Goal: Task Accomplishment & Management: Manage account settings

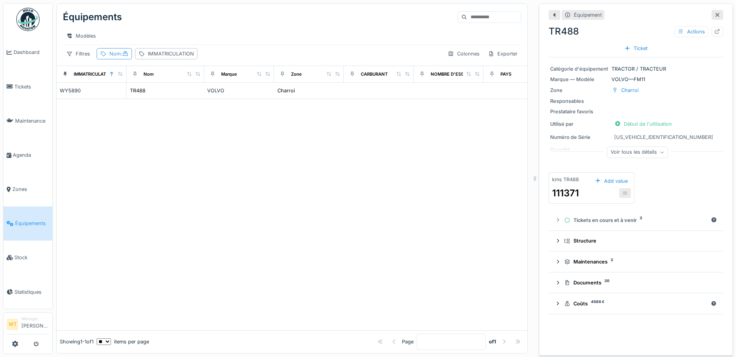
click at [125, 56] on icon at bounding box center [125, 53] width 5 height 5
click at [170, 98] on icon at bounding box center [168, 97] width 4 height 4
click at [173, 57] on div "IMMATRICULATION" at bounding box center [171, 53] width 46 height 7
click at [194, 101] on input "IMMATRICULATION" at bounding box center [198, 97] width 114 height 16
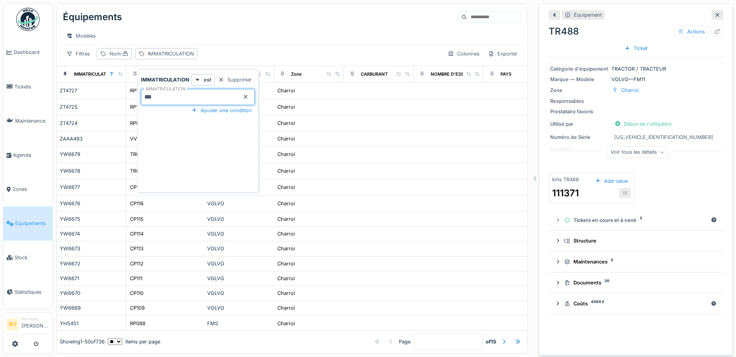
type input "***"
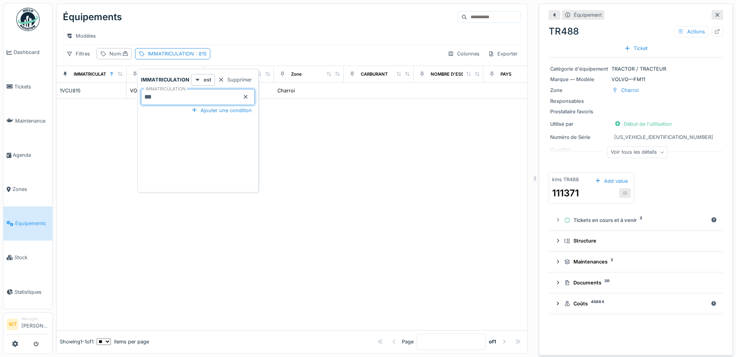
click at [264, 53] on div "Équipements Modèles Filtres Nom : IMMATRICULATION : 815 Colonnes Exporter" at bounding box center [292, 35] width 470 height 62
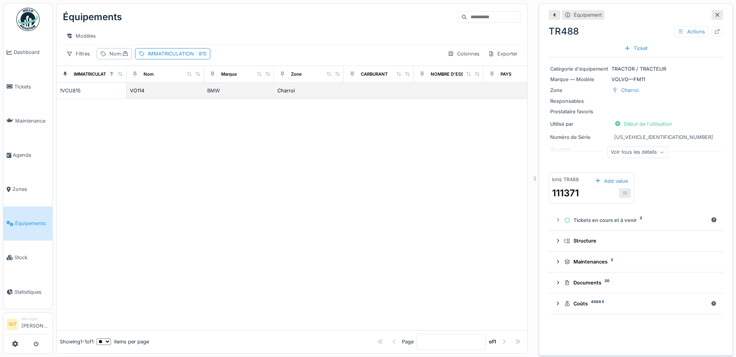
click at [226, 94] on div "BMW" at bounding box center [239, 90] width 64 height 7
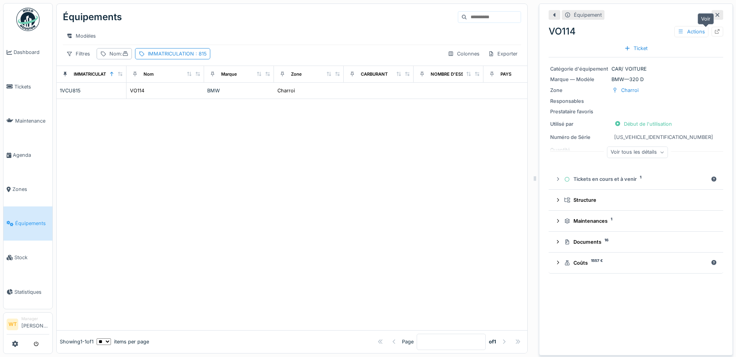
click at [714, 35] on div at bounding box center [717, 31] width 6 height 7
click at [714, 29] on icon at bounding box center [717, 31] width 6 height 5
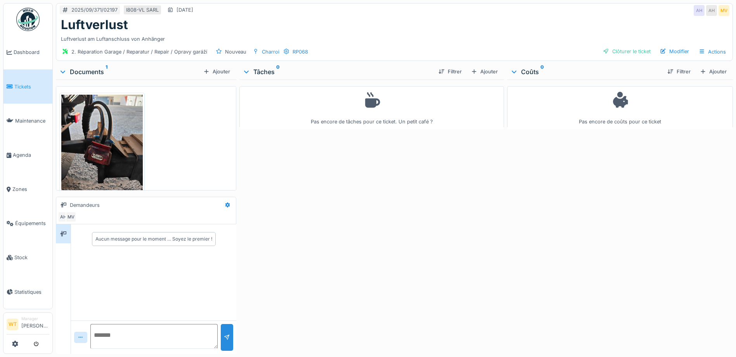
click at [116, 149] on img at bounding box center [101, 149] width 81 height 108
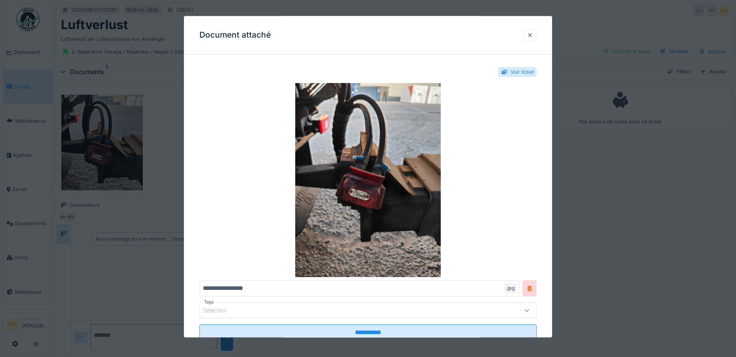
click at [531, 37] on div at bounding box center [530, 34] width 6 height 7
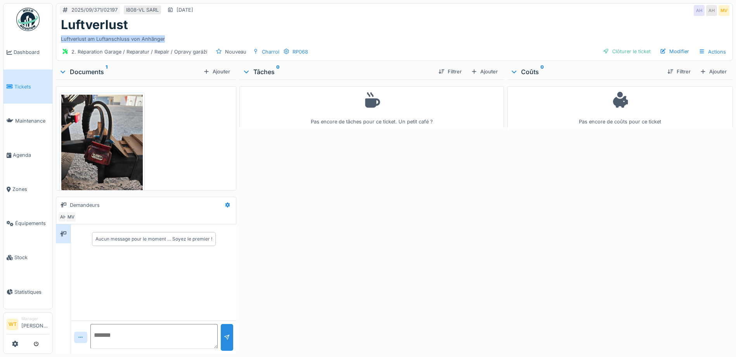
drag, startPoint x: 172, startPoint y: 36, endPoint x: 58, endPoint y: 40, distance: 114.1
click at [58, 40] on div "Luftverlust Luftverlust am Luftanschluss von Anhänger" at bounding box center [394, 30] width 676 height 26
copy div "Luftverlust am Luftanschluss von Anhänger"
click at [366, 176] on div "Pas encore de tâches pour ce ticket. Un petit café ?" at bounding box center [371, 214] width 264 height 271
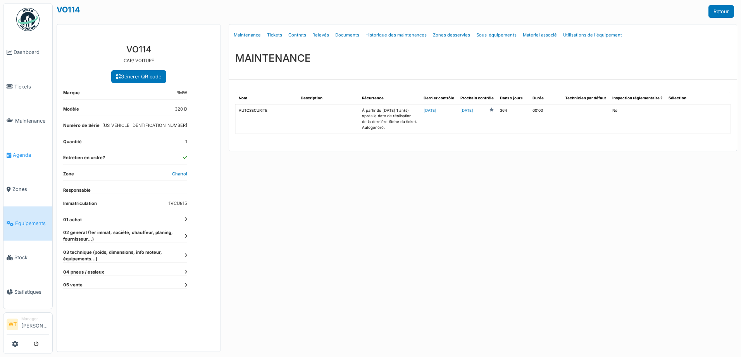
click at [26, 152] on span "Agenda" at bounding box center [31, 154] width 36 height 7
click at [343, 31] on link "Documents" at bounding box center [347, 35] width 30 height 18
select select "***"
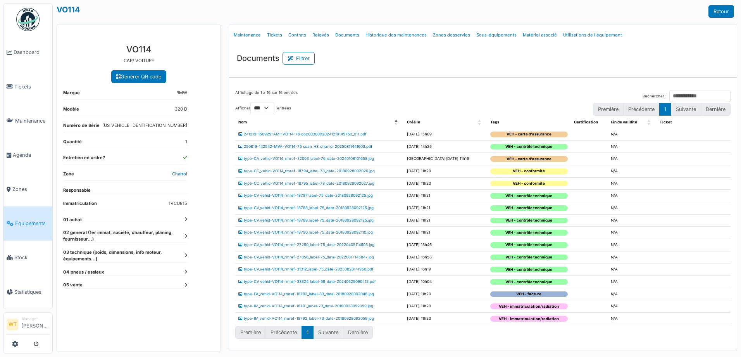
click at [297, 147] on link "250819-142542-MVA-VO114-75 scan_HS_charroi_20250819141603.pdf" at bounding box center [305, 146] width 134 height 4
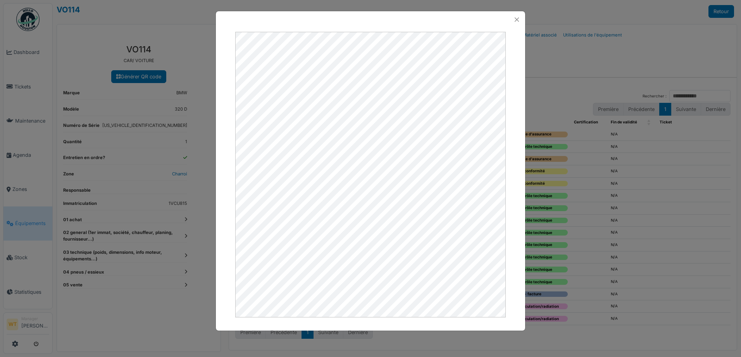
click at [511, 21] on div at bounding box center [370, 19] width 309 height 17
click at [516, 20] on button "Close" at bounding box center [517, 19] width 10 height 10
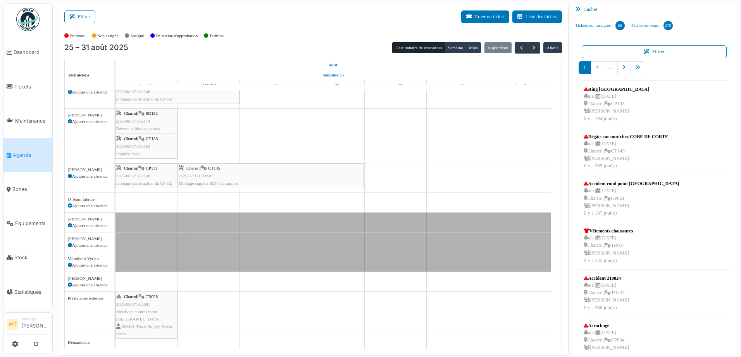
scroll to position [2, 0]
click at [522, 49] on button "button" at bounding box center [521, 47] width 13 height 11
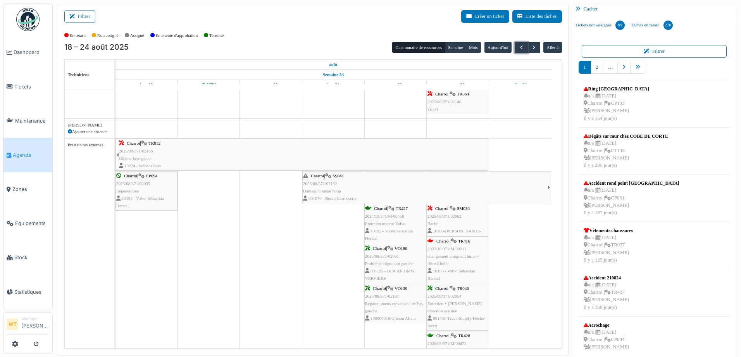
scroll to position [0, 0]
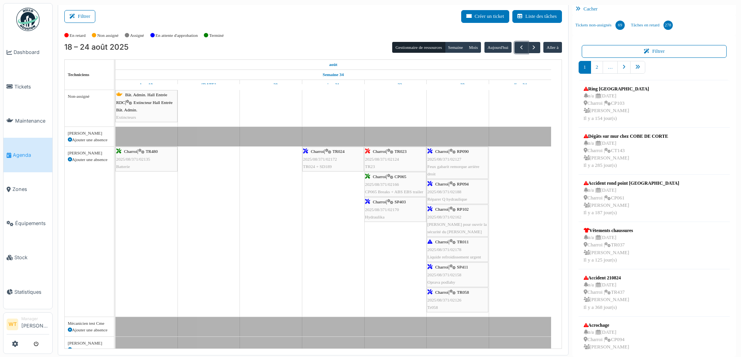
click at [468, 160] on div "Charroi | RP090 2025/08/371/02127 Feux gabarit remorque arrière droit" at bounding box center [458, 163] width 60 height 30
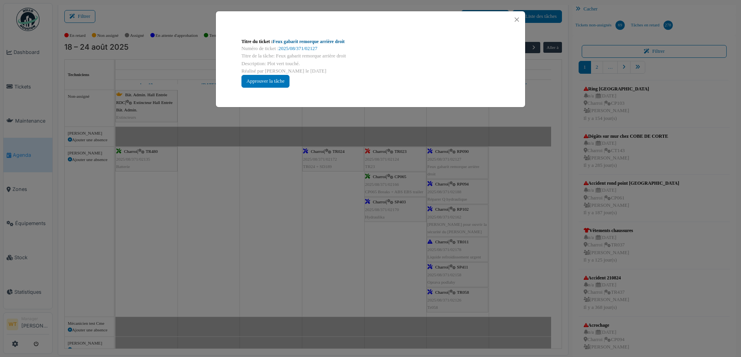
click at [323, 42] on link "Feux gabarit remorque arrière droit" at bounding box center [309, 41] width 72 height 5
click at [516, 14] on div at bounding box center [370, 19] width 309 height 17
click at [517, 16] on button "Close" at bounding box center [517, 19] width 10 height 10
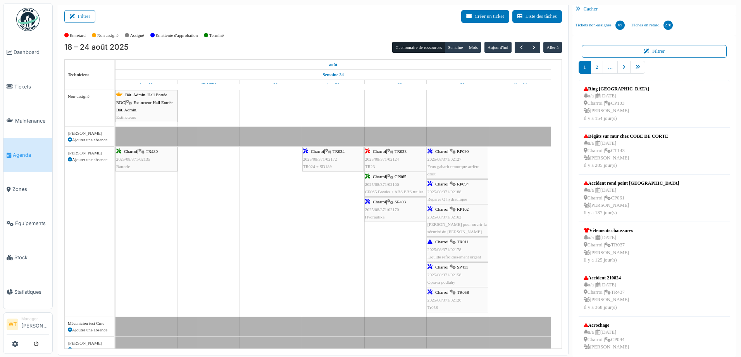
click at [461, 192] on span "2025/08/371/02188" at bounding box center [445, 191] width 34 height 5
click at [461, 189] on span "2025/08/371/02188" at bounding box center [445, 191] width 34 height 5
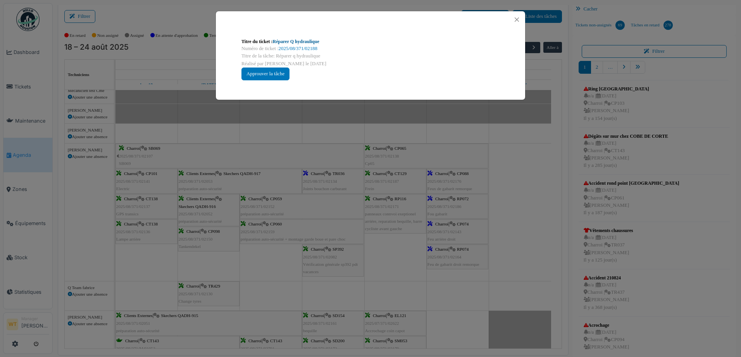
click at [306, 42] on link "Réparer Q hydraulique" at bounding box center [296, 41] width 47 height 5
click at [516, 21] on button "Close" at bounding box center [517, 19] width 10 height 10
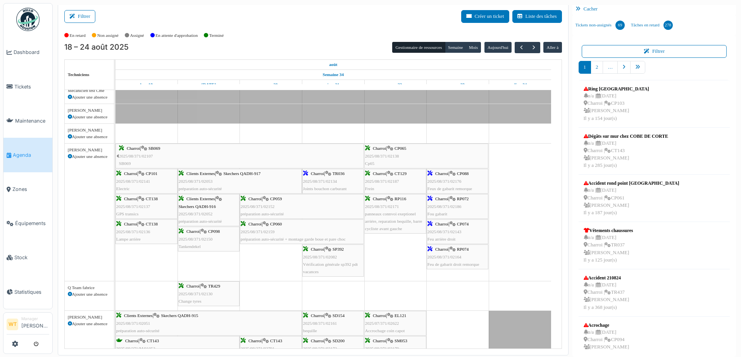
click at [463, 224] on span "CP074" at bounding box center [463, 223] width 12 height 5
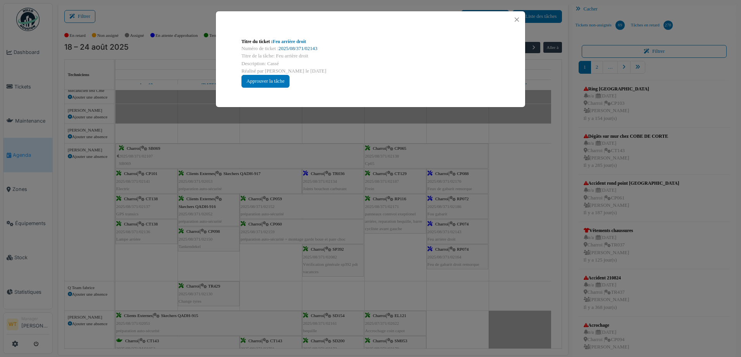
click at [308, 49] on link "2025/08/371/02143" at bounding box center [298, 48] width 39 height 5
click at [516, 16] on button "Close" at bounding box center [517, 19] width 10 height 10
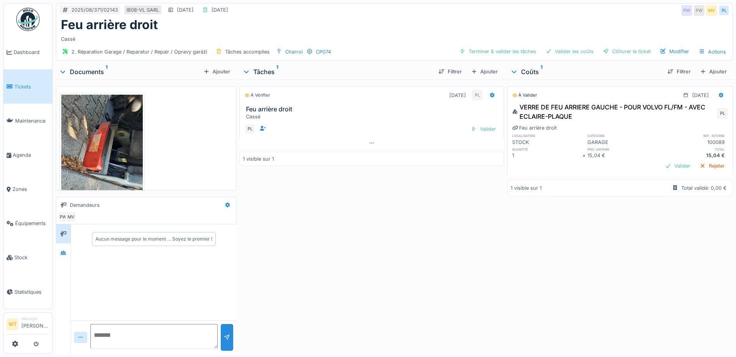
drag, startPoint x: 701, startPoint y: 73, endPoint x: 688, endPoint y: 78, distance: 13.4
click at [701, 73] on div "Ajouter" at bounding box center [712, 71] width 33 height 10
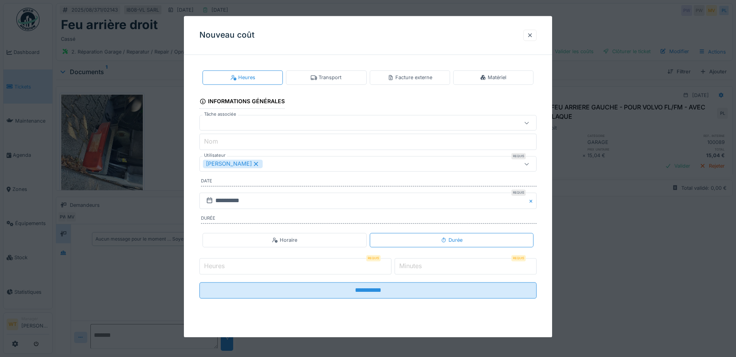
click at [254, 164] on icon at bounding box center [256, 164] width 4 height 4
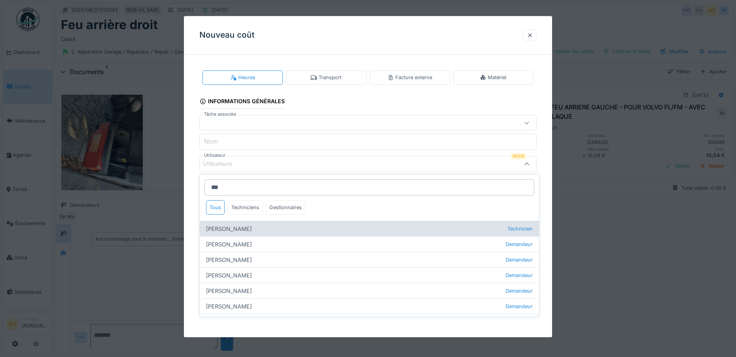
type input "***"
click at [263, 228] on div "Jan Maro Technicien" at bounding box center [369, 229] width 339 height 16
type input "****"
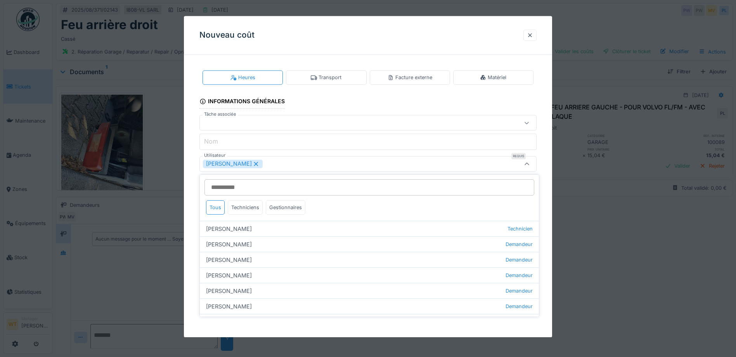
click at [278, 167] on div "[PERSON_NAME]" at bounding box center [348, 164] width 290 height 9
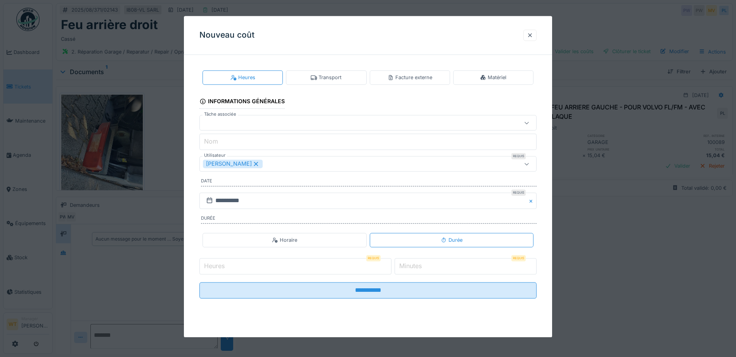
click at [278, 266] on input "Heures" at bounding box center [295, 266] width 192 height 16
type input "*"
click at [423, 270] on label "Minutes" at bounding box center [410, 265] width 26 height 9
click at [423, 270] on input "*" at bounding box center [465, 266] width 142 height 16
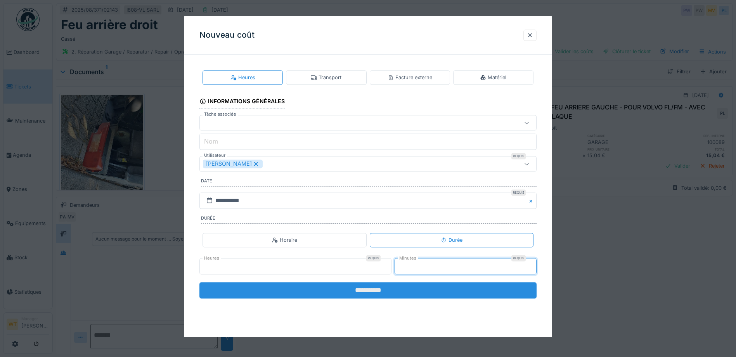
type input "**"
click at [413, 289] on input "**********" at bounding box center [367, 290] width 337 height 16
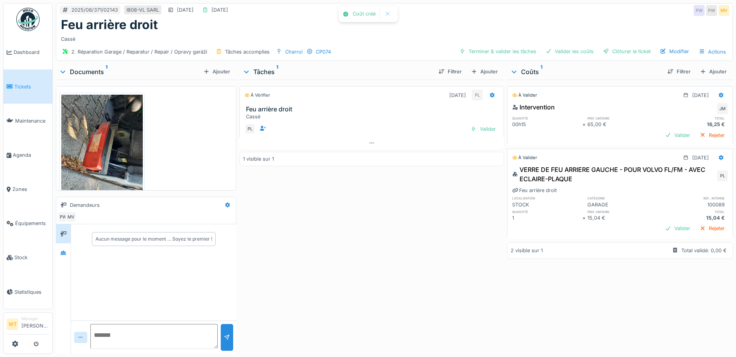
click at [515, 57] on div "Terminer & valider les tâches Valider les coûts Clôturer le ticket Modifier Act…" at bounding box center [592, 51] width 273 height 11
click at [511, 52] on div "Terminer & valider les tâches" at bounding box center [497, 51] width 83 height 10
click at [570, 52] on div "Valider les coûts" at bounding box center [569, 51] width 54 height 10
click at [612, 50] on div "Clôturer le ticket" at bounding box center [626, 51] width 54 height 10
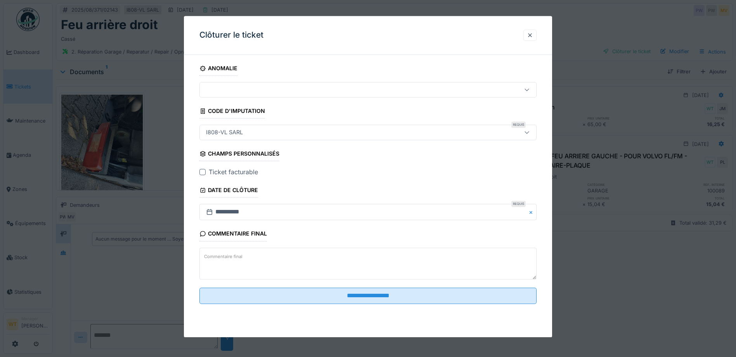
click at [201, 171] on div at bounding box center [202, 172] width 6 height 6
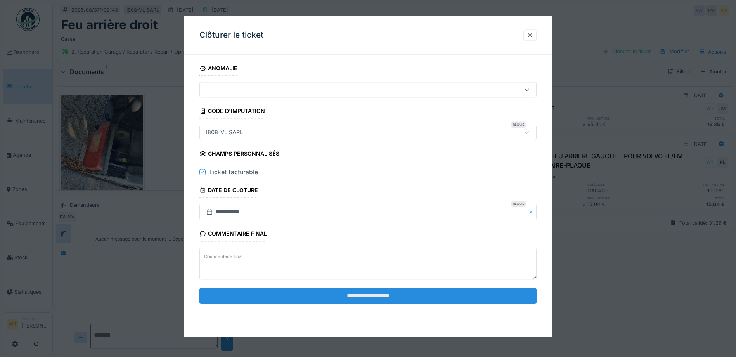
click at [312, 301] on input "**********" at bounding box center [367, 295] width 337 height 16
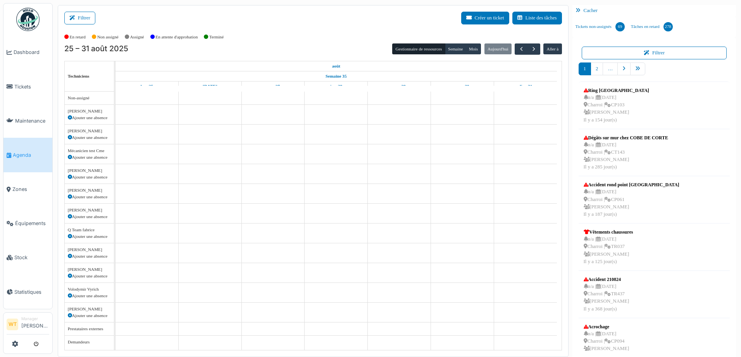
scroll to position [9, 0]
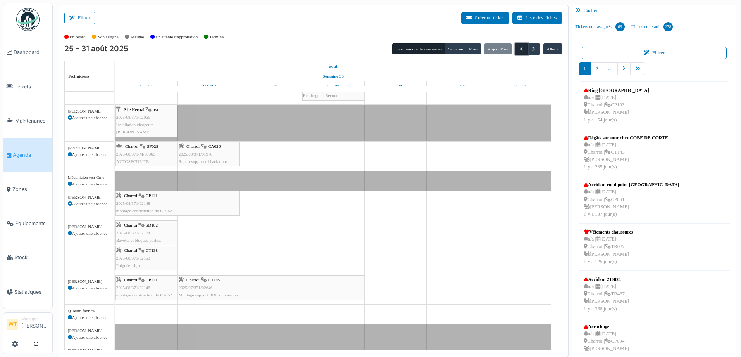
click at [518, 48] on span "button" at bounding box center [521, 49] width 7 height 7
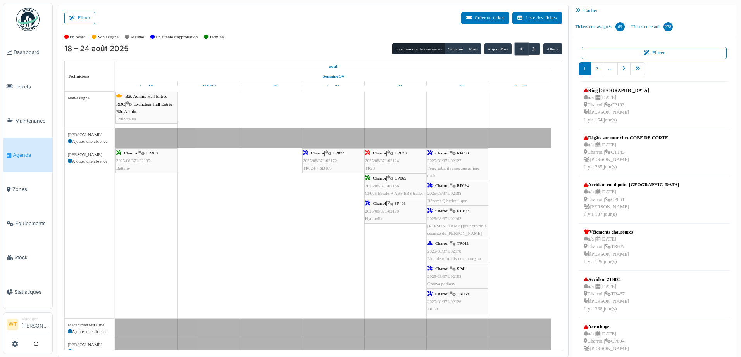
scroll to position [24, 0]
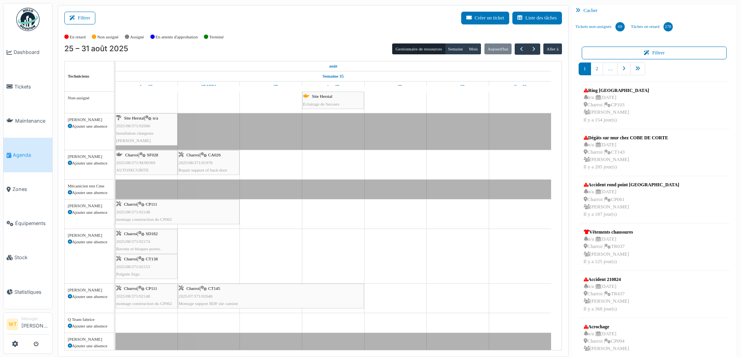
scroll to position [9, 0]
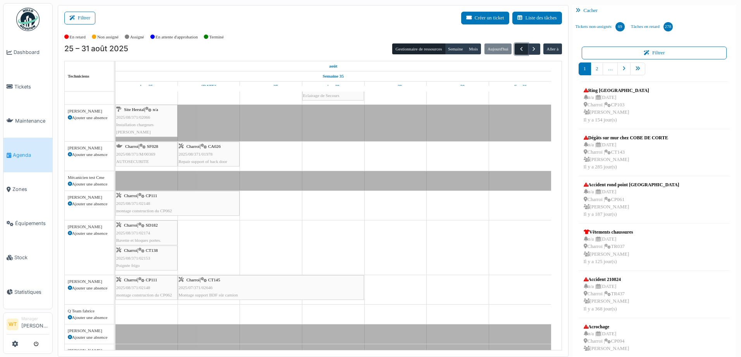
click at [518, 47] on span "button" at bounding box center [521, 49] width 7 height 7
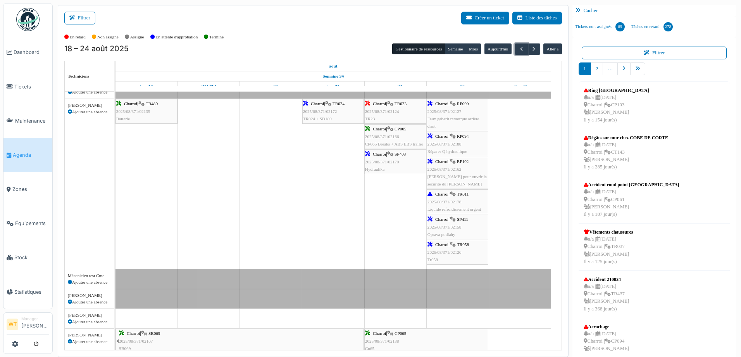
scroll to position [39, 0]
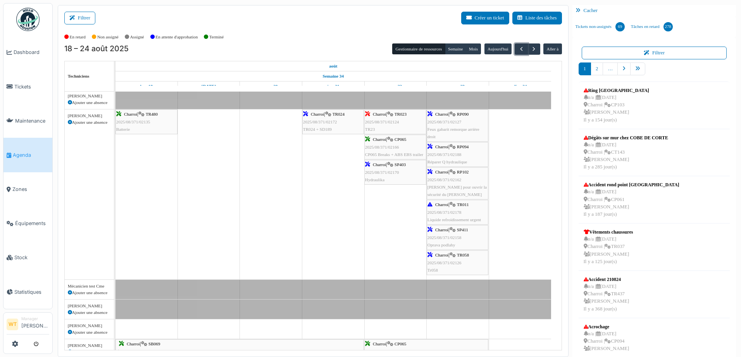
click at [465, 265] on div "Charroi | TR058 2025/08/371/02126 Tr058" at bounding box center [458, 262] width 60 height 22
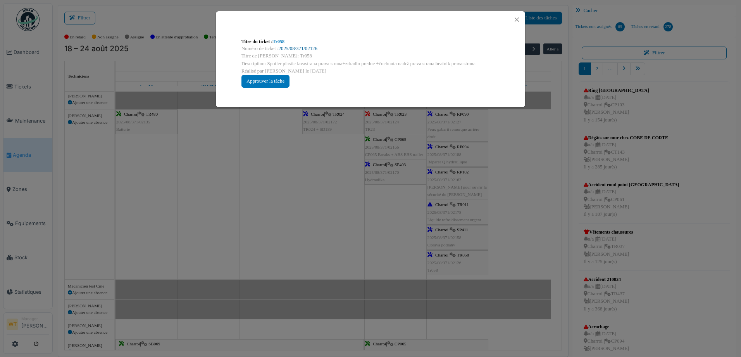
click at [306, 46] on link "2025/08/371/02126" at bounding box center [298, 48] width 39 height 5
click at [517, 23] on button "Close" at bounding box center [517, 19] width 10 height 10
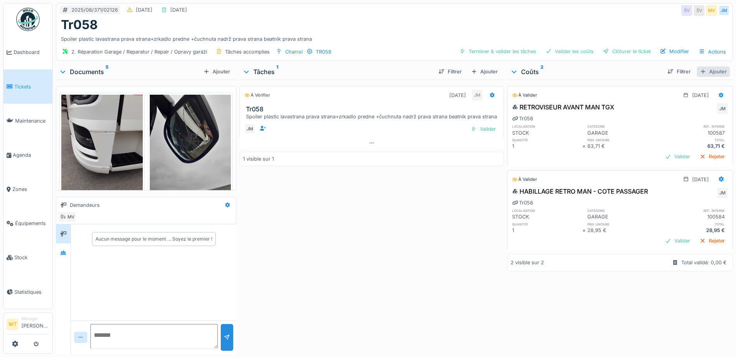
click at [701, 74] on div "Ajouter" at bounding box center [712, 71] width 33 height 10
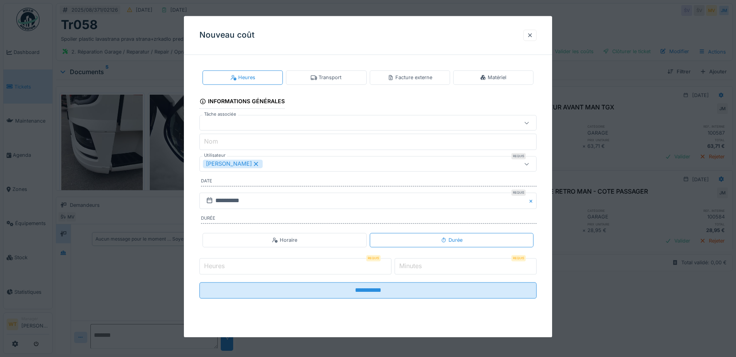
click at [252, 162] on icon at bounding box center [255, 163] width 7 height 5
click at [249, 162] on div "Utilisateurs" at bounding box center [348, 164] width 290 height 9
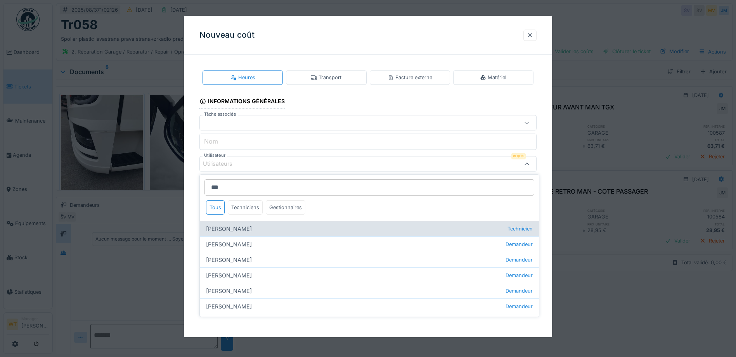
type input "***"
click at [273, 228] on div "[PERSON_NAME] Technicien" at bounding box center [369, 229] width 339 height 16
type input "****"
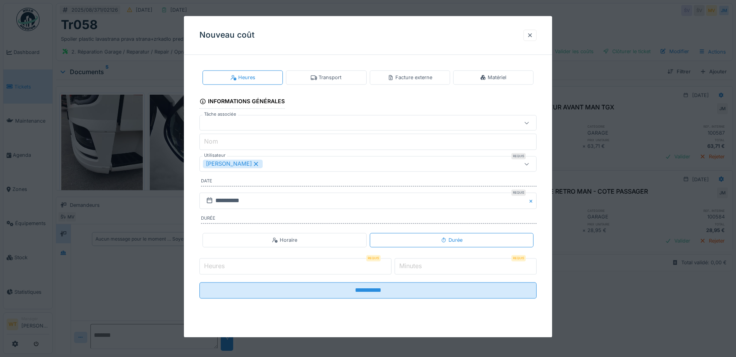
click at [301, 174] on fieldset "**********" at bounding box center [367, 183] width 337 height 244
click at [282, 268] on input "Heures" at bounding box center [295, 266] width 192 height 16
type input "*"
drag, startPoint x: 464, startPoint y: 259, endPoint x: 463, endPoint y: 263, distance: 4.0
click at [464, 259] on input "*" at bounding box center [465, 266] width 142 height 16
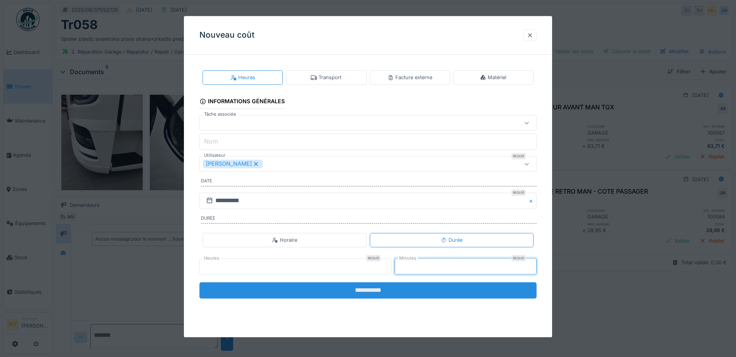
type input "**"
click at [447, 292] on input "**********" at bounding box center [367, 290] width 337 height 16
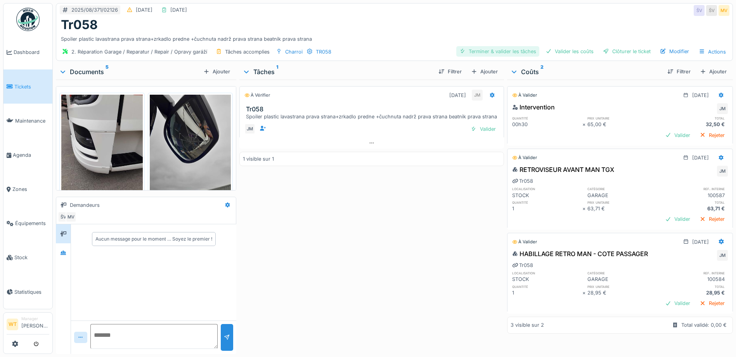
click at [496, 52] on div "Terminer & valider les tâches" at bounding box center [497, 51] width 83 height 10
drag, startPoint x: 552, startPoint y: 51, endPoint x: 591, endPoint y: 55, distance: 38.9
click at [553, 52] on div "Valider les coûts" at bounding box center [569, 51] width 54 height 10
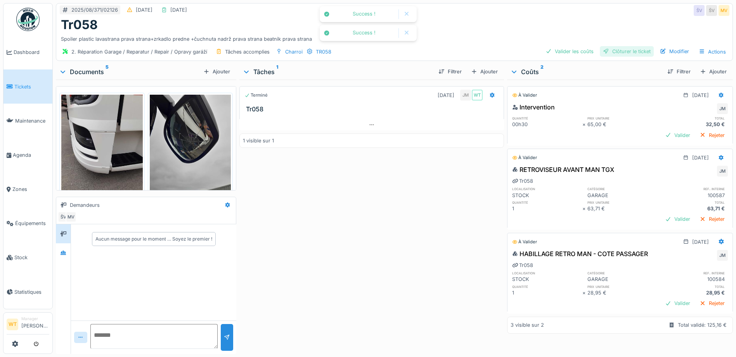
click at [610, 53] on div "Clôturer le ticket" at bounding box center [626, 51] width 54 height 10
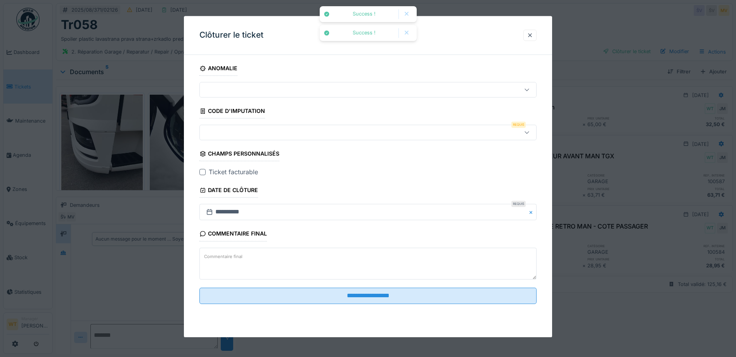
click at [298, 136] on div at bounding box center [348, 132] width 290 height 9
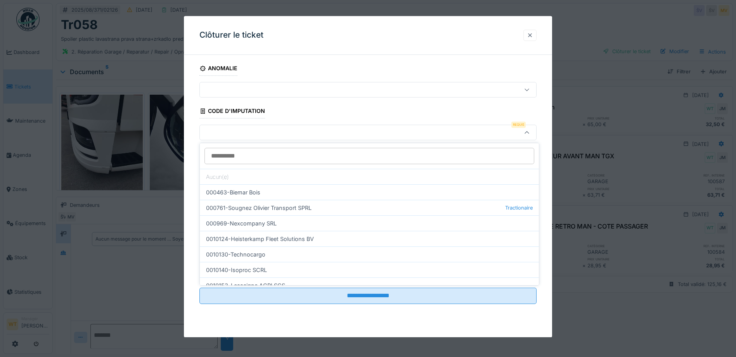
click at [532, 36] on div at bounding box center [530, 34] width 6 height 7
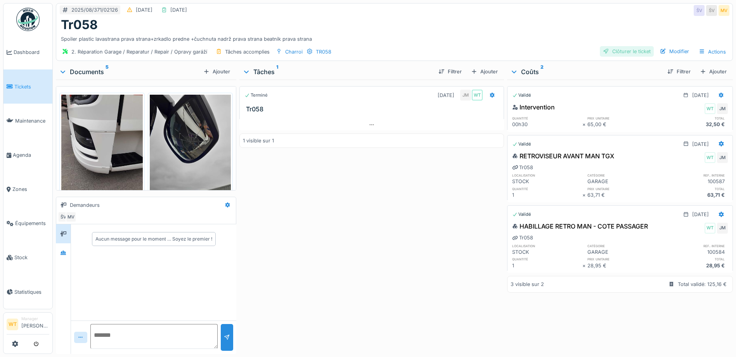
click at [632, 54] on div "Clôturer le ticket" at bounding box center [626, 51] width 54 height 10
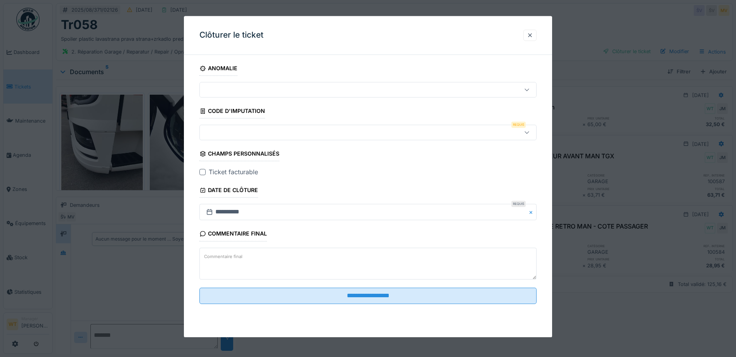
click at [665, 53] on div at bounding box center [368, 178] width 736 height 357
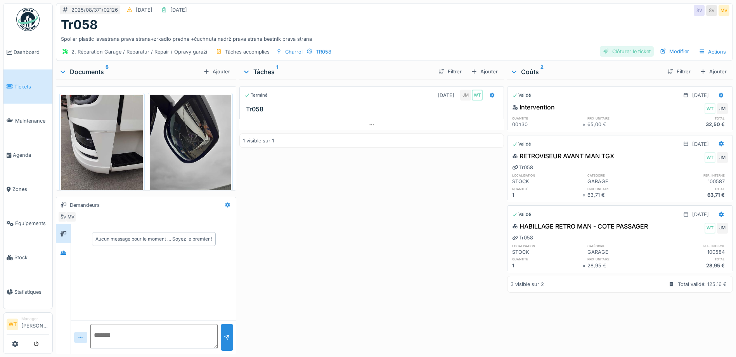
click at [624, 52] on div "Clôturer le ticket" at bounding box center [626, 51] width 54 height 10
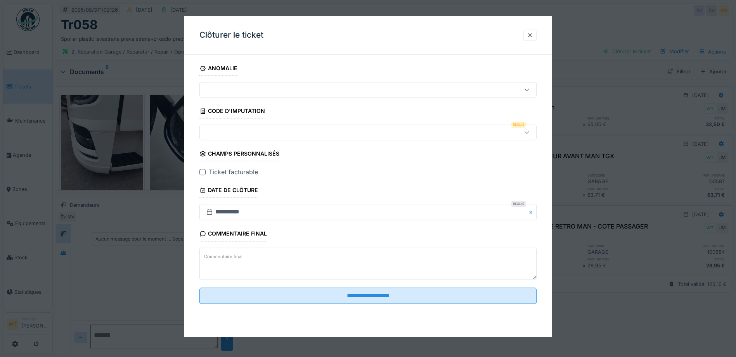
click at [283, 134] on div at bounding box center [348, 132] width 290 height 9
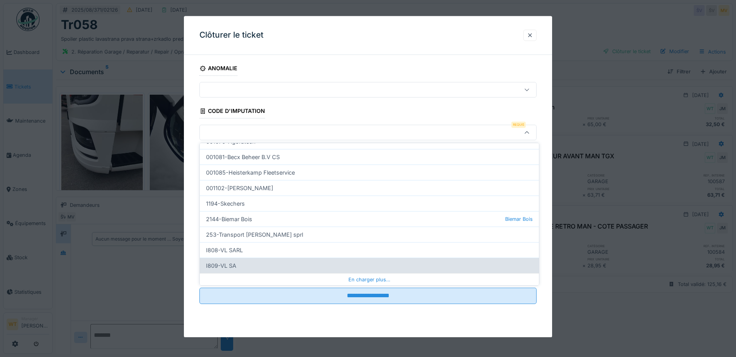
scroll to position [236, 0]
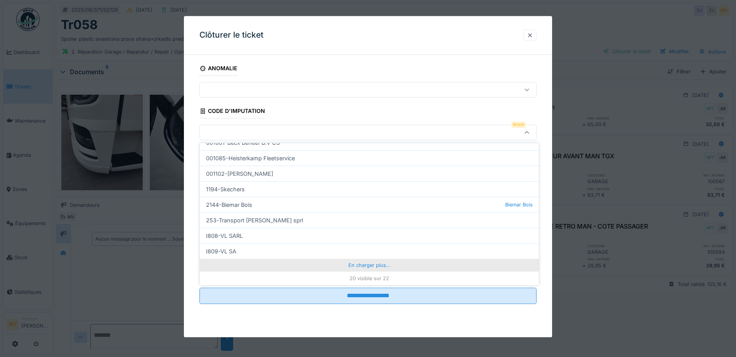
click at [340, 266] on div "En charger plus…" at bounding box center [369, 265] width 339 height 12
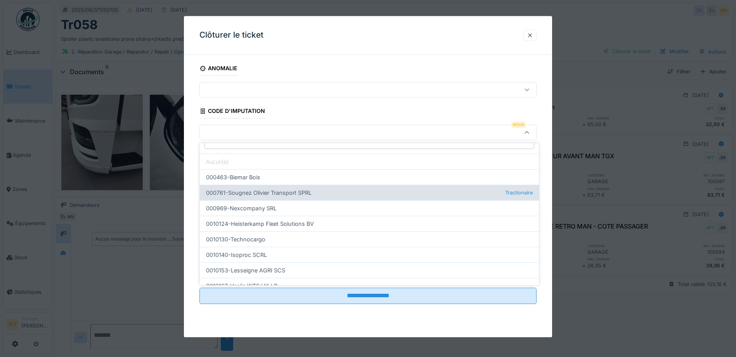
scroll to position [0, 0]
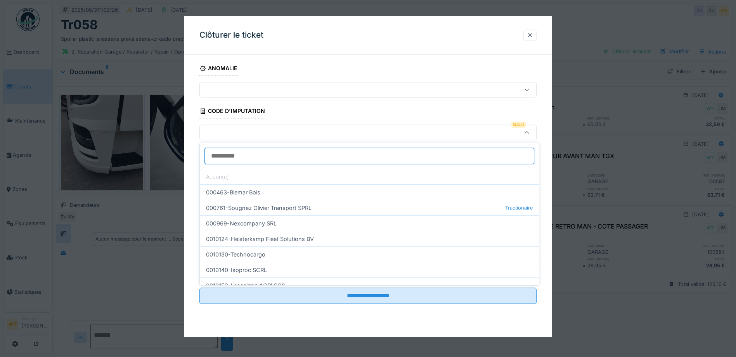
click at [275, 157] on input at bounding box center [369, 156] width 330 height 16
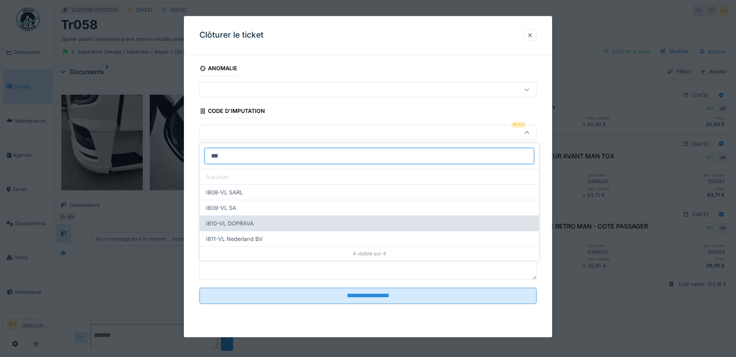
type input "***"
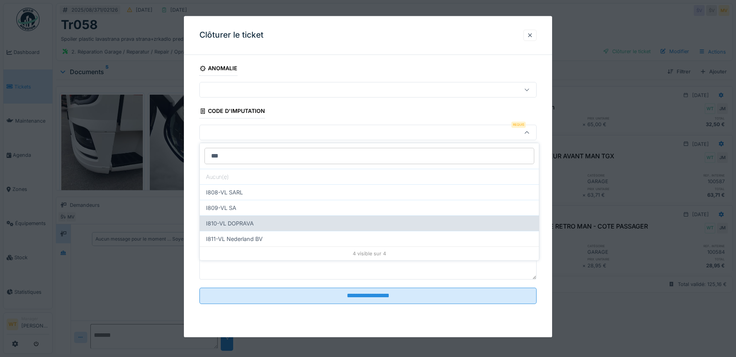
click at [266, 221] on div "I810-VL DOPRAVA" at bounding box center [369, 223] width 339 height 16
type input "***"
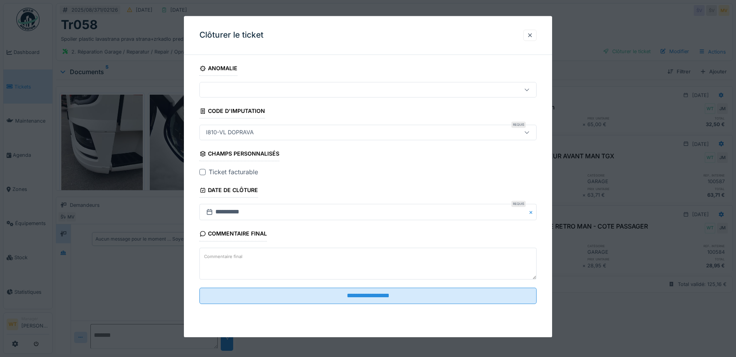
click at [204, 171] on div at bounding box center [202, 172] width 6 height 6
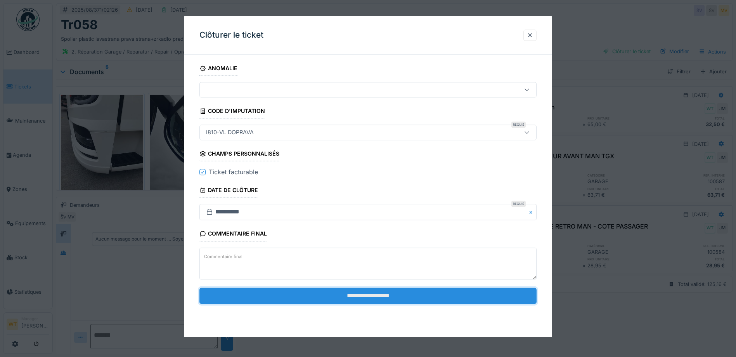
click at [372, 297] on input "**********" at bounding box center [367, 295] width 337 height 16
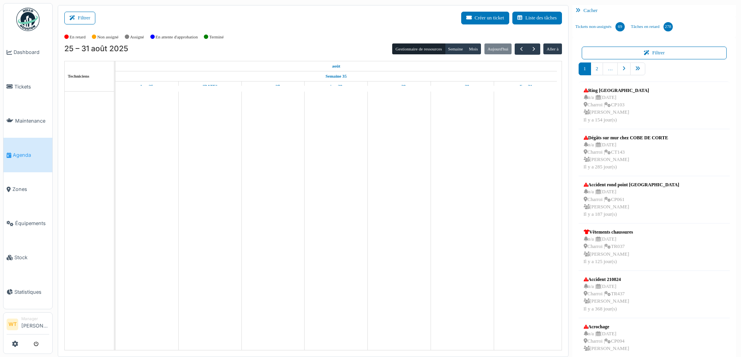
scroll to position [9, 0]
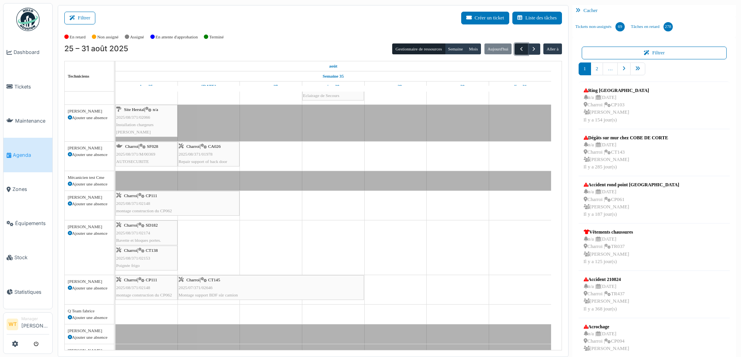
click at [518, 49] on span "button" at bounding box center [521, 49] width 7 height 7
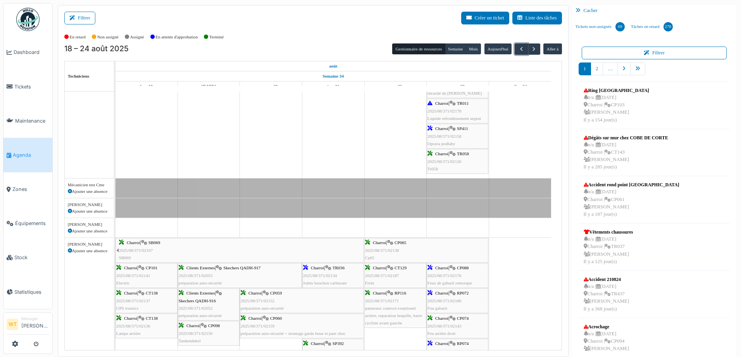
scroll to position [0, 0]
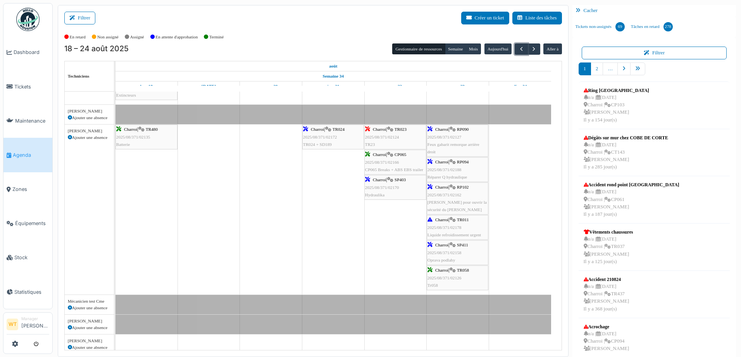
click at [455, 223] on div "Charroi | TR011 2025/08/371/02178 Liquide refroidissement urgent" at bounding box center [458, 227] width 60 height 22
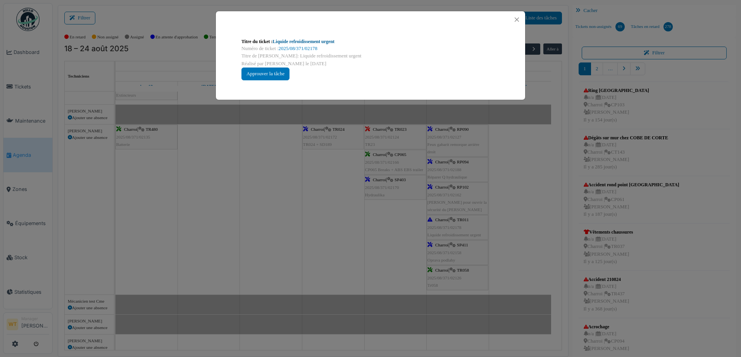
click at [308, 40] on link "Liquide refroidissement urgent" at bounding box center [304, 41] width 62 height 5
click at [515, 17] on button "Close" at bounding box center [517, 19] width 10 height 10
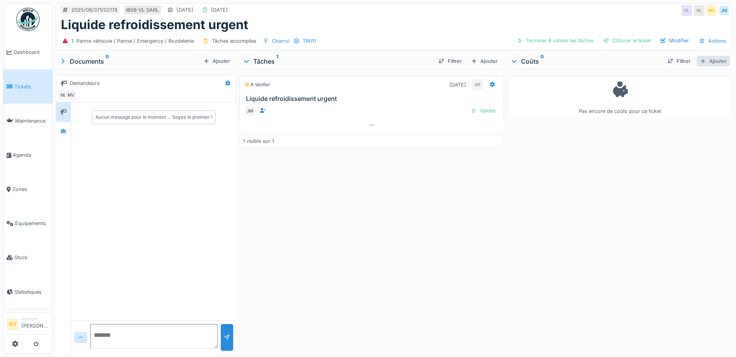
click at [697, 63] on div "Ajouter" at bounding box center [712, 61] width 33 height 10
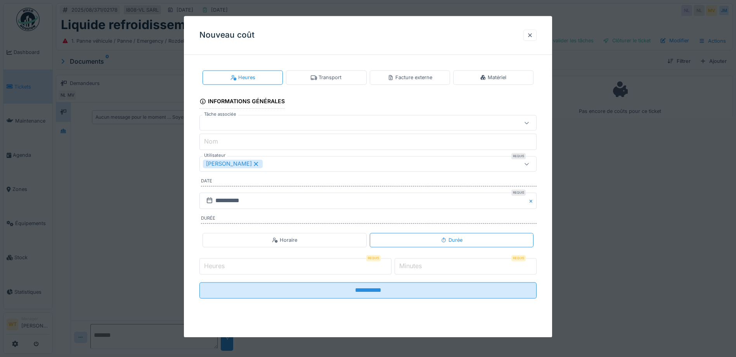
click at [254, 164] on icon at bounding box center [255, 163] width 7 height 5
click at [254, 164] on div "Utilisateurs" at bounding box center [348, 164] width 290 height 9
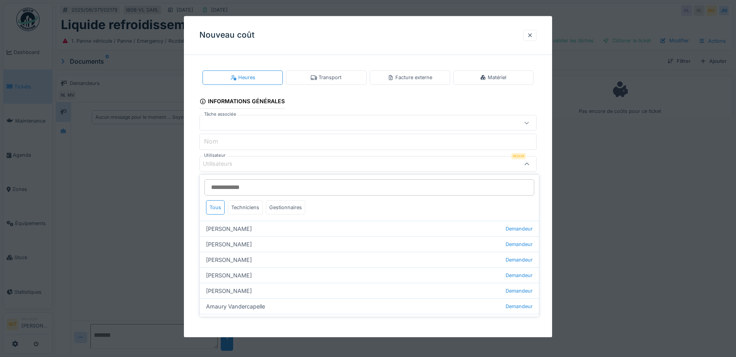
click at [253, 185] on input "Utilisateur" at bounding box center [369, 187] width 330 height 16
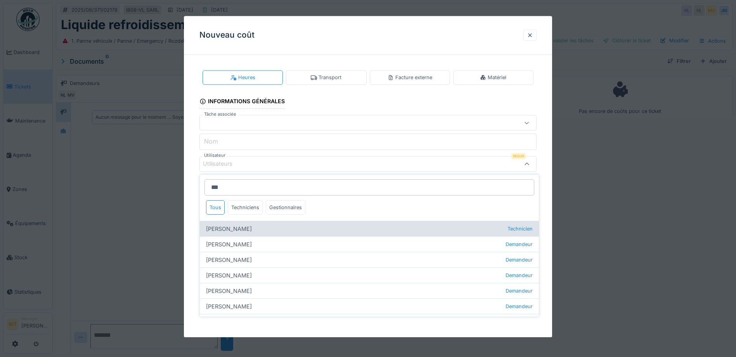
type input "***"
click at [261, 230] on div "[PERSON_NAME] Technicien" at bounding box center [369, 229] width 339 height 16
type input "****"
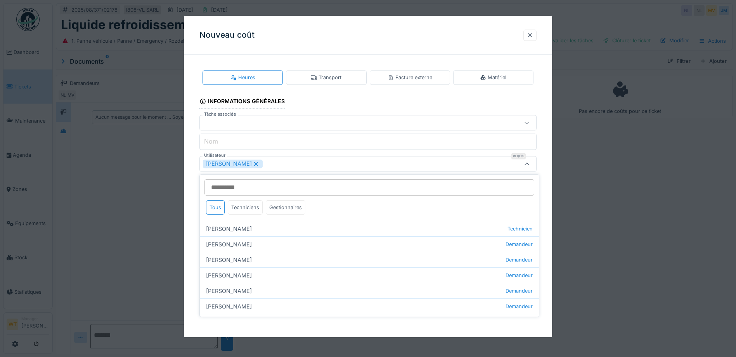
click at [282, 168] on div "[PERSON_NAME]" at bounding box center [348, 164] width 290 height 9
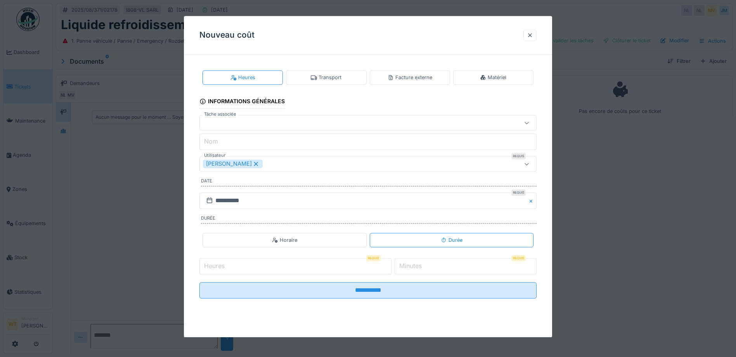
click at [275, 266] on input "Heures" at bounding box center [295, 266] width 192 height 16
click at [249, 198] on input "**********" at bounding box center [367, 200] width 337 height 16
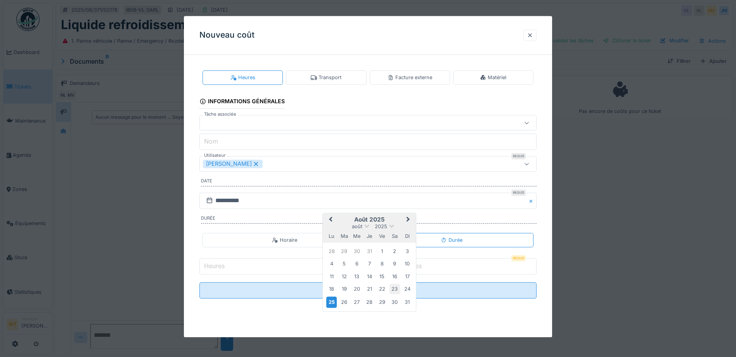
click at [396, 290] on div "23" at bounding box center [394, 289] width 10 height 10
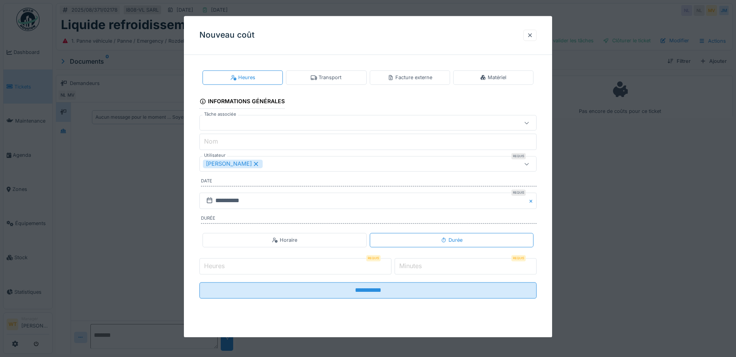
click at [320, 265] on input "Heures" at bounding box center [295, 266] width 192 height 16
type input "*"
click at [442, 269] on input "*" at bounding box center [465, 266] width 142 height 16
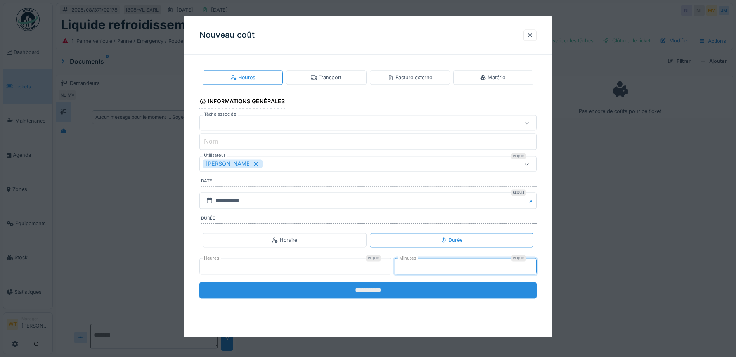
type input "**"
click at [414, 295] on input "**********" at bounding box center [367, 290] width 337 height 16
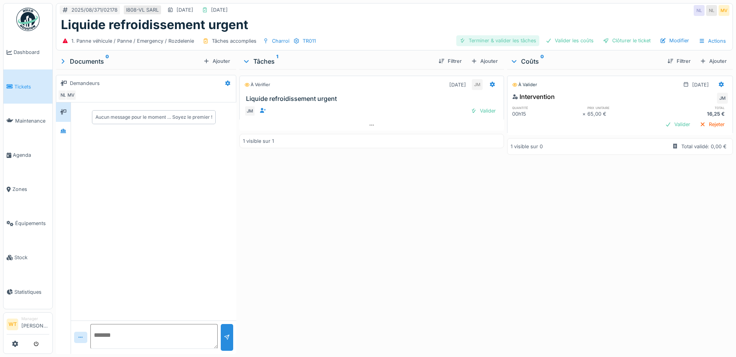
click at [490, 41] on div "Terminer & valider les tâches" at bounding box center [497, 40] width 83 height 10
click at [566, 39] on div "Valider les coûts" at bounding box center [569, 40] width 54 height 10
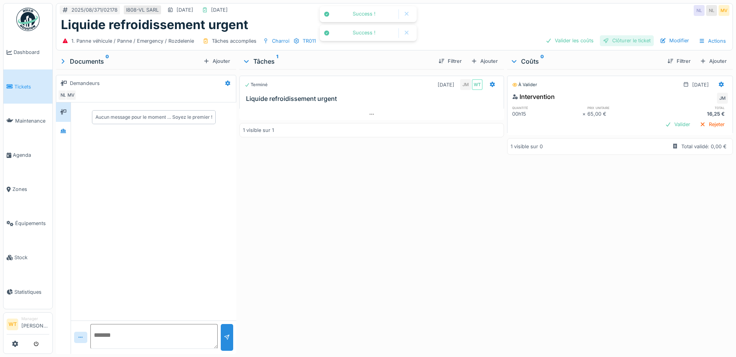
click at [622, 36] on div "Clôturer le ticket" at bounding box center [626, 40] width 54 height 10
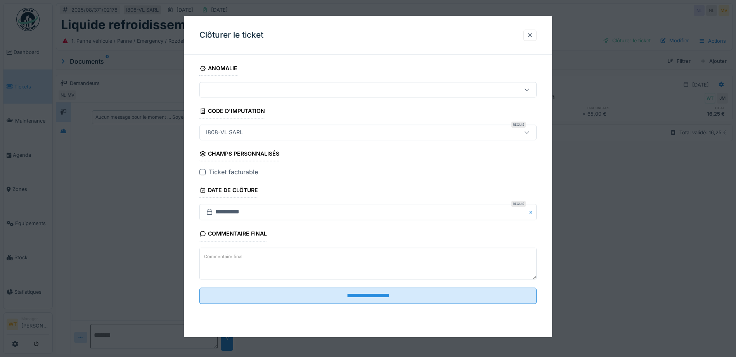
click at [199, 173] on div at bounding box center [202, 172] width 6 height 6
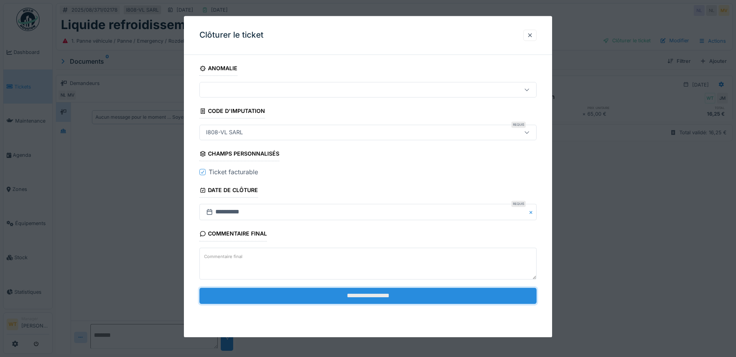
click at [326, 301] on input "**********" at bounding box center [367, 295] width 337 height 16
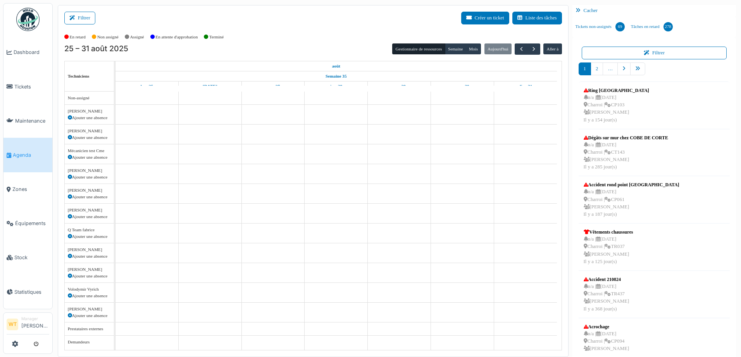
scroll to position [9, 0]
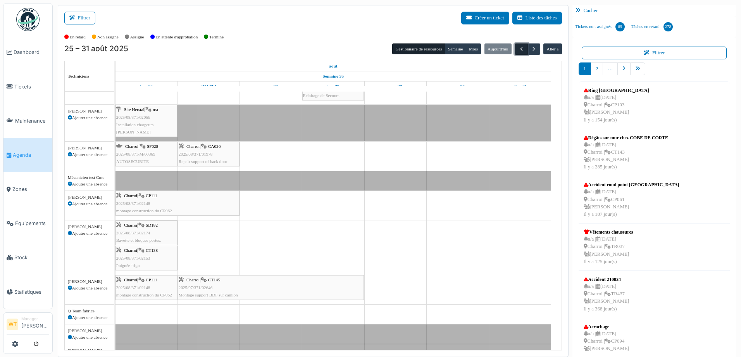
click at [515, 53] on button "button" at bounding box center [521, 48] width 13 height 11
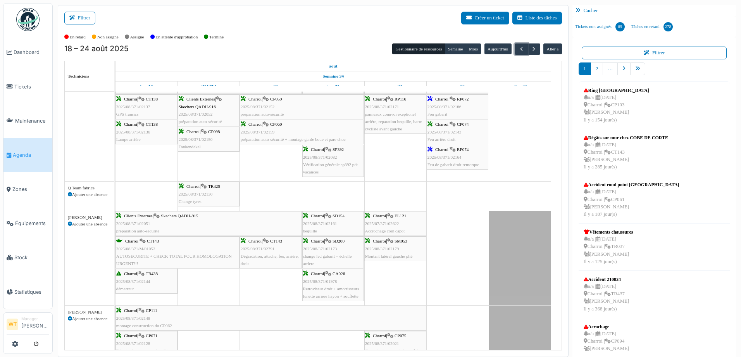
scroll to position [0, 0]
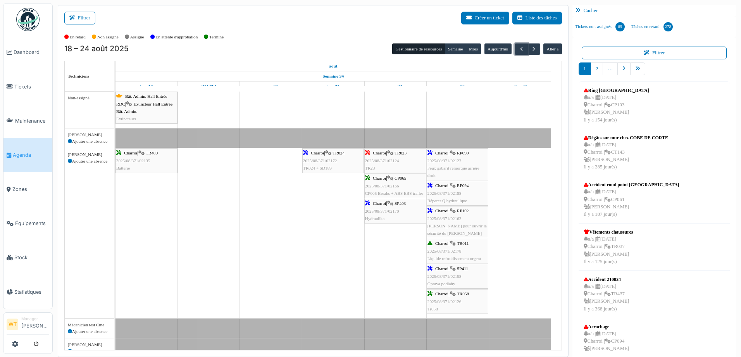
click at [450, 168] on span "Feux gabarit remorque arrière droit" at bounding box center [454, 172] width 52 height 12
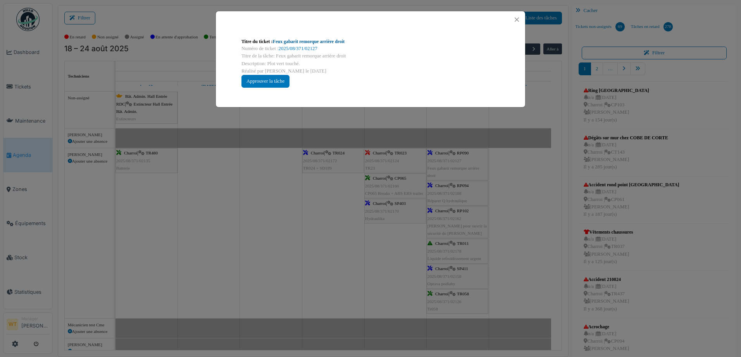
click at [336, 40] on link "Feux gabarit remorque arrière droit" at bounding box center [309, 41] width 72 height 5
click at [518, 15] on button "Close" at bounding box center [517, 19] width 10 height 10
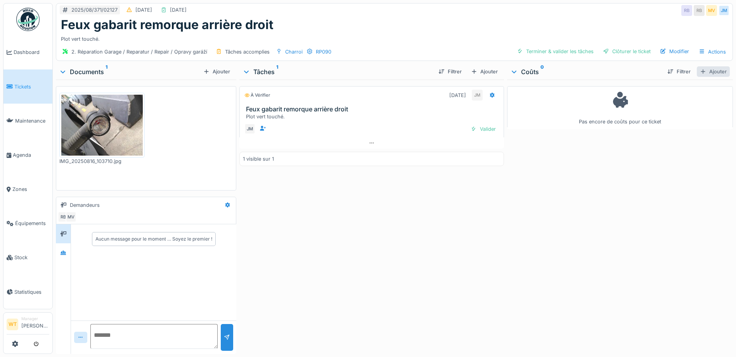
click at [705, 72] on div "Ajouter" at bounding box center [712, 71] width 33 height 10
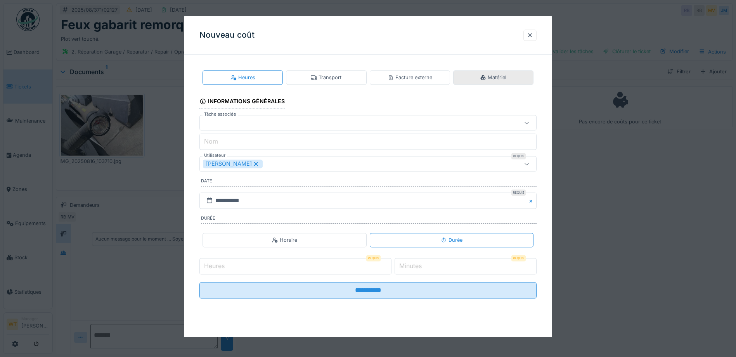
click at [496, 80] on div "Matériel" at bounding box center [493, 77] width 26 height 7
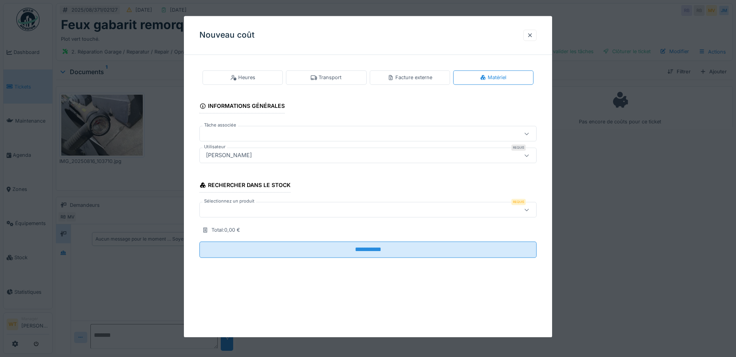
click at [268, 212] on div at bounding box center [348, 210] width 290 height 9
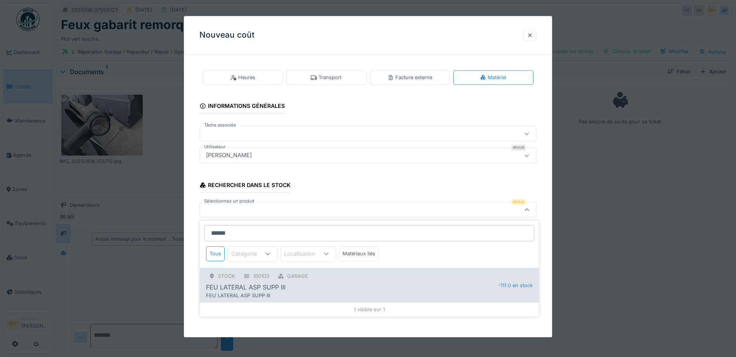
type input "******"
click at [306, 284] on div "FEU LATERAL ASP SUPP III" at bounding box center [352, 286] width 292 height 9
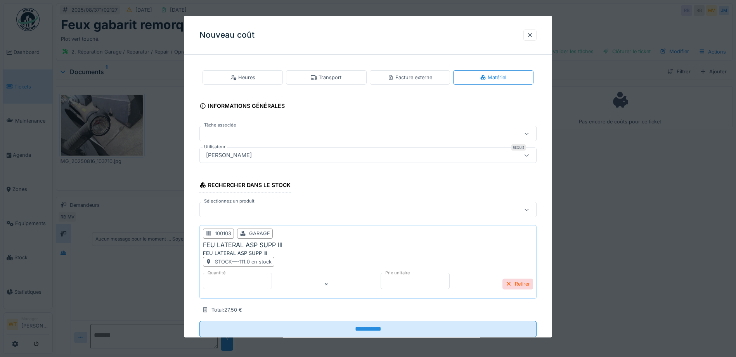
click at [254, 283] on input "*" at bounding box center [237, 281] width 69 height 16
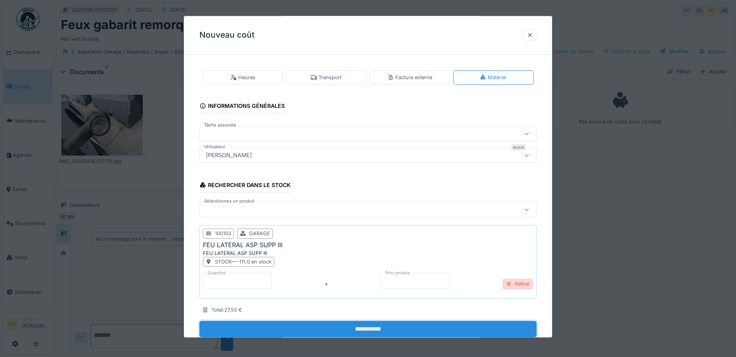
click at [290, 327] on input "**********" at bounding box center [367, 329] width 337 height 16
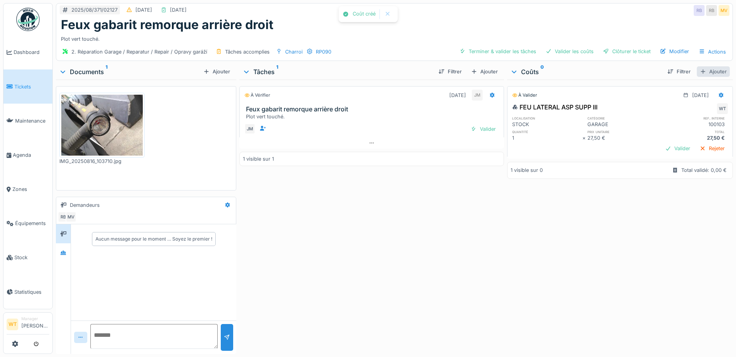
click at [700, 71] on div at bounding box center [703, 71] width 6 height 7
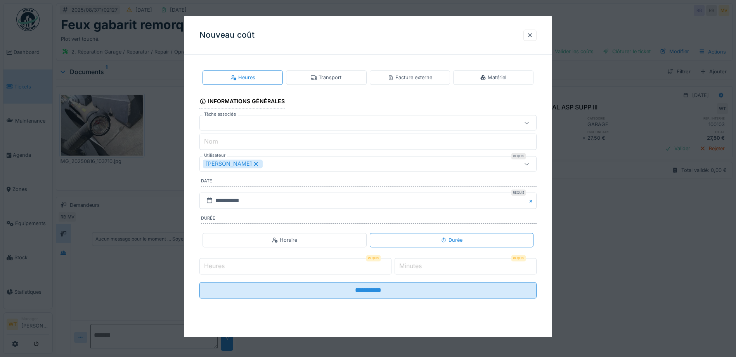
click at [253, 164] on icon at bounding box center [255, 163] width 7 height 5
click at [253, 164] on div "Utilisateurs" at bounding box center [348, 164] width 290 height 9
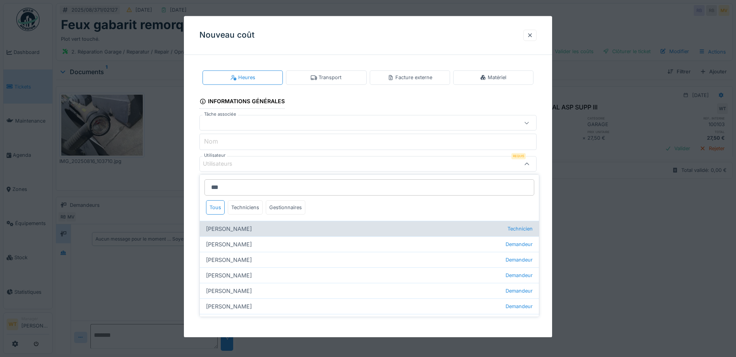
type input "***"
click at [276, 231] on div "[PERSON_NAME] Technicien" at bounding box center [369, 229] width 339 height 16
type input "****"
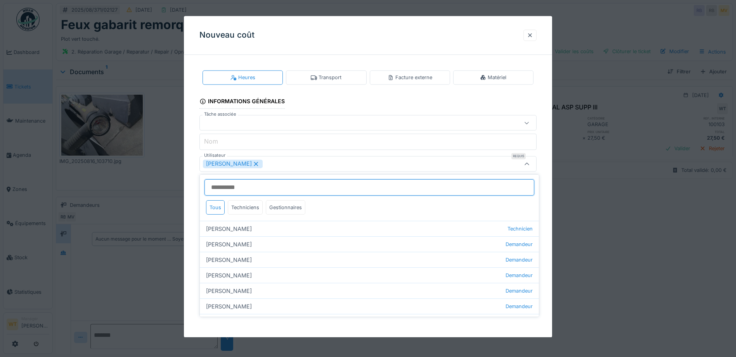
click at [305, 180] on input "Utilisateur" at bounding box center [369, 187] width 330 height 16
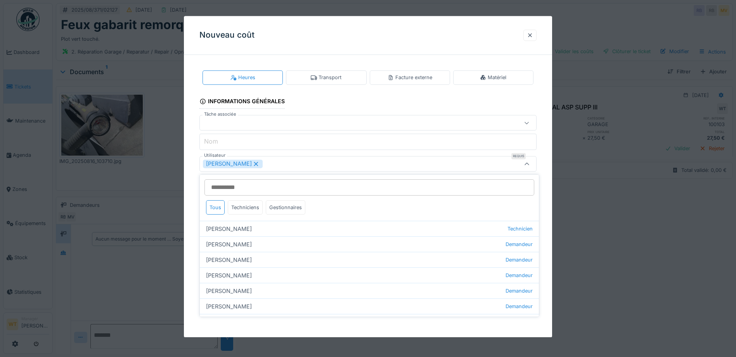
click at [306, 171] on div "[PERSON_NAME]" at bounding box center [367, 164] width 337 height 16
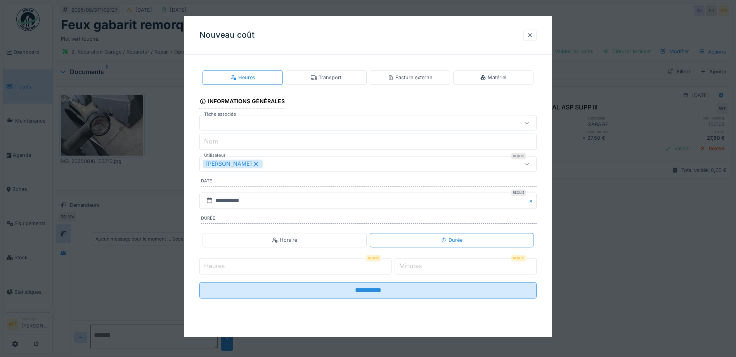
click at [289, 266] on input "Heures" at bounding box center [295, 266] width 192 height 16
type input "*"
click at [461, 265] on input "*" at bounding box center [465, 266] width 142 height 16
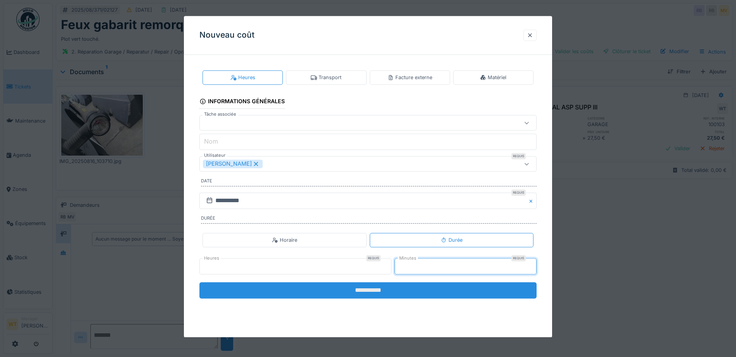
type input "**"
click at [417, 293] on input "**********" at bounding box center [367, 290] width 337 height 16
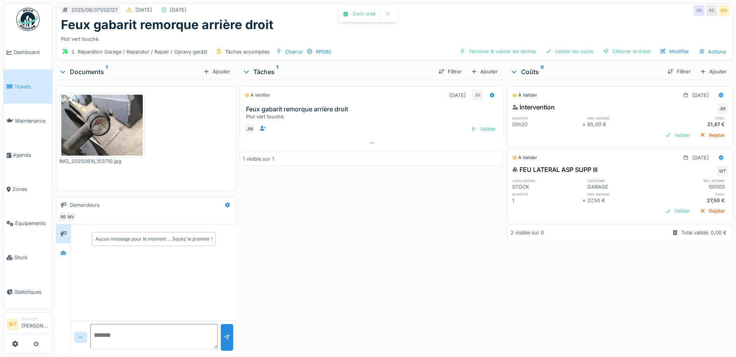
click at [490, 60] on div "2025/08/371/02127 23/08/2025 23/08/2025 RB RB MV Feux gabarit remorque arrière …" at bounding box center [394, 32] width 677 height 58
click at [565, 54] on div "Valider les coûts" at bounding box center [569, 51] width 54 height 10
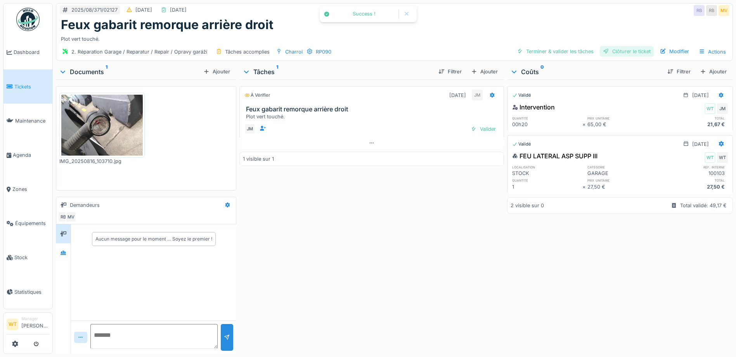
click at [603, 49] on div at bounding box center [606, 51] width 6 height 7
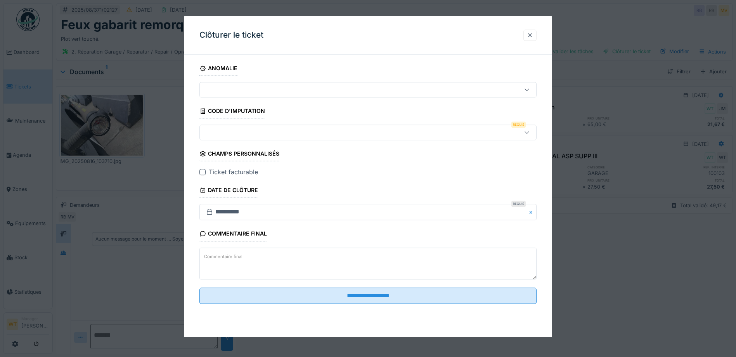
click at [531, 35] on div at bounding box center [530, 34] width 6 height 7
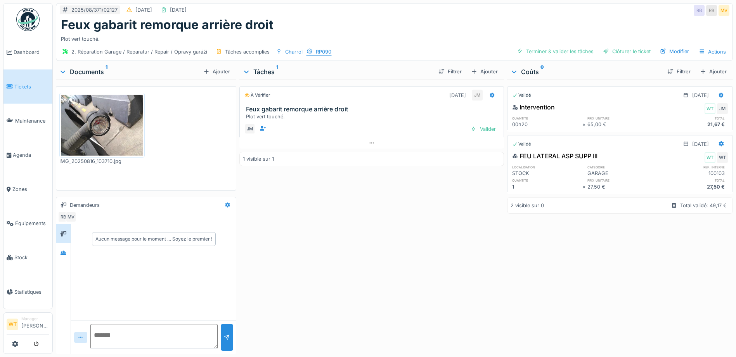
click at [318, 54] on div "RP090" at bounding box center [324, 51] width 16 height 7
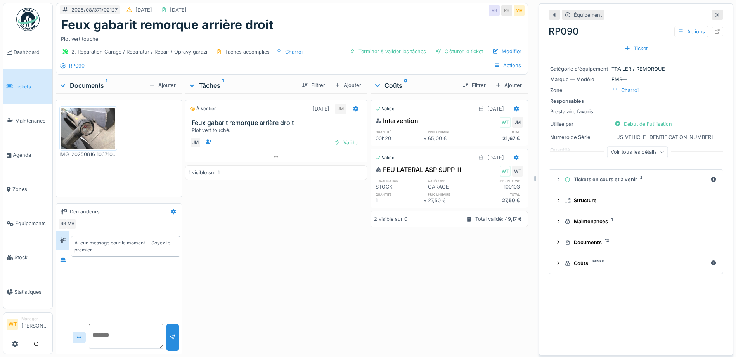
click at [627, 154] on div "Voir tous les détails" at bounding box center [637, 152] width 61 height 11
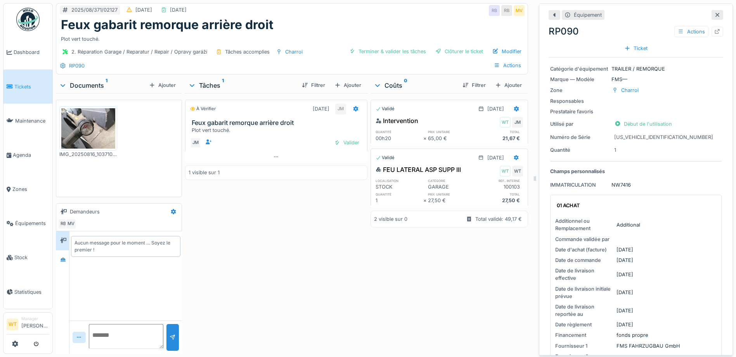
click at [711, 12] on div at bounding box center [717, 15] width 12 height 10
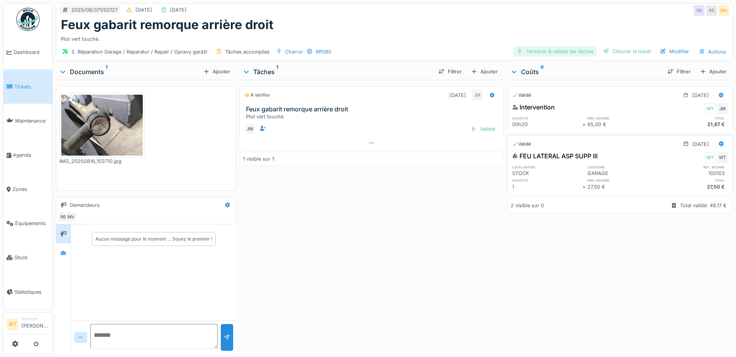
click at [556, 51] on div "Terminer & valider les tâches" at bounding box center [554, 51] width 83 height 10
click at [620, 48] on div "Clôturer le ticket" at bounding box center [626, 51] width 54 height 10
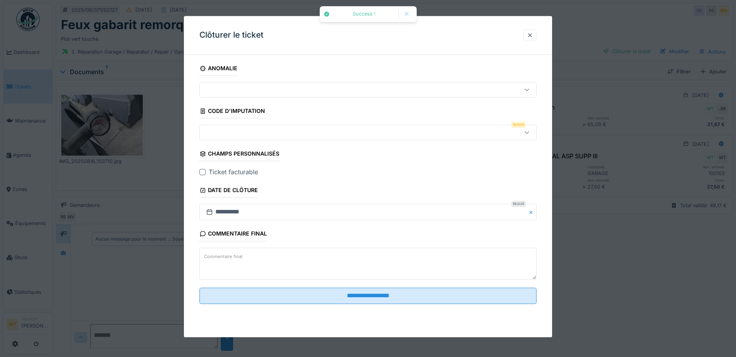
click at [239, 140] on fieldset "**********" at bounding box center [367, 185] width 337 height 249
click at [243, 133] on div at bounding box center [348, 132] width 290 height 9
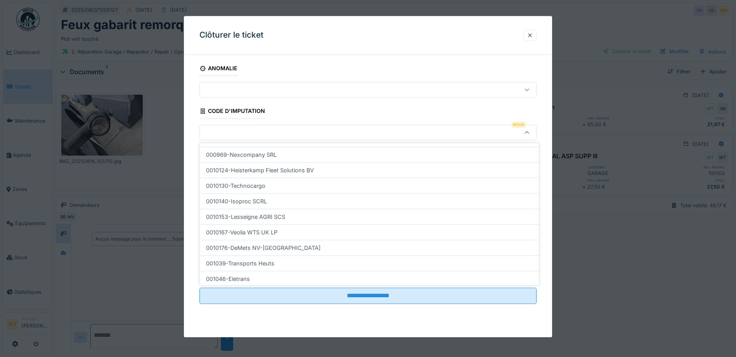
scroll to position [236, 0]
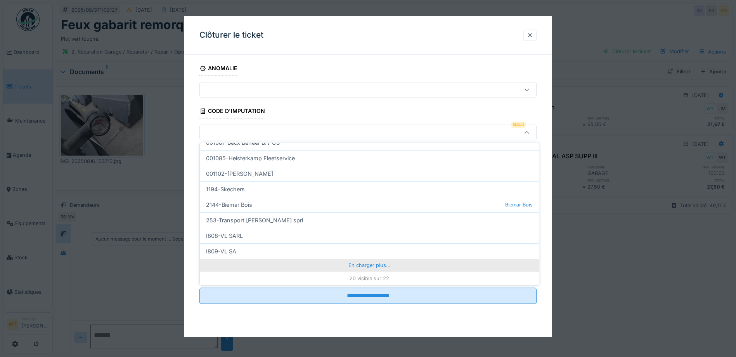
click at [364, 263] on div "En charger plus…" at bounding box center [369, 265] width 339 height 12
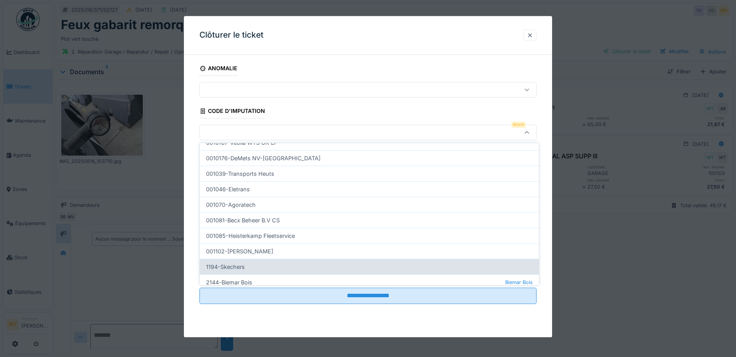
scroll to position [534, 0]
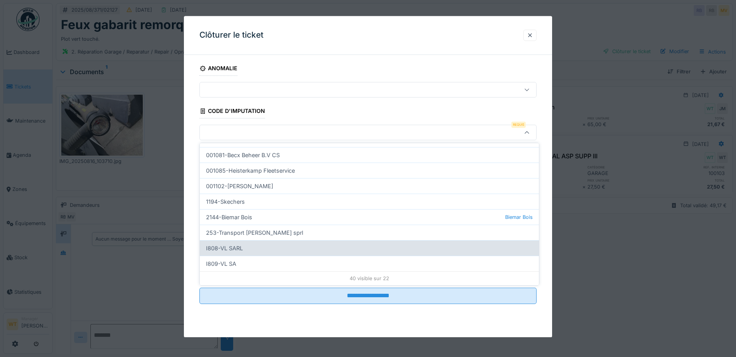
click at [293, 252] on div "I808-VL SARL" at bounding box center [369, 248] width 339 height 16
type input "***"
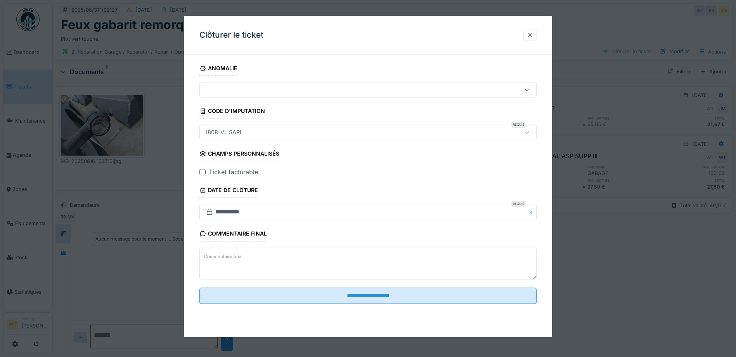
click at [202, 172] on div at bounding box center [202, 172] width 6 height 6
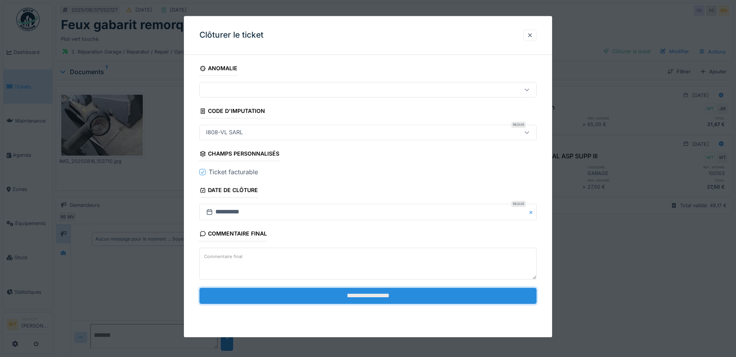
click at [335, 293] on input "**********" at bounding box center [367, 295] width 337 height 16
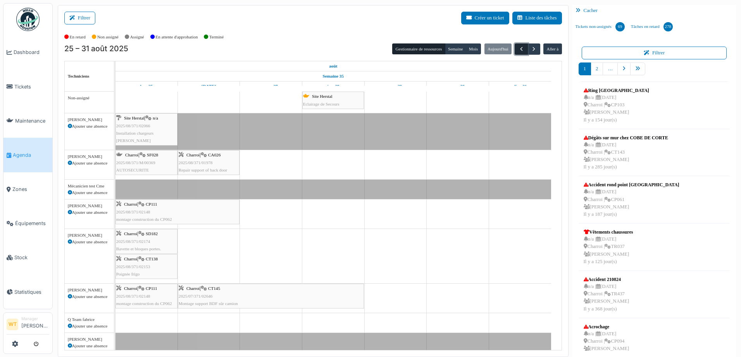
click at [518, 47] on span "button" at bounding box center [521, 49] width 7 height 7
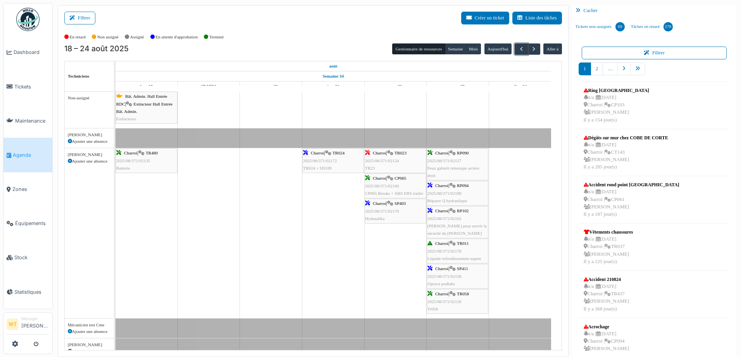
scroll to position [24, 0]
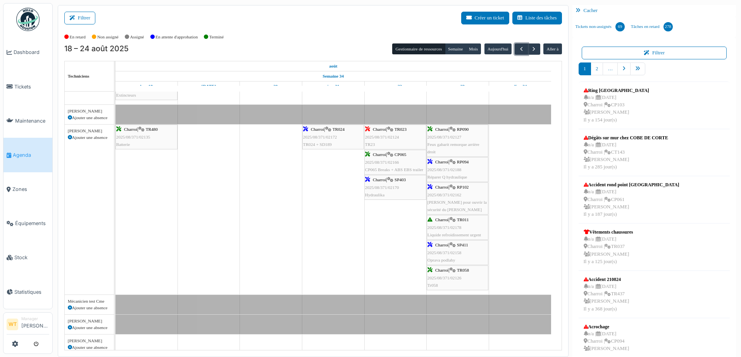
click at [471, 173] on div "Charroi | RP094 2025/08/371/02188 Réparer Q hydraulique" at bounding box center [458, 169] width 60 height 22
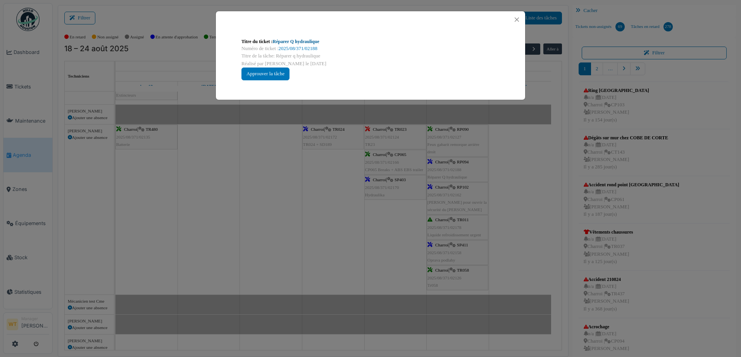
click at [296, 42] on link "Réparer Q hydraulique" at bounding box center [296, 41] width 47 height 5
click at [516, 17] on button "Close" at bounding box center [517, 19] width 10 height 10
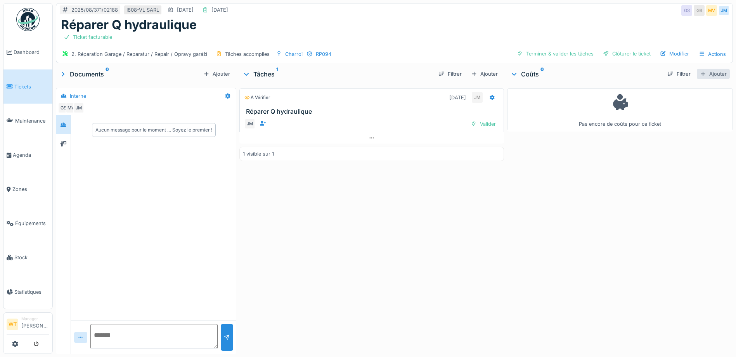
click at [705, 71] on div "Ajouter" at bounding box center [712, 74] width 33 height 10
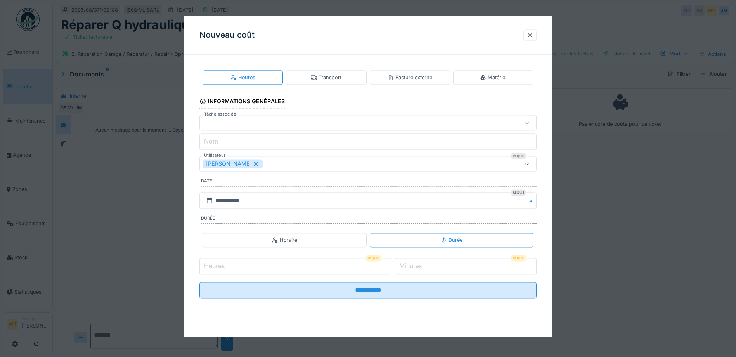
click at [252, 161] on icon at bounding box center [255, 163] width 7 height 5
click at [251, 163] on div "Utilisateurs" at bounding box center [348, 164] width 290 height 9
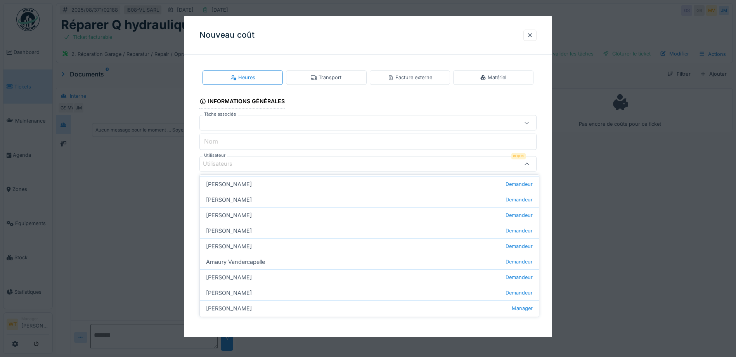
scroll to position [39, 0]
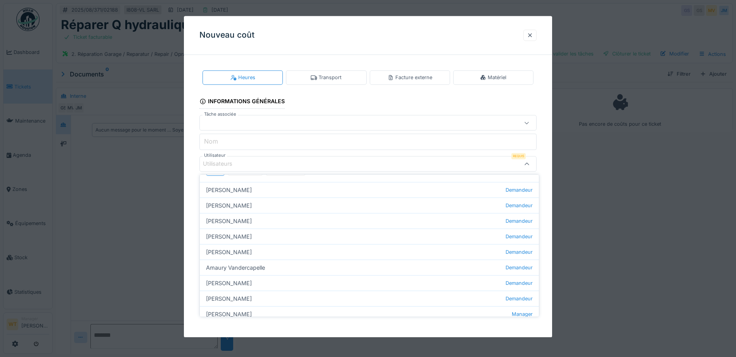
click at [237, 158] on div "Utilisateurs" at bounding box center [367, 164] width 337 height 16
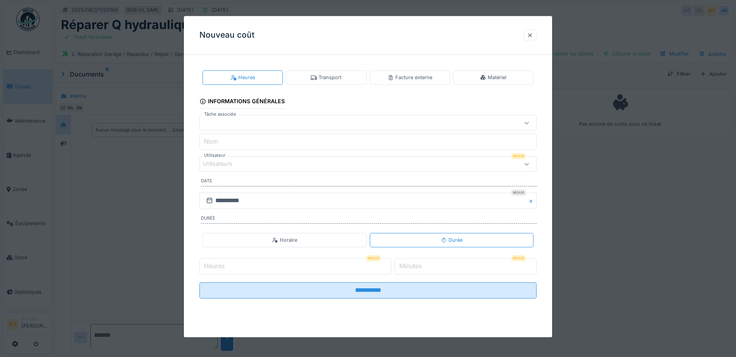
click at [237, 162] on div "Utilisateurs" at bounding box center [223, 164] width 40 height 9
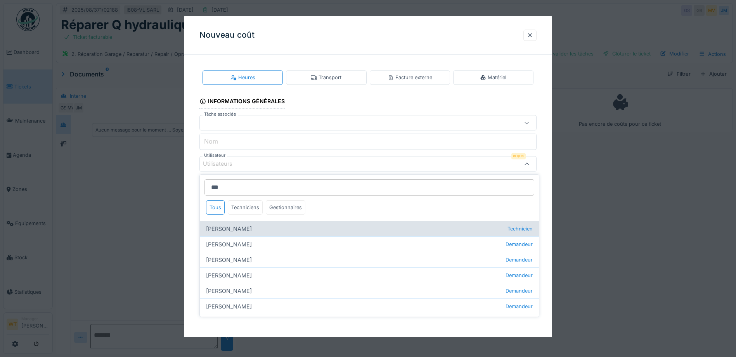
type input "***"
click at [258, 228] on div "Jan Maro Technicien" at bounding box center [369, 229] width 339 height 16
type input "****"
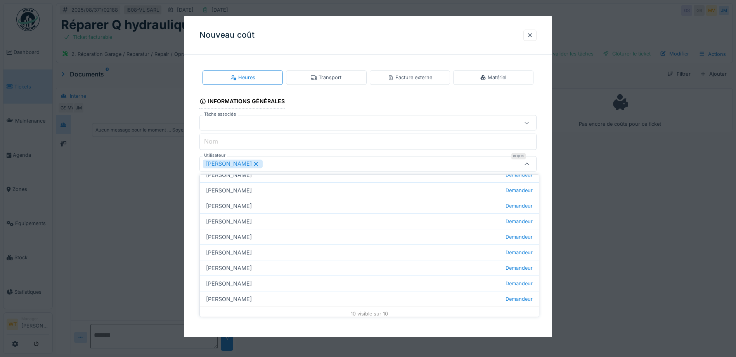
scroll to position [73, 0]
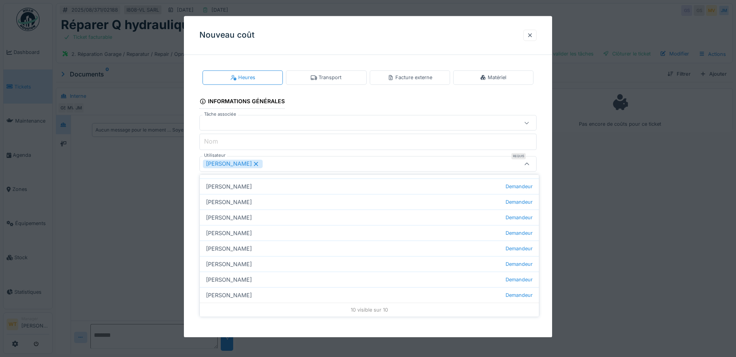
click at [277, 157] on div "[PERSON_NAME]" at bounding box center [367, 164] width 337 height 16
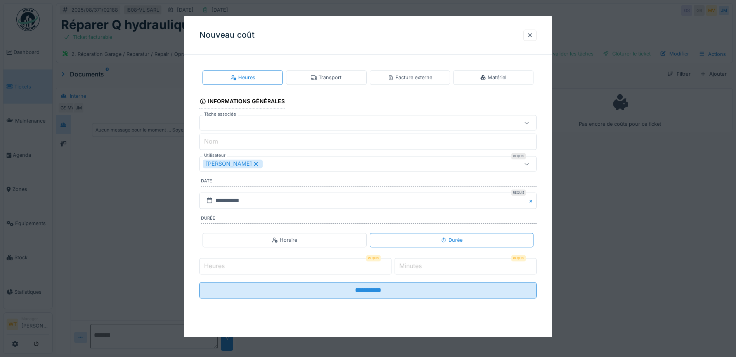
click at [269, 270] on input "Heures" at bounding box center [295, 266] width 192 height 16
type input "*"
click at [429, 267] on input "*" at bounding box center [465, 266] width 142 height 16
type input "*"
drag, startPoint x: 390, startPoint y: 273, endPoint x: 371, endPoint y: 270, distance: 18.4
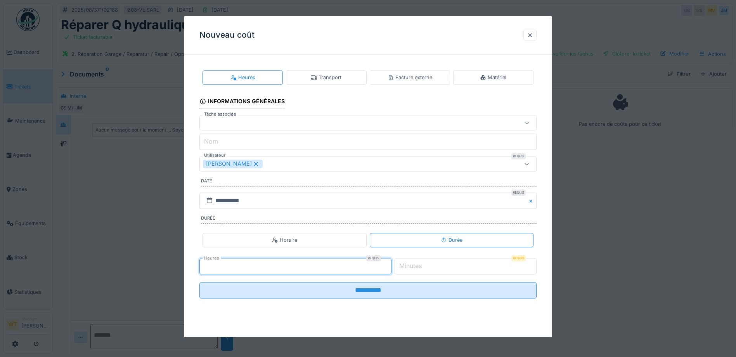
click at [389, 273] on input "*" at bounding box center [295, 266] width 192 height 16
type input "*"
click at [423, 271] on input "Minutes" at bounding box center [465, 266] width 142 height 16
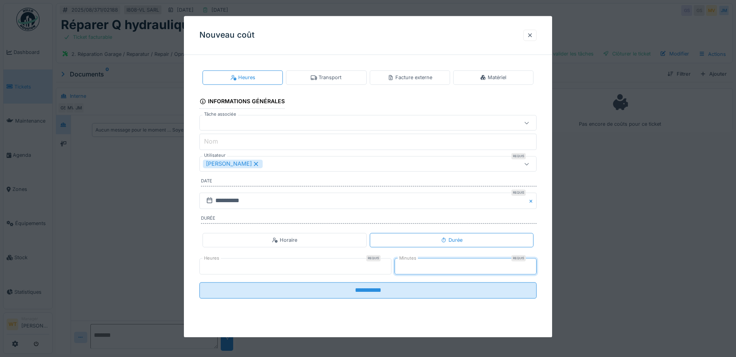
type input "**"
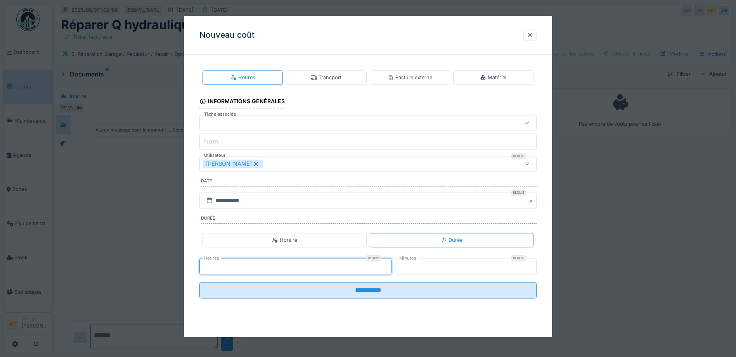
click at [311, 269] on input "*" at bounding box center [295, 266] width 192 height 16
type input "*"
click at [386, 299] on fieldset "**********" at bounding box center [367, 183] width 337 height 244
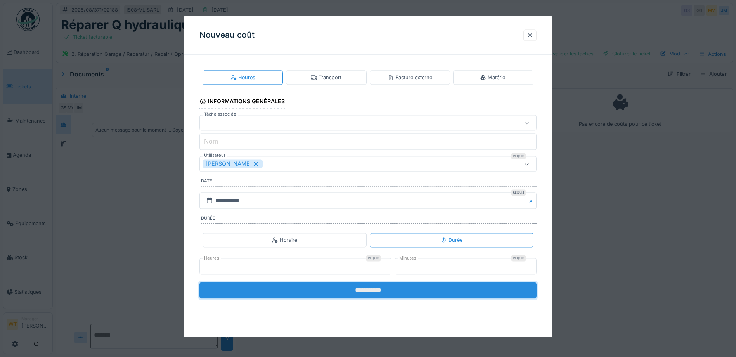
click at [390, 295] on input "**********" at bounding box center [367, 290] width 337 height 16
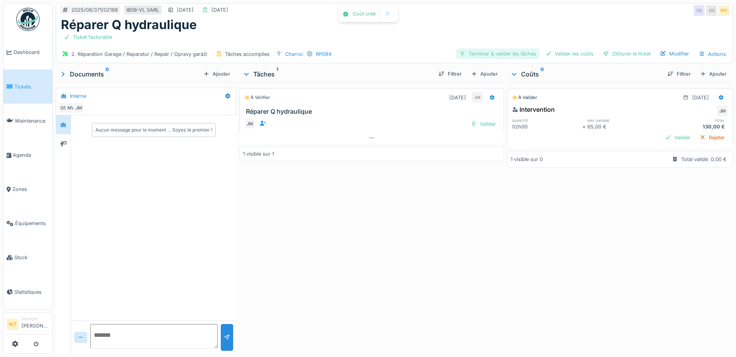
click at [503, 57] on div "Terminer & valider les tâches" at bounding box center [497, 53] width 83 height 10
click at [577, 60] on div "2. Réparation Garage / Reparatur / Repair / Opravy garáží Tâches accomplies Cha…" at bounding box center [394, 53] width 676 height 17
click at [576, 55] on div "Valider les coûts" at bounding box center [569, 53] width 54 height 10
click at [612, 52] on div "Clôturer le ticket" at bounding box center [626, 53] width 54 height 10
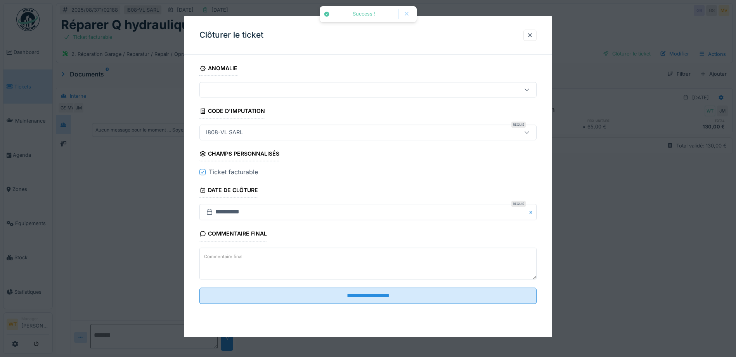
click at [290, 310] on div "**********" at bounding box center [368, 193] width 368 height 264
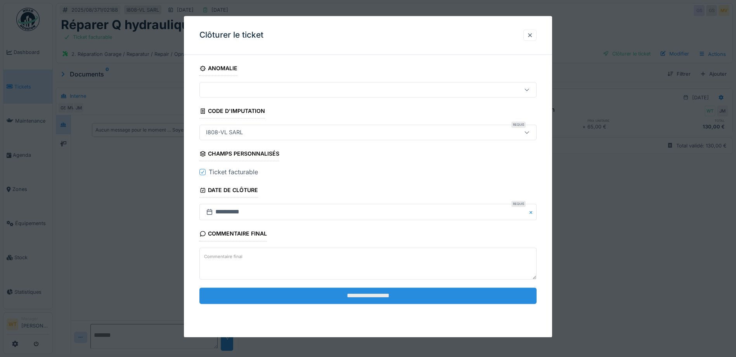
click at [293, 300] on input "**********" at bounding box center [367, 295] width 337 height 16
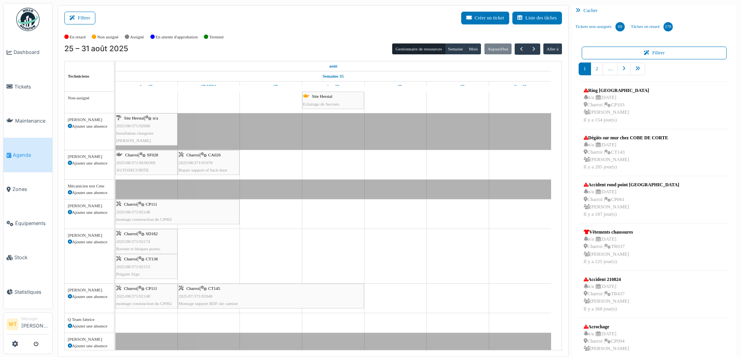
scroll to position [9, 0]
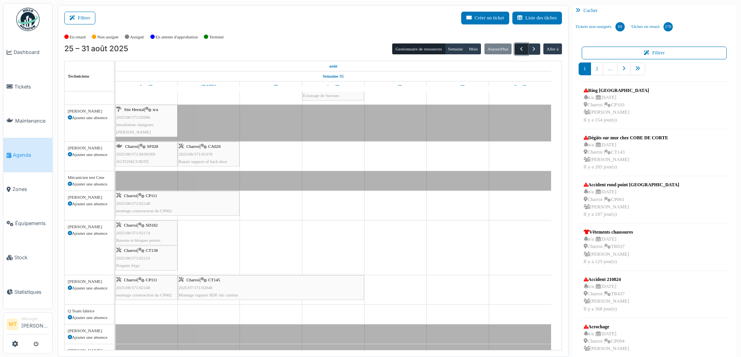
click at [516, 53] on button "button" at bounding box center [521, 48] width 13 height 11
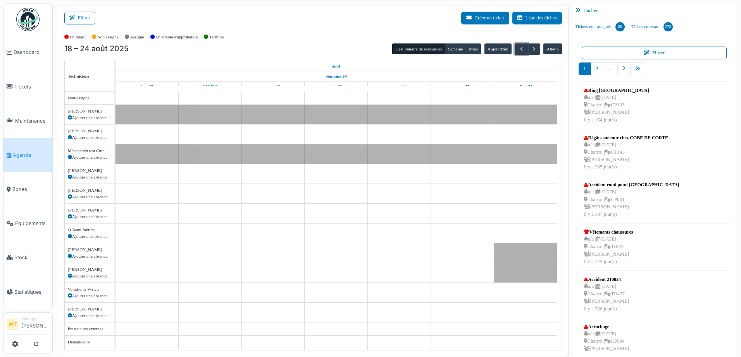
scroll to position [24, 0]
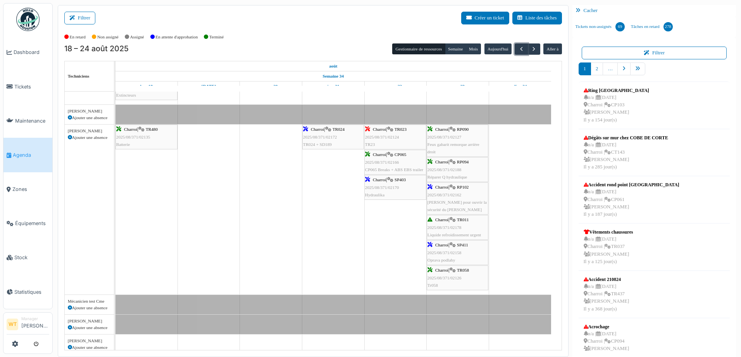
click at [463, 201] on span "[PERSON_NAME] pour ouvrir la sécurité du [PERSON_NAME]" at bounding box center [457, 206] width 59 height 12
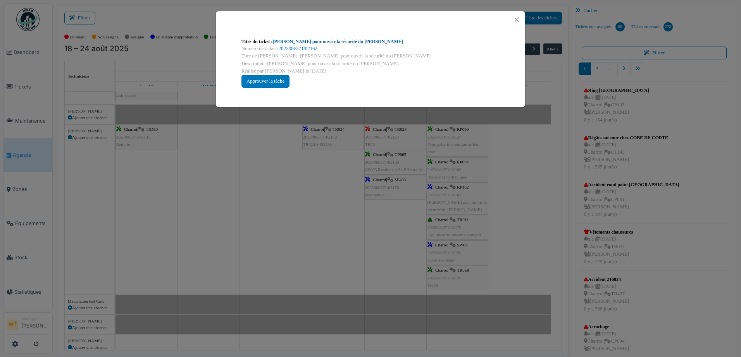
click at [337, 41] on link "[PERSON_NAME] pour ouvrir la sécurité du [PERSON_NAME]" at bounding box center [338, 41] width 130 height 5
click at [518, 18] on button "Close" at bounding box center [517, 19] width 10 height 10
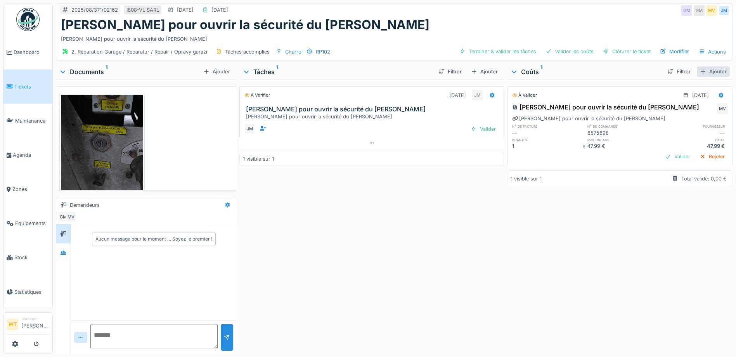
click at [705, 73] on div "Ajouter" at bounding box center [712, 71] width 33 height 10
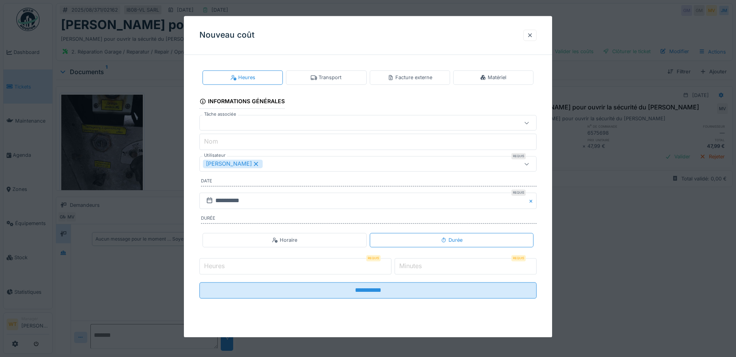
click at [254, 163] on icon at bounding box center [256, 164] width 4 height 4
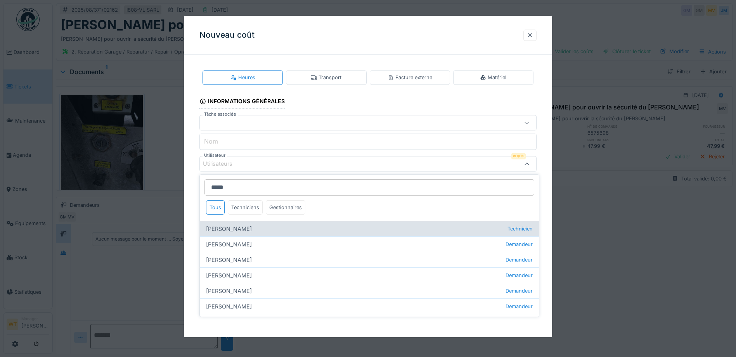
type input "*****"
click at [242, 232] on div "[PERSON_NAME] Technicien" at bounding box center [369, 229] width 339 height 16
type input "****"
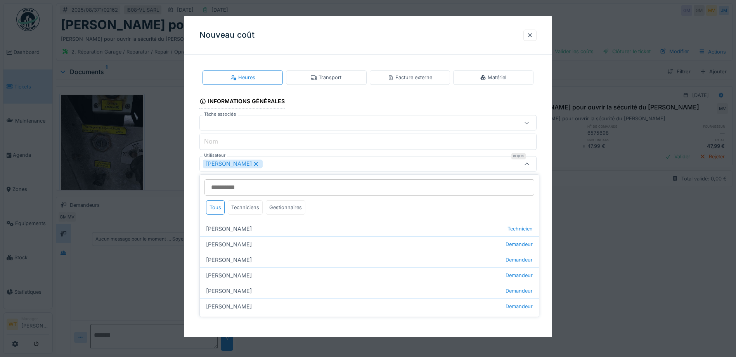
click at [268, 166] on div "[PERSON_NAME]" at bounding box center [348, 164] width 290 height 9
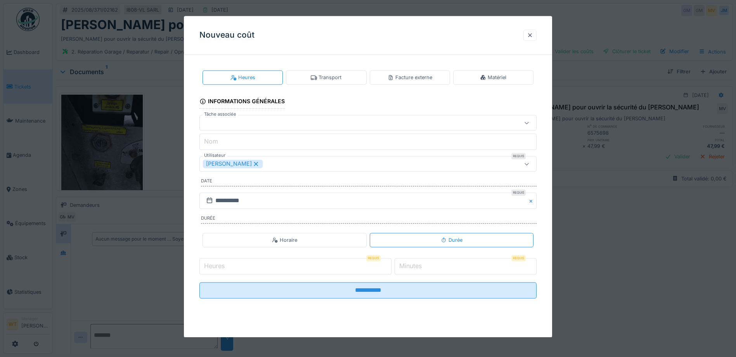
click at [283, 261] on input "Heures" at bounding box center [295, 266] width 192 height 16
type input "*"
click at [416, 267] on label "Minutes" at bounding box center [410, 265] width 26 height 9
click at [416, 267] on input "*" at bounding box center [465, 266] width 142 height 16
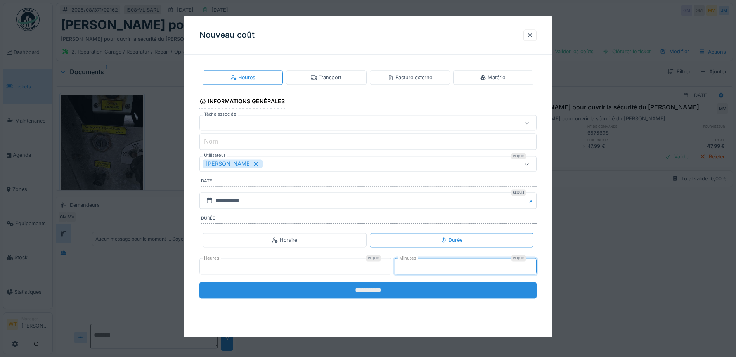
type input "**"
click at [390, 287] on input "**********" at bounding box center [367, 290] width 337 height 16
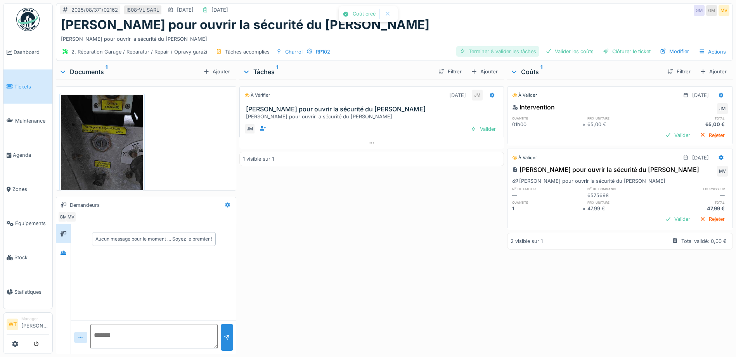
click at [480, 47] on div "Terminer & valider les tâches" at bounding box center [497, 51] width 83 height 10
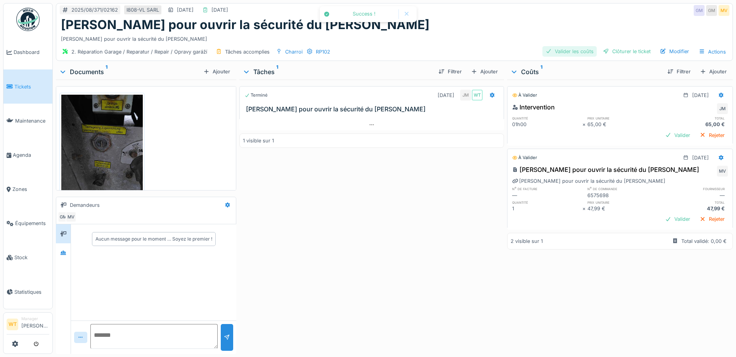
click at [561, 53] on div "Valider les coûts" at bounding box center [569, 51] width 54 height 10
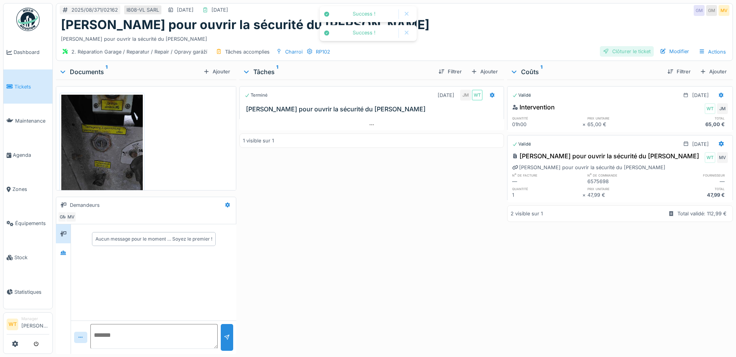
click at [608, 52] on div "Clôturer le ticket" at bounding box center [626, 51] width 54 height 10
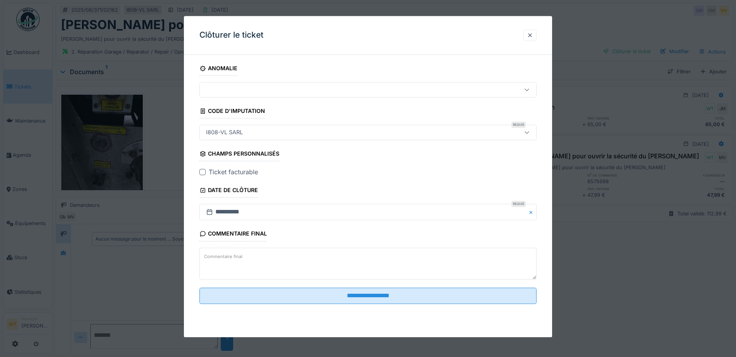
click at [206, 171] on div at bounding box center [202, 172] width 6 height 6
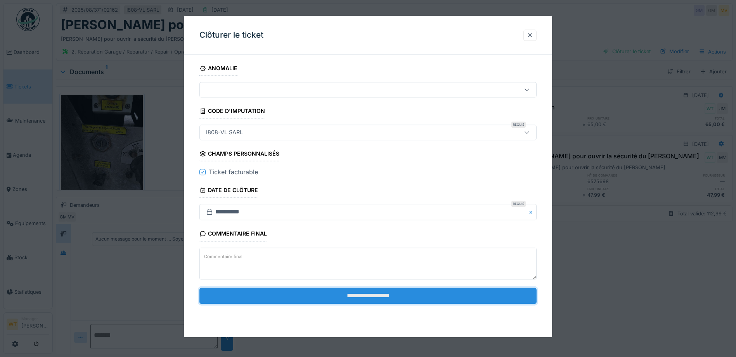
click at [314, 298] on input "**********" at bounding box center [367, 295] width 337 height 16
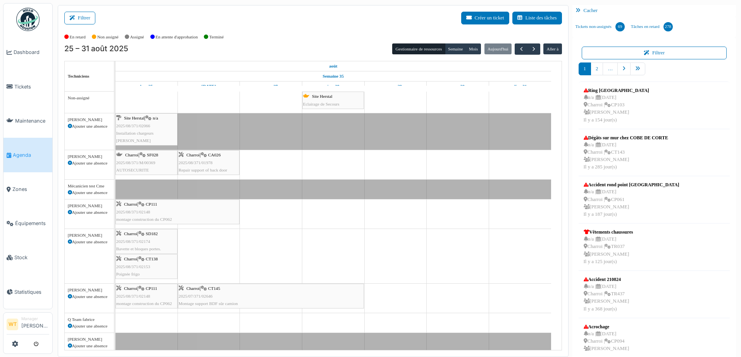
scroll to position [9, 0]
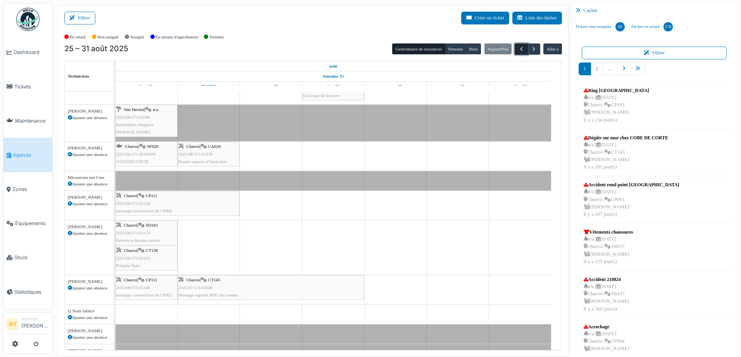
click at [518, 48] on span "button" at bounding box center [521, 49] width 7 height 7
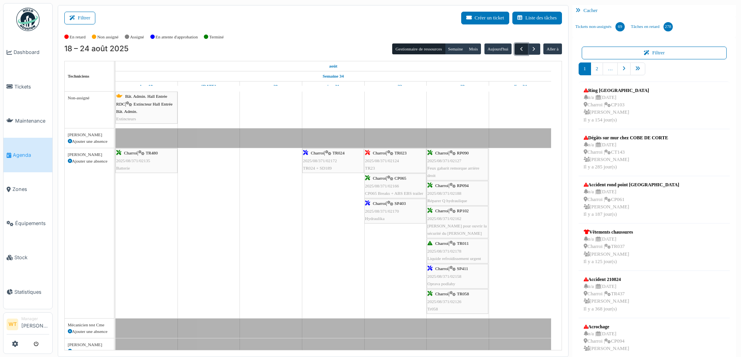
scroll to position [24, 0]
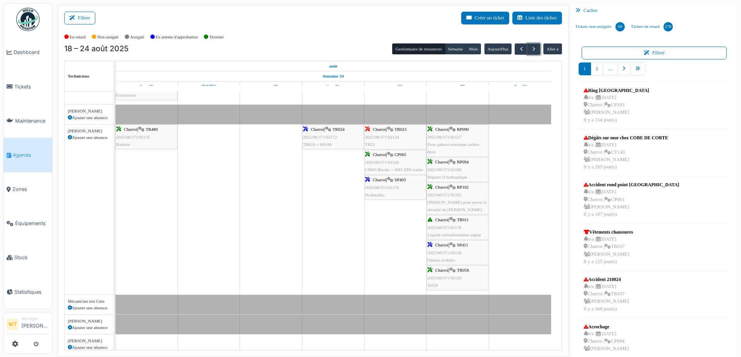
click at [472, 248] on div "Charroi | SP411 2025/08/371/02158 Oprava podlahy" at bounding box center [458, 252] width 60 height 22
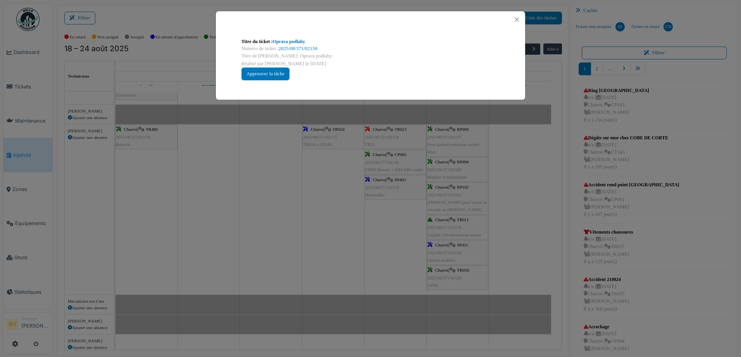
click at [306, 45] on div "Numéro de ticket : 2025/08/371/02158" at bounding box center [371, 48] width 258 height 7
click at [306, 49] on link "2025/08/371/02158" at bounding box center [298, 48] width 39 height 5
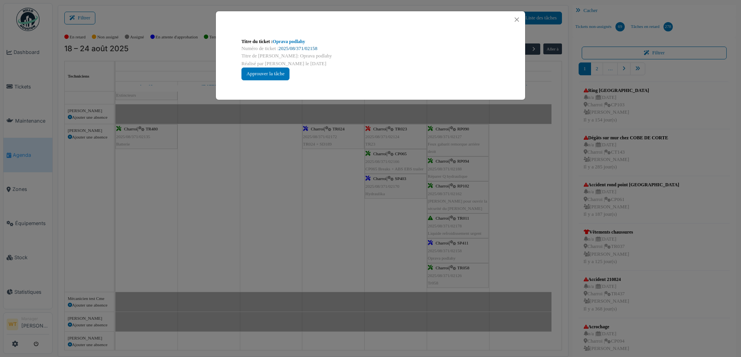
scroll to position [23, 0]
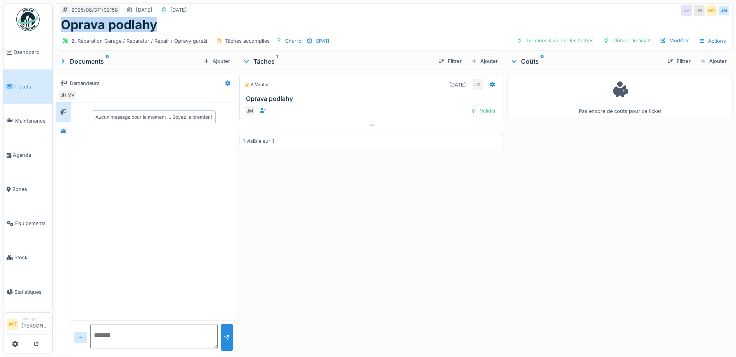
drag, startPoint x: 162, startPoint y: 24, endPoint x: 61, endPoint y: 26, distance: 100.8
click at [61, 26] on div "Oprava podlahy" at bounding box center [394, 24] width 667 height 15
copy h1 "Oprava podlahy"
click at [344, 211] on div "À vérifier 23/08/2025 JM Oprava podlahy JM Valider 1 visible sur 1" at bounding box center [371, 210] width 264 height 282
click at [705, 62] on div "Ajouter" at bounding box center [712, 61] width 33 height 10
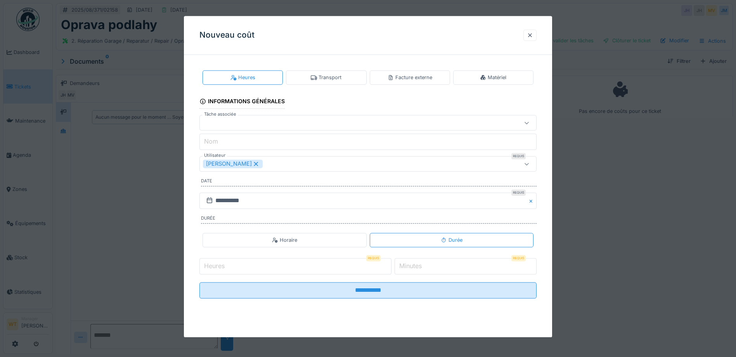
click at [254, 166] on div "[PERSON_NAME]" at bounding box center [233, 164] width 60 height 9
click at [254, 166] on div "Utilisateurs" at bounding box center [348, 164] width 290 height 9
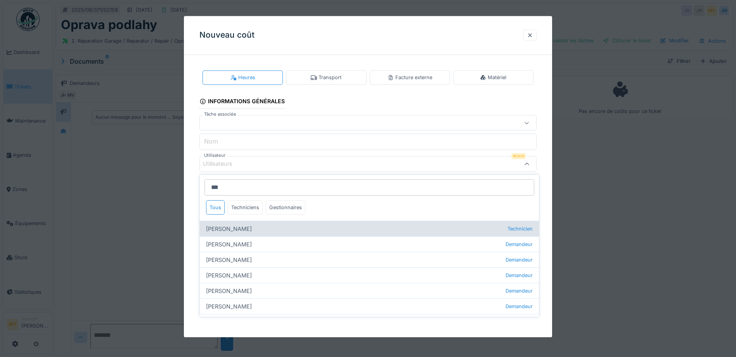
type input "***"
click at [251, 234] on div "Jan Maro Technicien" at bounding box center [369, 229] width 339 height 16
type input "****"
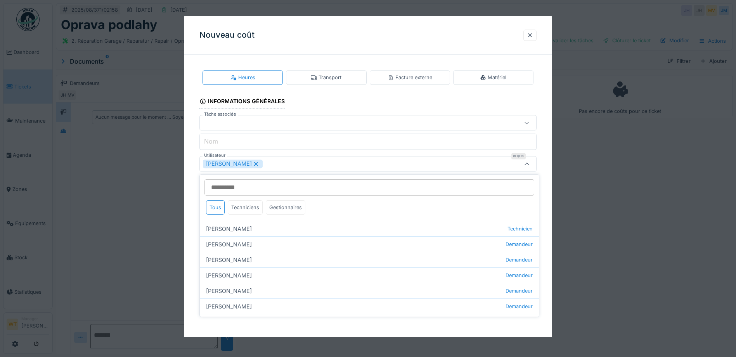
click at [280, 164] on div "Jan Maro" at bounding box center [348, 164] width 290 height 9
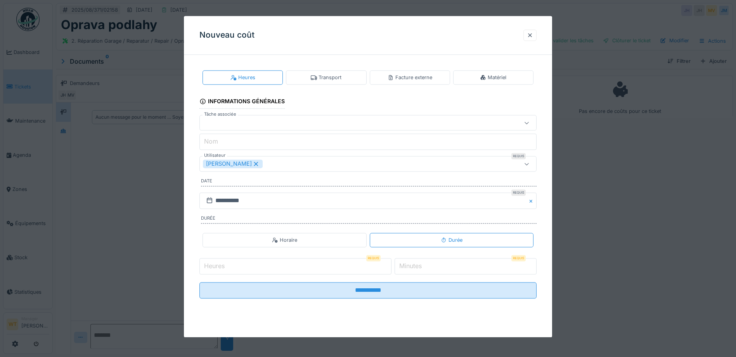
click at [265, 266] on input "Heures" at bounding box center [295, 266] width 192 height 16
type input "*"
click at [404, 267] on label "Minutes" at bounding box center [410, 265] width 26 height 9
click at [404, 267] on input "*" at bounding box center [465, 266] width 142 height 16
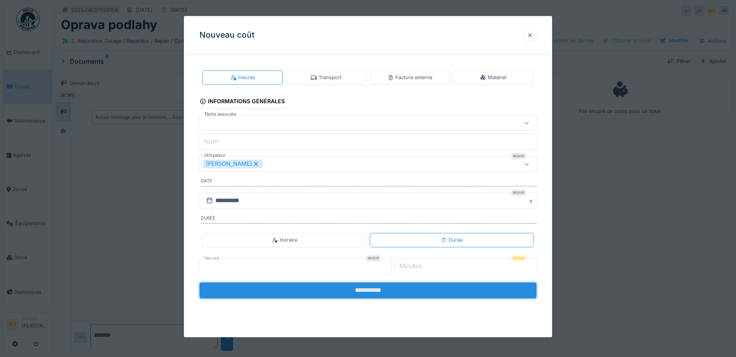
click at [387, 285] on input "**********" at bounding box center [367, 290] width 337 height 16
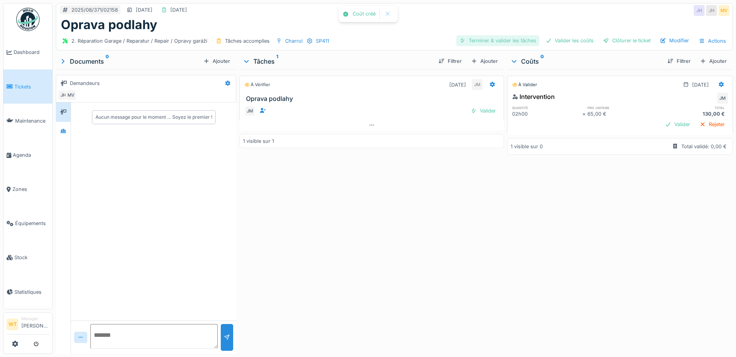
click at [480, 36] on div "Terminer & valider les tâches" at bounding box center [497, 40] width 83 height 10
click at [549, 44] on div "Valider les coûts" at bounding box center [569, 40] width 54 height 10
click at [622, 43] on div "Clôturer le ticket" at bounding box center [626, 40] width 54 height 10
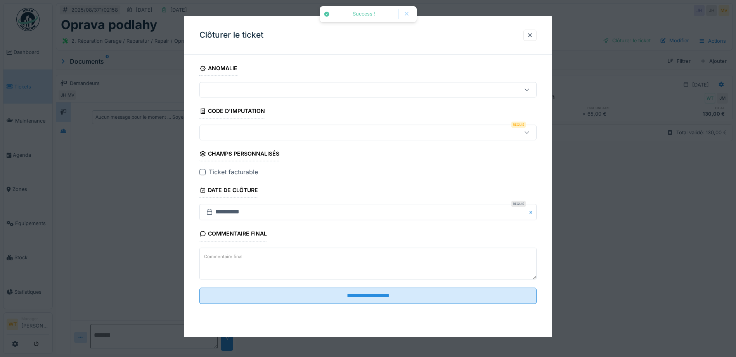
click at [258, 136] on div at bounding box center [348, 132] width 290 height 9
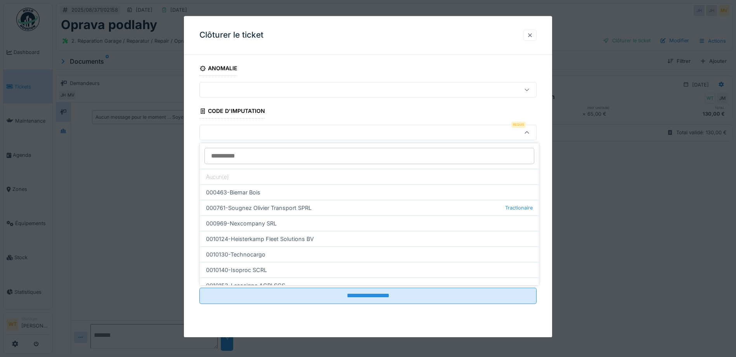
click at [533, 36] on div at bounding box center [530, 34] width 6 height 7
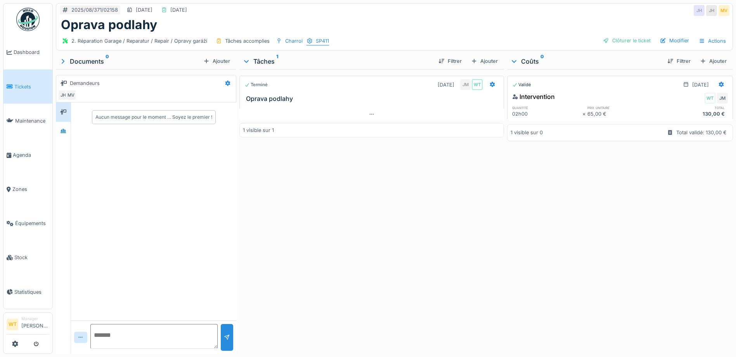
click at [325, 43] on div "SP411" at bounding box center [322, 40] width 13 height 7
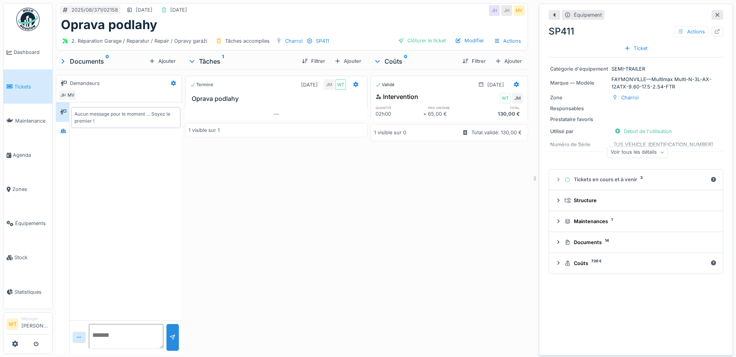
click at [618, 151] on div "Voir tous les détails" at bounding box center [637, 152] width 61 height 11
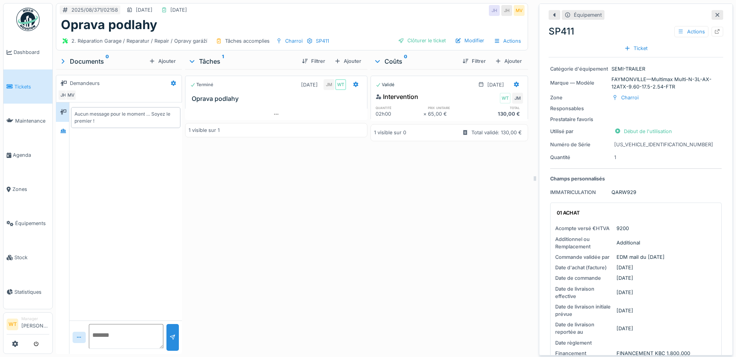
click at [714, 14] on icon at bounding box center [717, 14] width 6 height 5
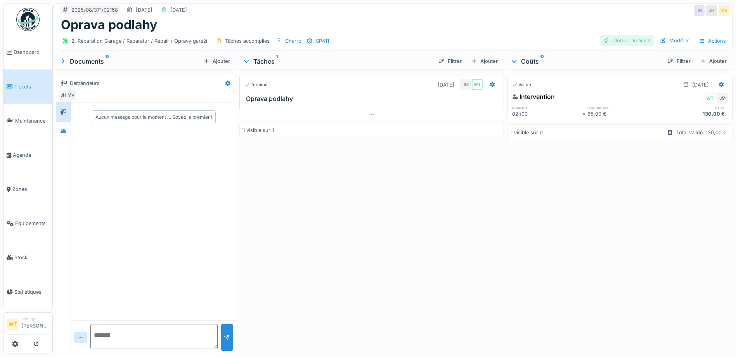
click at [615, 38] on div "Clôturer le ticket" at bounding box center [626, 40] width 54 height 10
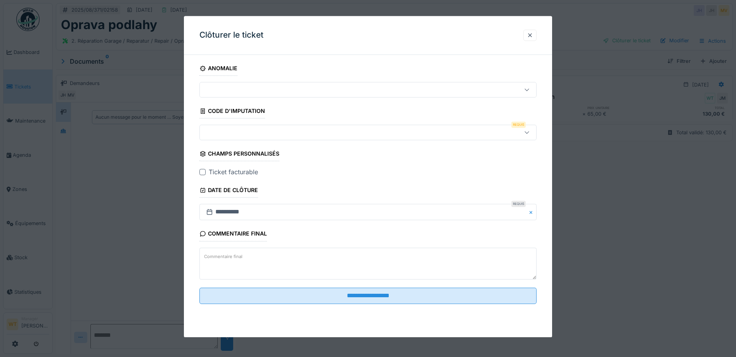
click at [256, 135] on div at bounding box center [348, 132] width 290 height 9
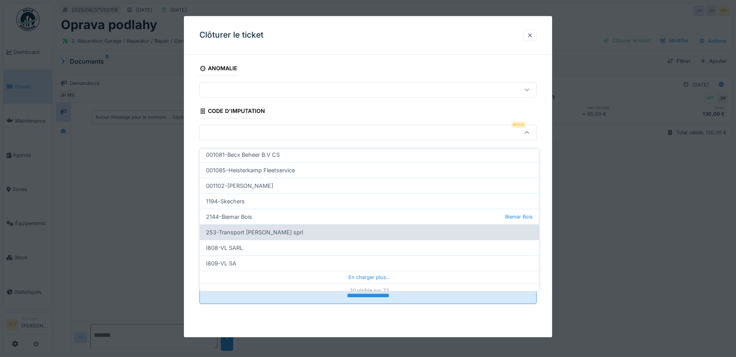
scroll to position [236, 0]
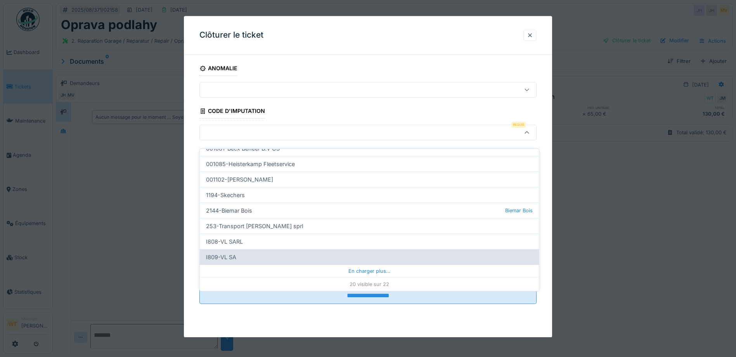
click at [259, 254] on div "I809-VL SA" at bounding box center [369, 257] width 339 height 16
type input "***"
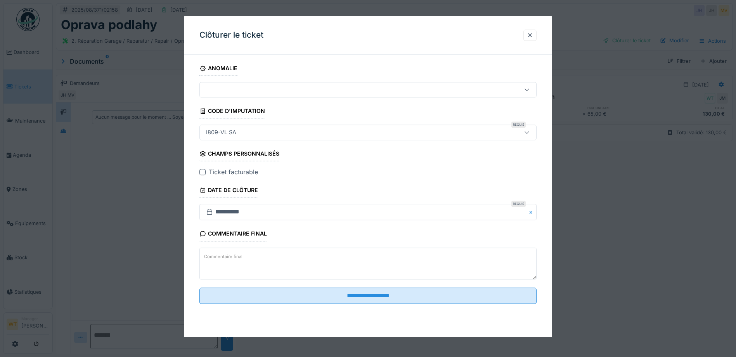
click at [202, 168] on div "Ticket facturable" at bounding box center [367, 172] width 337 height 9
click at [202, 174] on div at bounding box center [202, 172] width 6 height 6
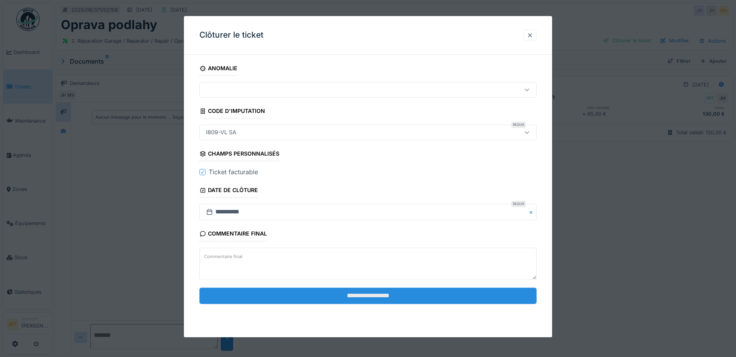
click at [327, 294] on input "**********" at bounding box center [367, 295] width 337 height 16
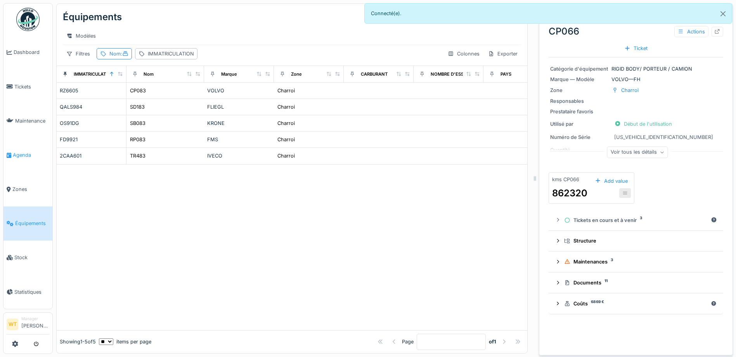
click at [33, 152] on span "Agenda" at bounding box center [31, 154] width 36 height 7
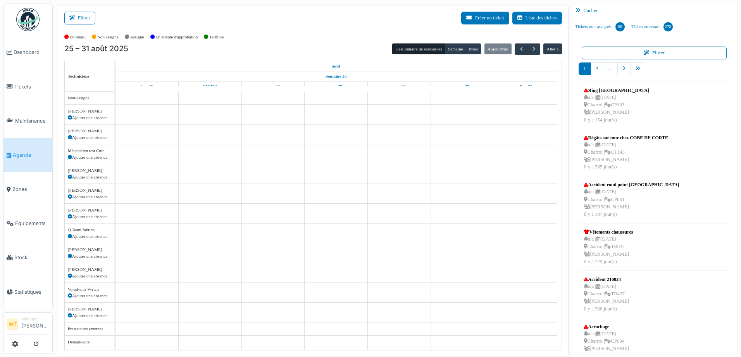
scroll to position [9, 0]
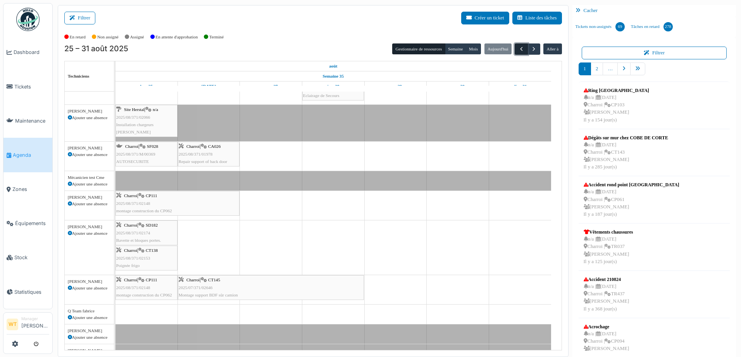
click at [522, 51] on button "button" at bounding box center [521, 48] width 13 height 11
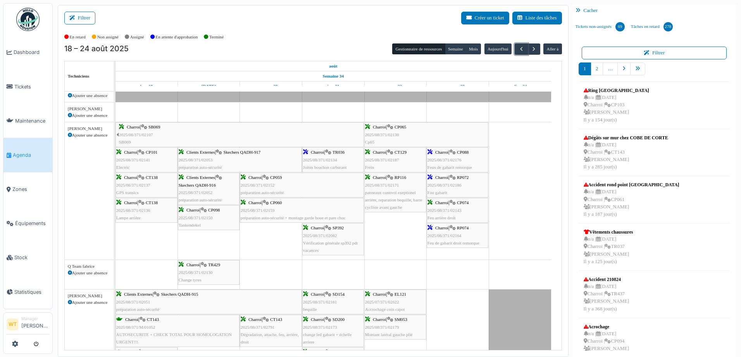
scroll to position [256, 0]
click at [465, 152] on span "CP088" at bounding box center [463, 151] width 12 height 5
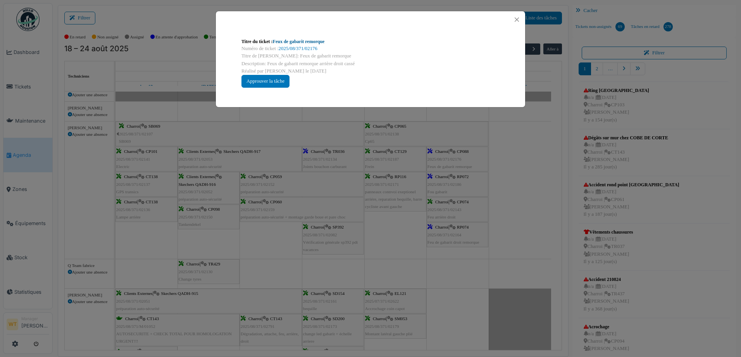
click at [300, 42] on link "Feux de gabarit remorque" at bounding box center [299, 41] width 52 height 5
click at [517, 20] on button "Close" at bounding box center [517, 19] width 10 height 10
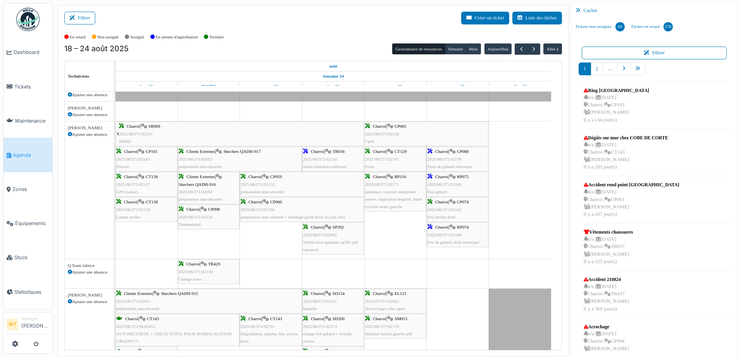
click at [471, 238] on div "Charroi | RP074 2025/08/371/02164 Feu de gabarit droit remorque" at bounding box center [458, 234] width 60 height 22
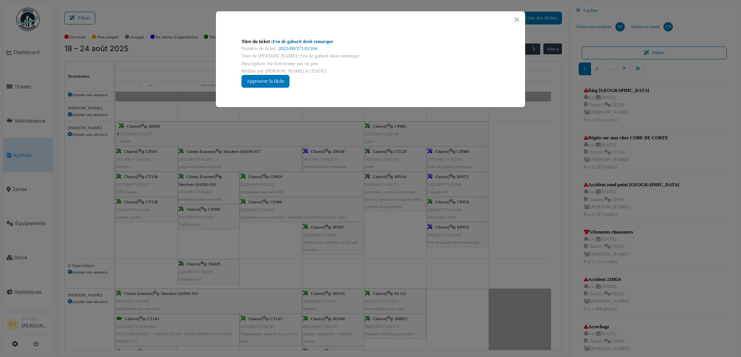
click at [302, 40] on link "Feu de gabarit droit remorque" at bounding box center [303, 41] width 60 height 5
click at [516, 22] on button "Close" at bounding box center [517, 19] width 10 height 10
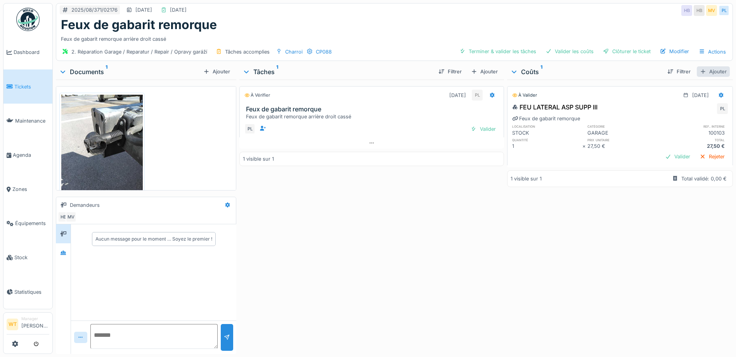
click at [704, 72] on div "Ajouter" at bounding box center [712, 71] width 33 height 10
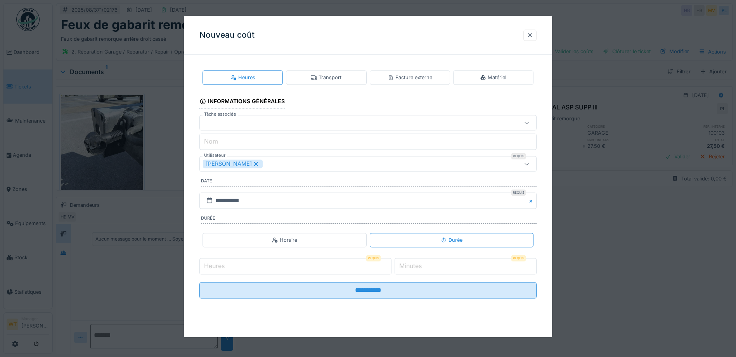
click at [252, 164] on icon at bounding box center [255, 163] width 7 height 5
click at [249, 164] on div "Utilisateurs" at bounding box center [348, 164] width 290 height 9
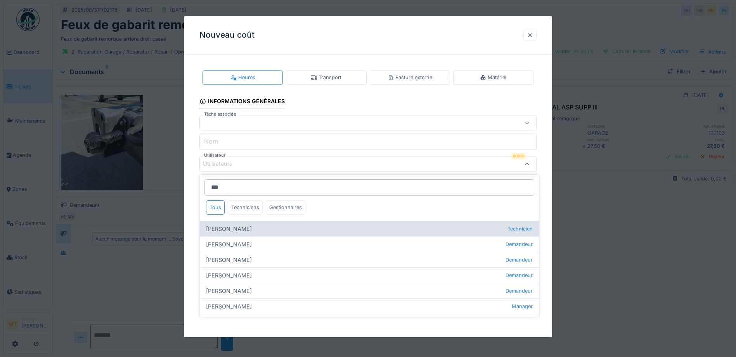
type input "***"
click at [264, 229] on div "[PERSON_NAME] Technicien" at bounding box center [369, 229] width 339 height 16
type input "*****"
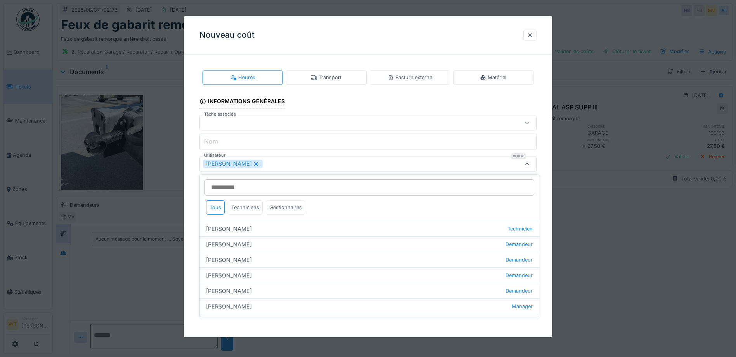
click at [283, 172] on fieldset "**********" at bounding box center [367, 183] width 337 height 244
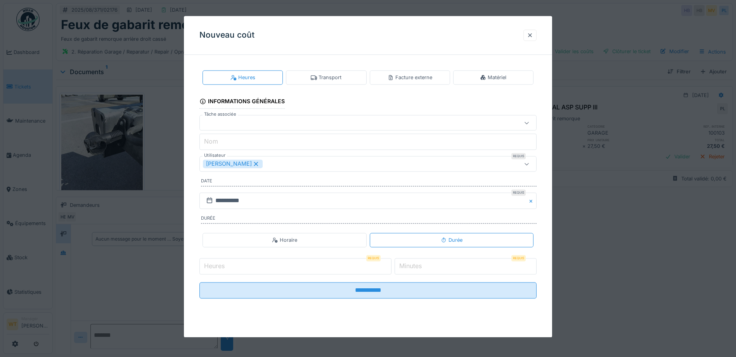
click at [267, 263] on input "Heures" at bounding box center [295, 266] width 192 height 16
type input "*"
click at [421, 263] on label "Minutes" at bounding box center [410, 265] width 26 height 9
click at [421, 263] on input "*" at bounding box center [465, 266] width 142 height 16
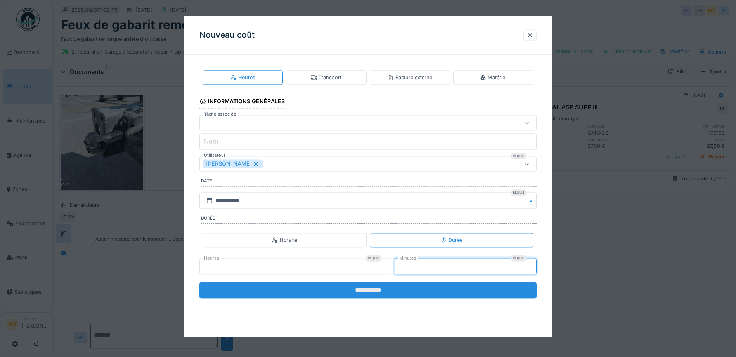
type input "**"
click at [401, 287] on input "**********" at bounding box center [367, 290] width 337 height 16
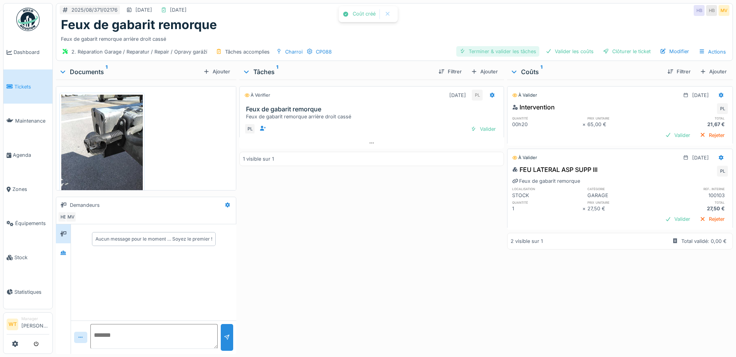
click at [507, 56] on div "Terminer & valider les tâches" at bounding box center [497, 51] width 83 height 10
click at [567, 57] on div "2. Réparation Garage / Reparatur / Repair / Opravy garáží Tâches accomplies Cha…" at bounding box center [394, 51] width 676 height 17
click at [570, 54] on div "Valider les coûts" at bounding box center [569, 51] width 54 height 10
click at [603, 50] on div at bounding box center [606, 51] width 6 height 7
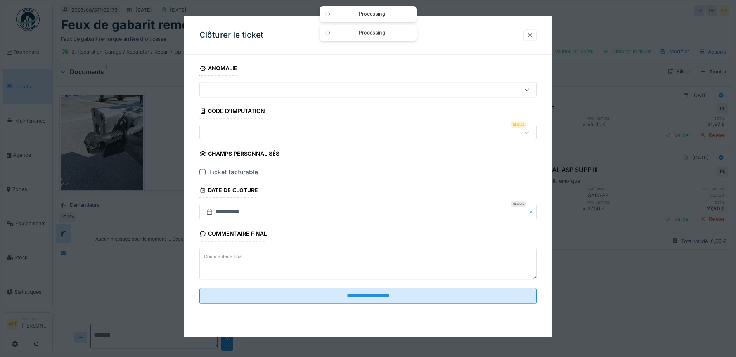
click at [529, 32] on div at bounding box center [529, 34] width 13 height 11
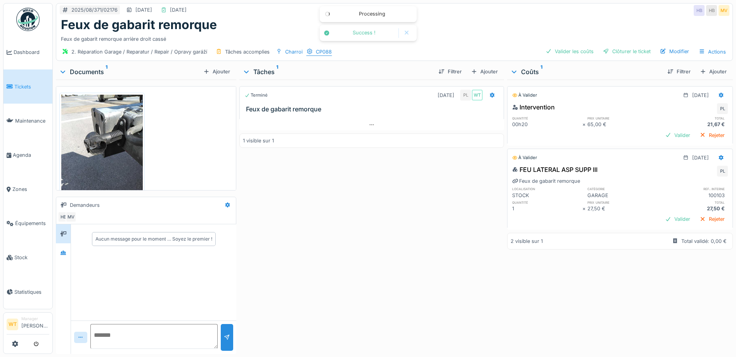
click at [322, 51] on div "CP088" at bounding box center [324, 51] width 16 height 7
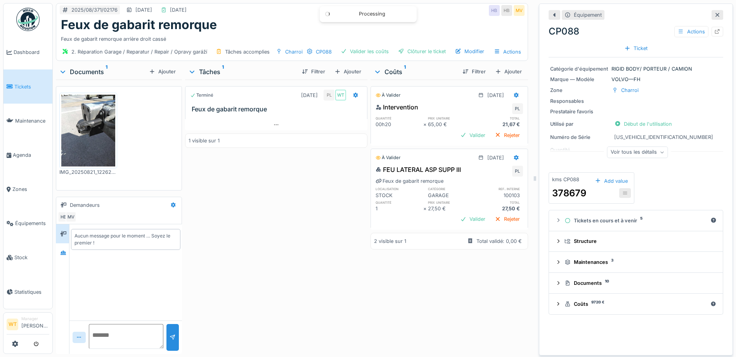
click at [622, 154] on div "Voir tous les détails" at bounding box center [637, 152] width 61 height 11
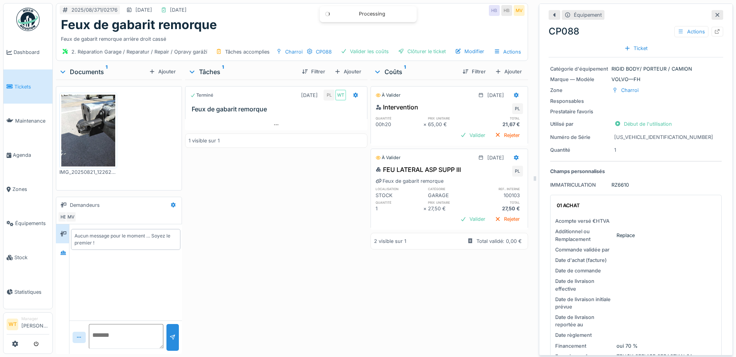
click at [714, 17] on icon at bounding box center [717, 14] width 6 height 5
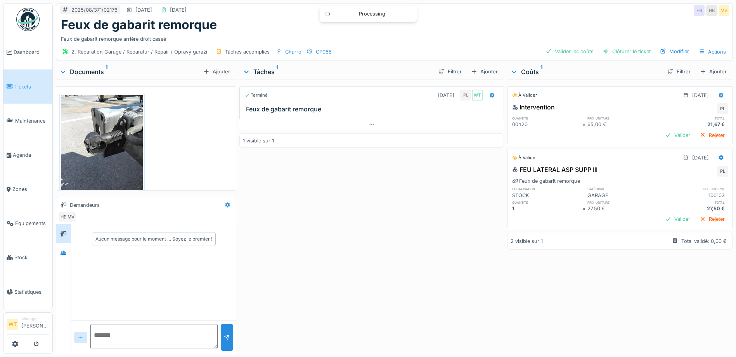
click at [558, 57] on div "2. Réparation Garage / Reparatur / Repair / Opravy garáží Tâches accomplies Cha…" at bounding box center [394, 51] width 676 height 17
click at [572, 55] on div "Valider les coûts" at bounding box center [569, 51] width 54 height 10
click at [613, 51] on div "Clôturer le ticket" at bounding box center [626, 51] width 54 height 10
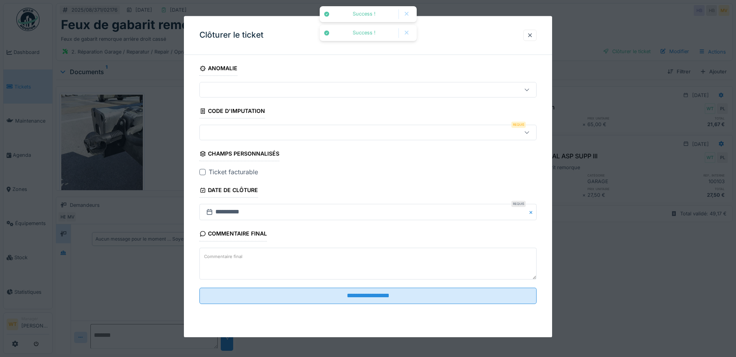
click at [235, 134] on div at bounding box center [348, 132] width 290 height 9
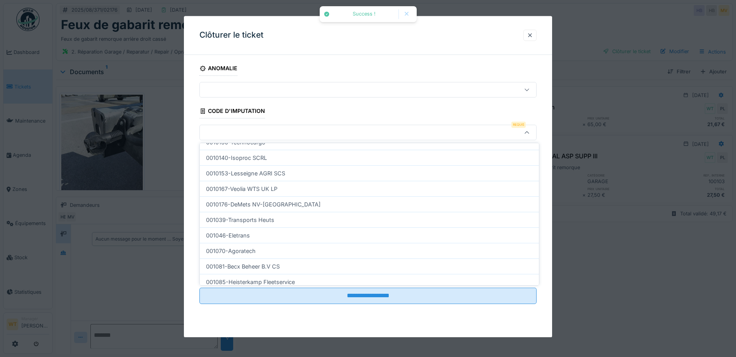
scroll to position [233, 0]
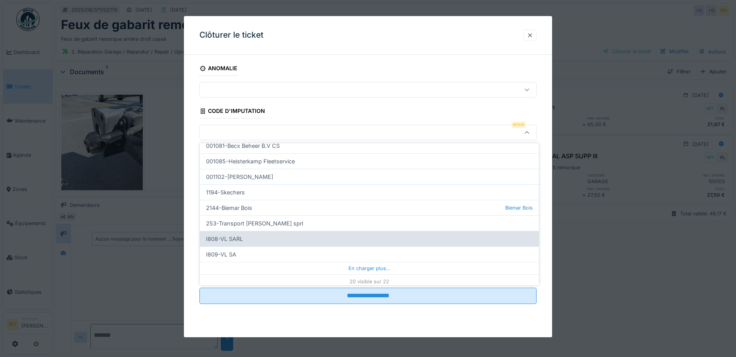
click at [249, 237] on div "I808-VL SARL" at bounding box center [369, 239] width 339 height 16
type input "***"
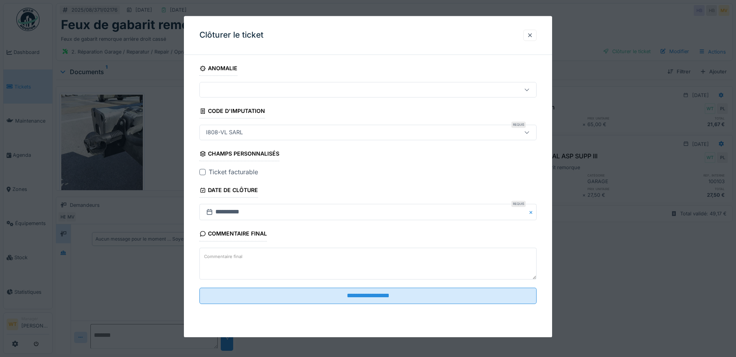
click at [200, 170] on div at bounding box center [202, 172] width 6 height 6
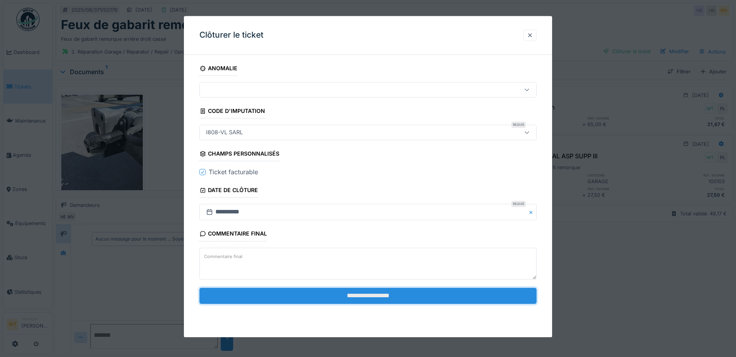
click at [292, 298] on input "**********" at bounding box center [367, 295] width 337 height 16
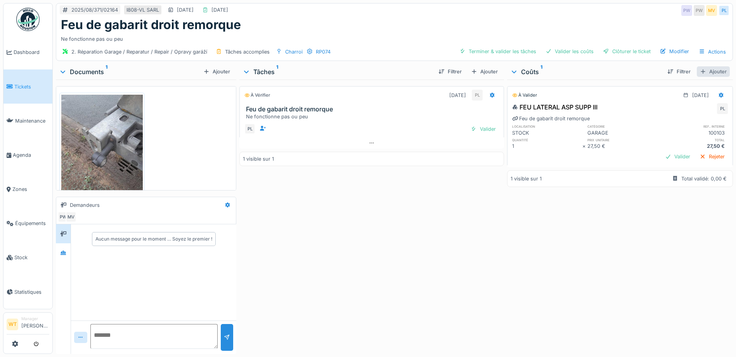
click at [707, 71] on div "Ajouter" at bounding box center [712, 71] width 33 height 10
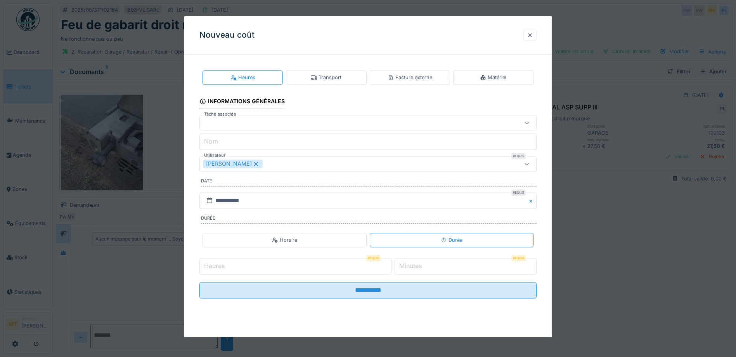
click at [254, 164] on icon at bounding box center [256, 164] width 4 height 4
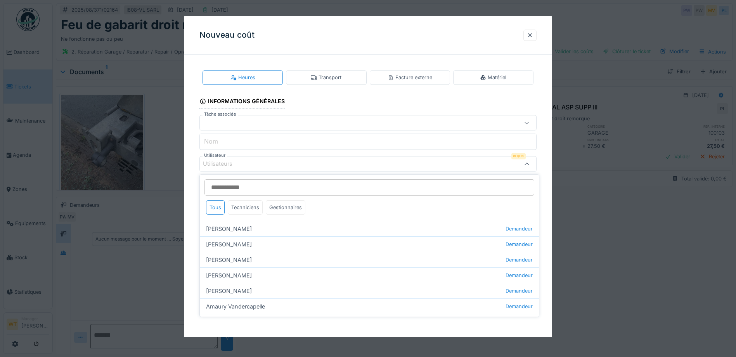
click at [251, 167] on div "Utilisateurs" at bounding box center [348, 164] width 290 height 9
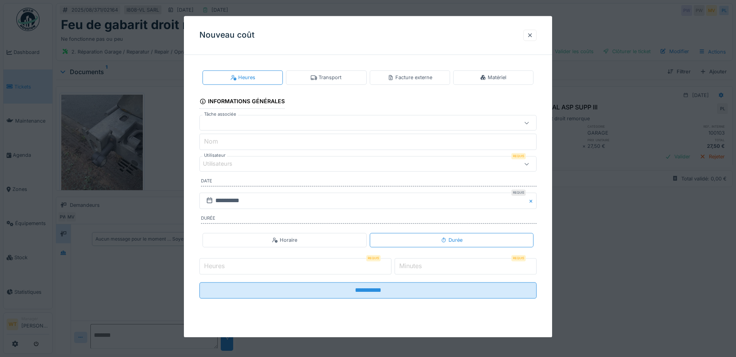
click at [251, 164] on div "Utilisateurs" at bounding box center [348, 164] width 290 height 9
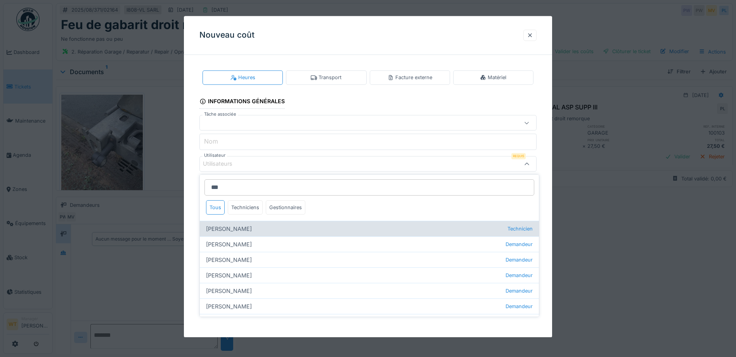
type input "***"
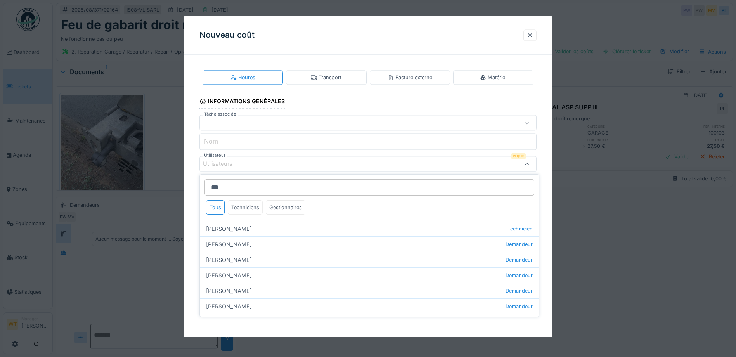
drag, startPoint x: 255, startPoint y: 226, endPoint x: 256, endPoint y: 201, distance: 25.2
click at [255, 226] on div "Jan Maro Technicien" at bounding box center [369, 229] width 339 height 16
type input "****"
click at [263, 168] on div "Jan Maro" at bounding box center [348, 164] width 290 height 9
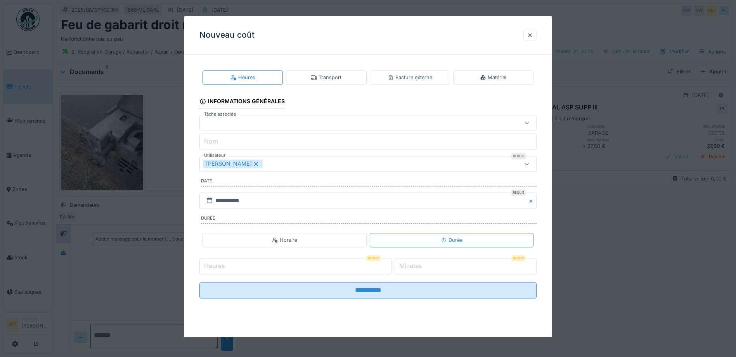
click at [280, 265] on input "Heures" at bounding box center [295, 266] width 192 height 16
type input "*"
click at [421, 267] on label "Minutes" at bounding box center [410, 265] width 26 height 9
click at [421, 267] on input "*" at bounding box center [465, 266] width 142 height 16
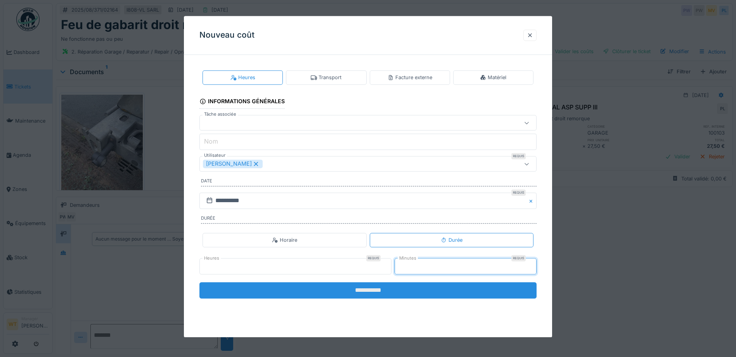
type input "**"
click at [385, 289] on input "**********" at bounding box center [367, 290] width 337 height 16
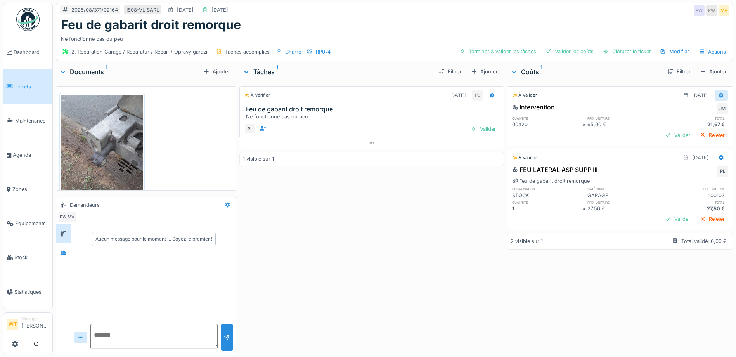
click at [718, 98] on div at bounding box center [721, 95] width 6 height 7
click at [681, 114] on div "Modifier" at bounding box center [683, 113] width 38 height 12
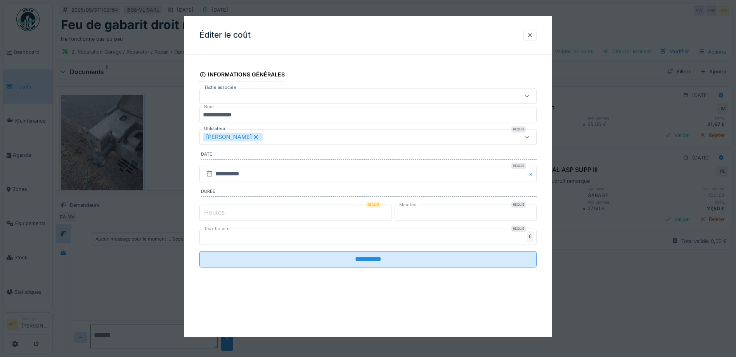
click at [252, 139] on icon at bounding box center [255, 136] width 7 height 5
click at [238, 139] on div "Utilisateurs" at bounding box center [223, 137] width 40 height 9
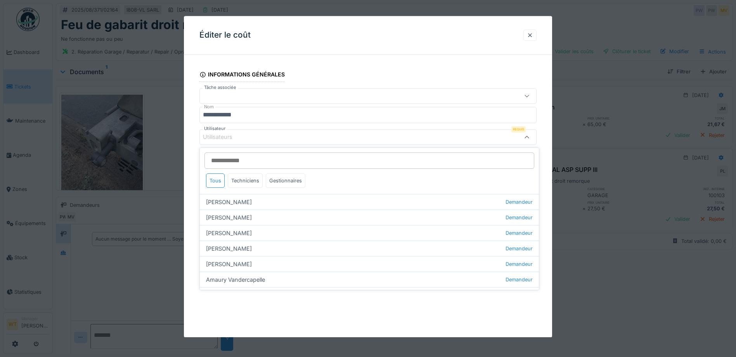
click at [250, 159] on input "Utilisateur" at bounding box center [369, 160] width 330 height 16
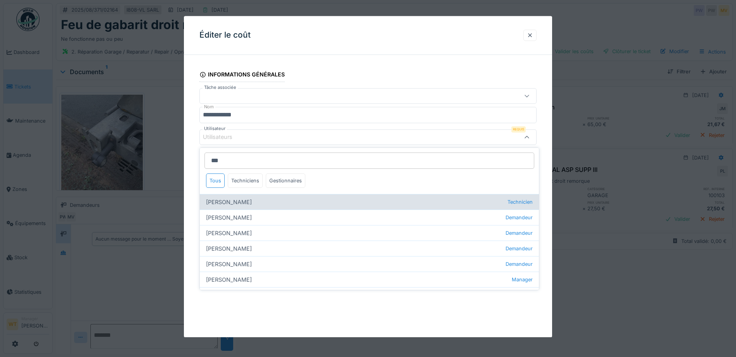
type input "***"
click at [264, 201] on div "Peter Lopata Technicien" at bounding box center [369, 202] width 339 height 16
type input "*****"
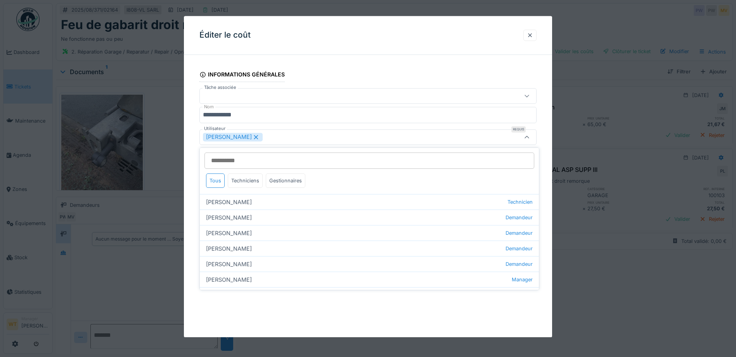
click at [294, 139] on div "[PERSON_NAME]" at bounding box center [348, 137] width 290 height 9
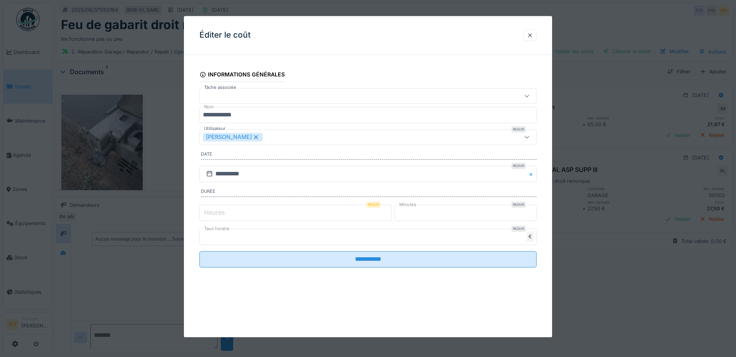
click at [280, 221] on div "Heures Requis * Minutes Requis **" at bounding box center [367, 212] width 337 height 19
click at [445, 214] on input "**" at bounding box center [465, 212] width 142 height 16
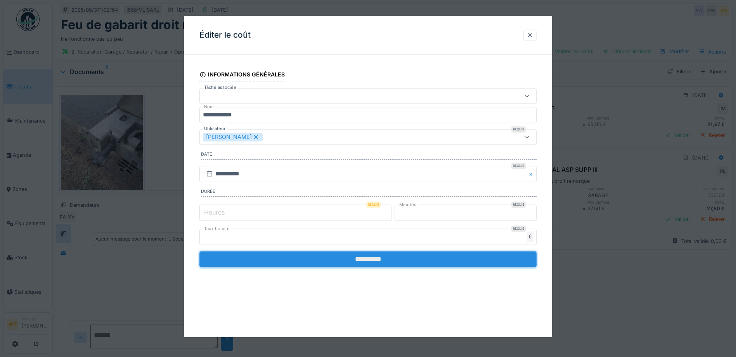
click at [351, 256] on input "**********" at bounding box center [367, 259] width 337 height 16
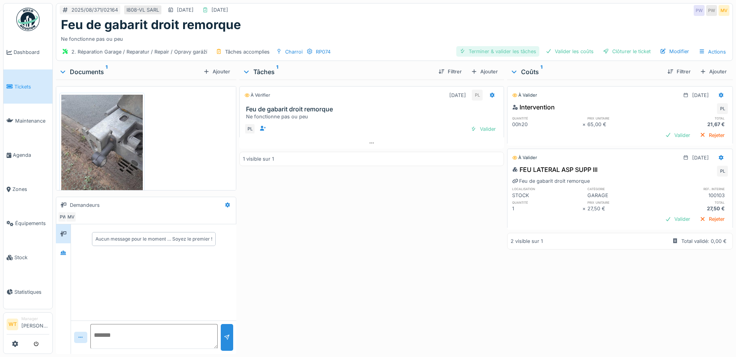
click at [499, 53] on div "Terminer & valider les tâches" at bounding box center [497, 51] width 83 height 10
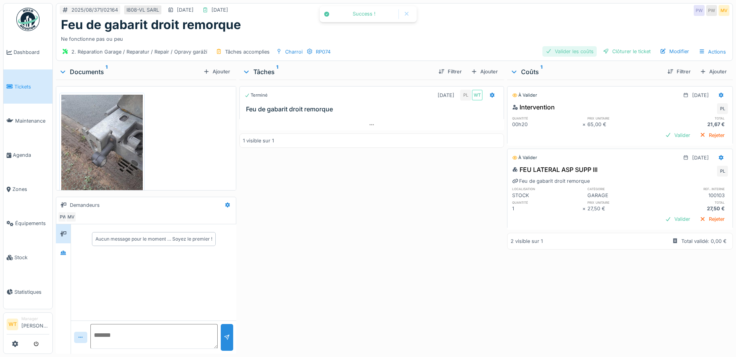
click at [551, 47] on div "Valider les coûts" at bounding box center [569, 51] width 54 height 10
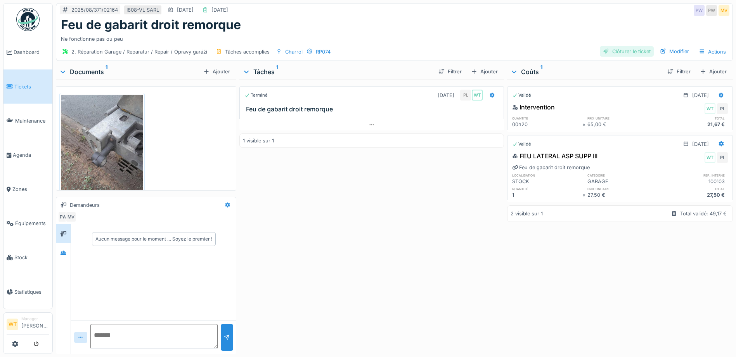
click at [621, 52] on div "Clôturer le ticket" at bounding box center [626, 51] width 54 height 10
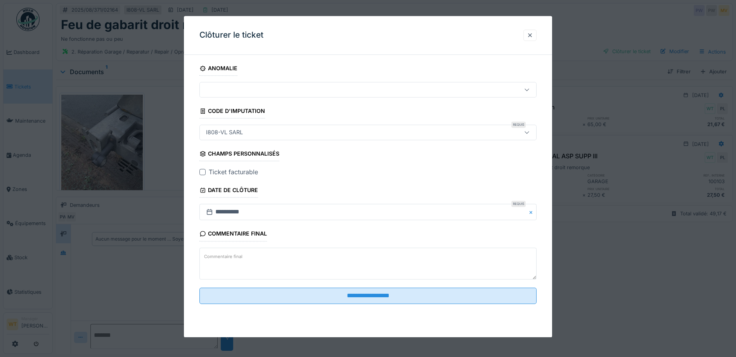
click at [202, 170] on div at bounding box center [202, 172] width 6 height 6
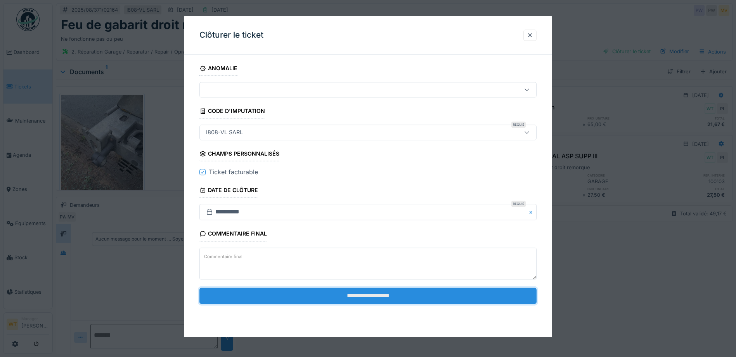
click at [299, 296] on input "**********" at bounding box center [367, 295] width 337 height 16
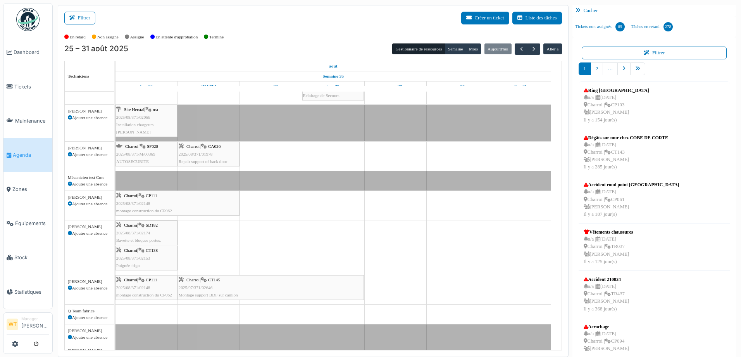
scroll to position [9, 0]
click at [518, 49] on span "button" at bounding box center [521, 49] width 7 height 7
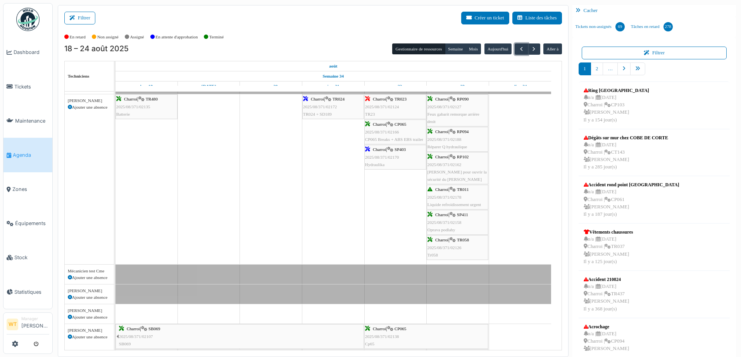
scroll to position [218, 0]
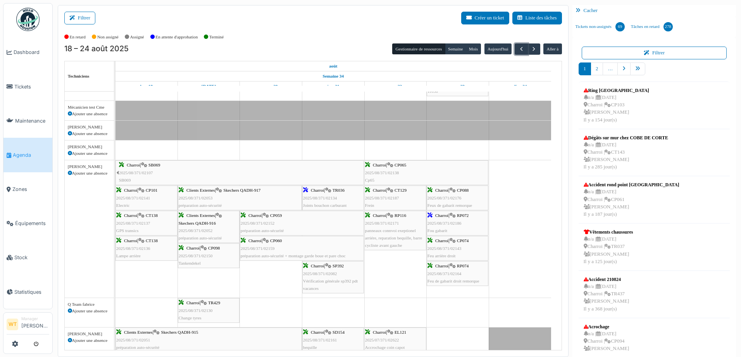
click at [471, 225] on div "Charroi | RP072 2025/08/371/02186 Fou gabarit" at bounding box center [458, 223] width 60 height 22
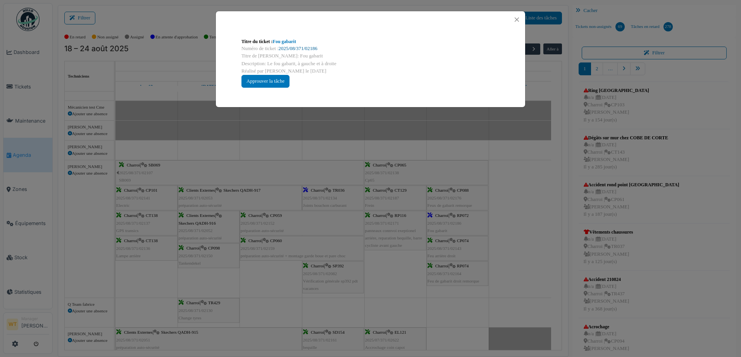
click at [298, 49] on link "2025/08/371/02186" at bounding box center [298, 48] width 39 height 5
click at [519, 20] on button "Close" at bounding box center [517, 19] width 10 height 10
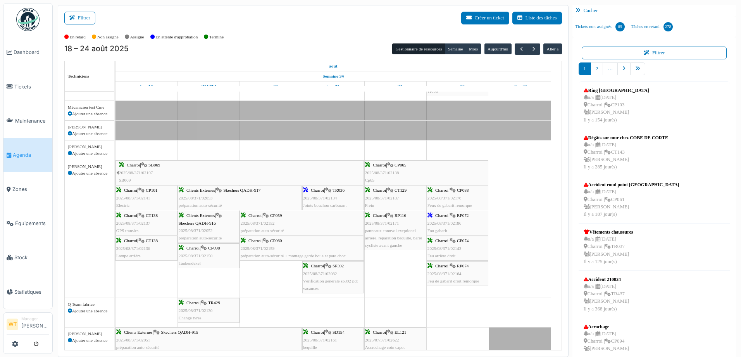
click at [35, 158] on link "Agenda" at bounding box center [27, 155] width 49 height 34
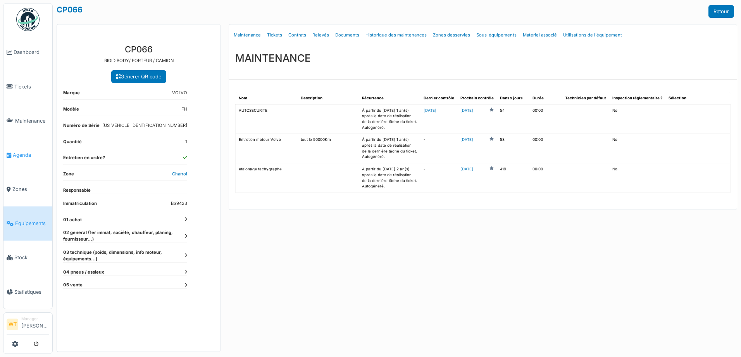
click at [36, 157] on link "Agenda" at bounding box center [27, 155] width 49 height 34
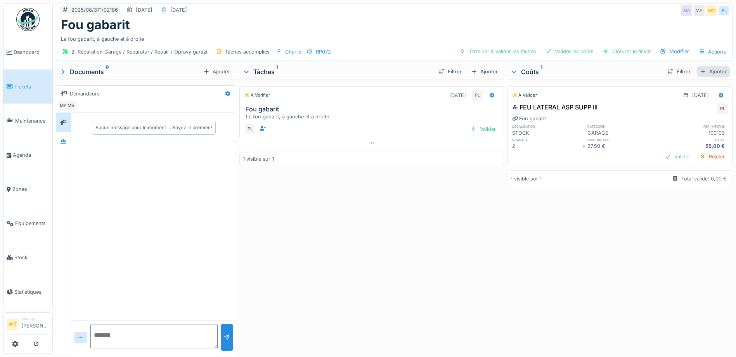
click at [704, 76] on div "Ajouter" at bounding box center [712, 71] width 33 height 10
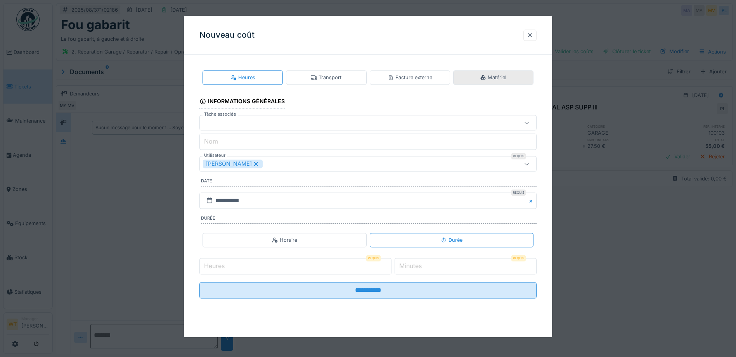
click at [483, 80] on div "Matériel" at bounding box center [493, 77] width 26 height 7
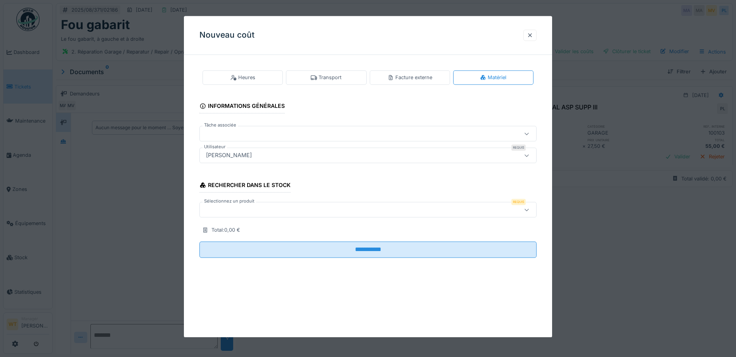
click at [307, 206] on div at bounding box center [348, 210] width 290 height 9
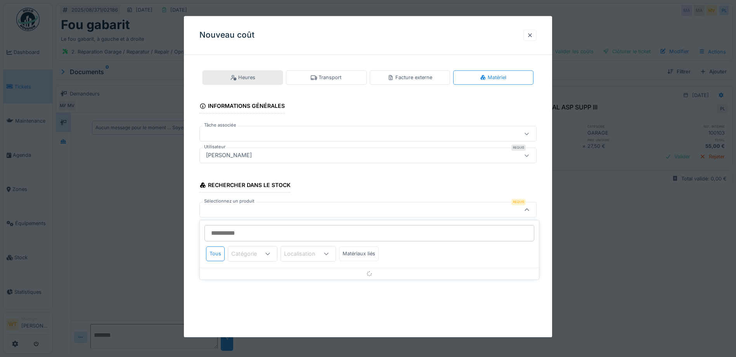
click at [272, 77] on div "Heures" at bounding box center [242, 77] width 80 height 14
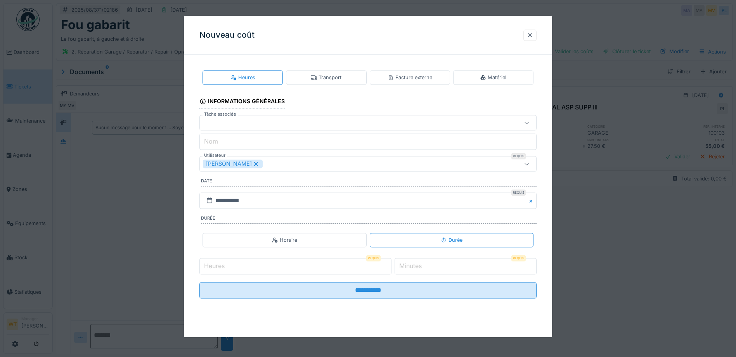
click at [252, 164] on icon at bounding box center [255, 163] width 7 height 5
click at [249, 164] on div "Utilisateurs" at bounding box center [348, 164] width 290 height 9
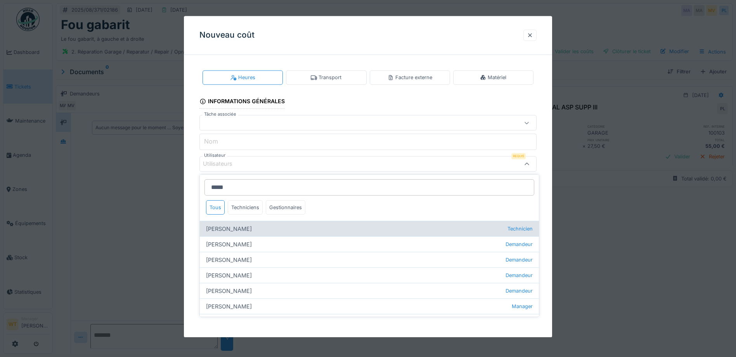
type input "*****"
click at [251, 233] on div "Peter Lopata Technicien" at bounding box center [369, 229] width 339 height 16
type input "*****"
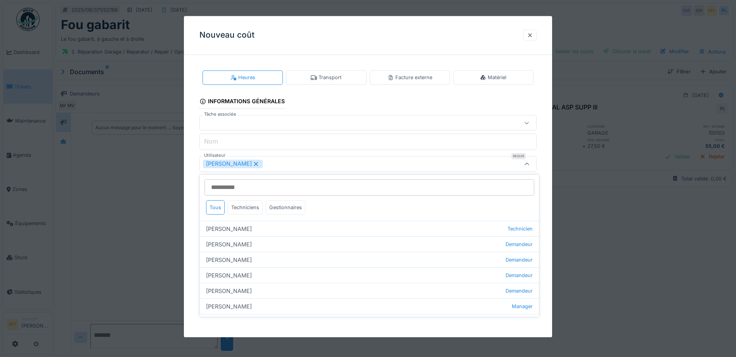
click at [310, 166] on div "[PERSON_NAME]" at bounding box center [348, 164] width 290 height 9
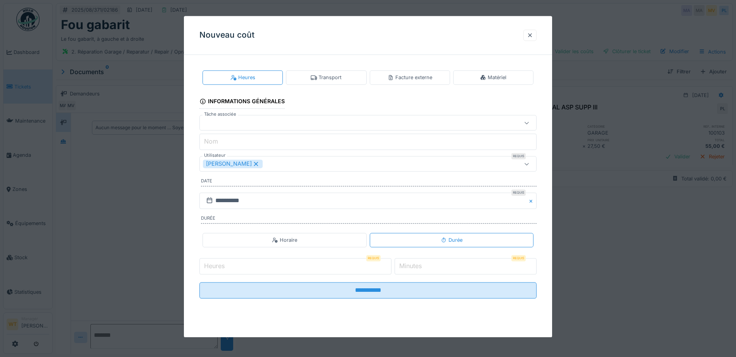
click at [278, 268] on input "Heures" at bounding box center [295, 266] width 192 height 16
type input "*"
click at [420, 270] on label "Minutes" at bounding box center [410, 265] width 26 height 9
click at [420, 270] on input "*" at bounding box center [465, 266] width 142 height 16
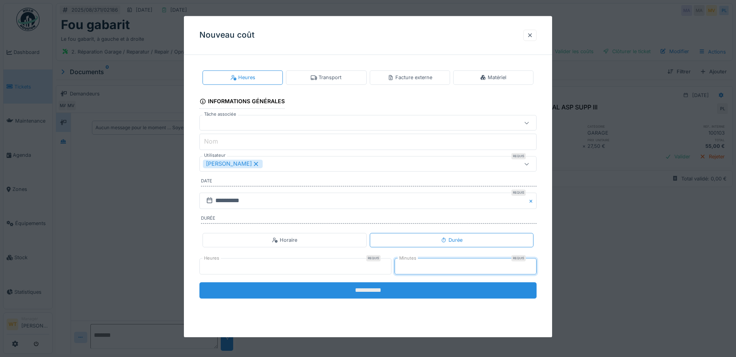
type input "**"
click at [400, 292] on input "**********" at bounding box center [367, 290] width 337 height 16
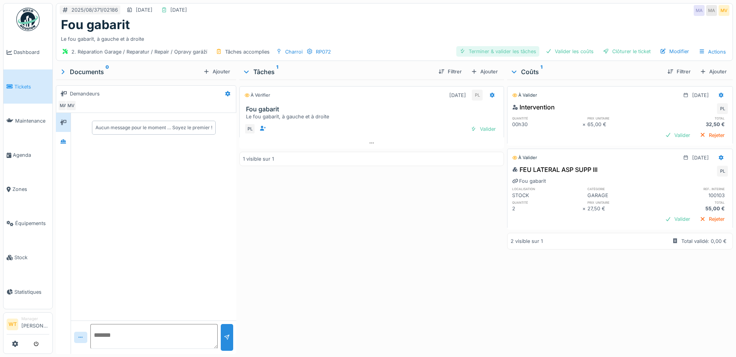
click at [494, 50] on div "Terminer & valider les tâches" at bounding box center [497, 51] width 83 height 10
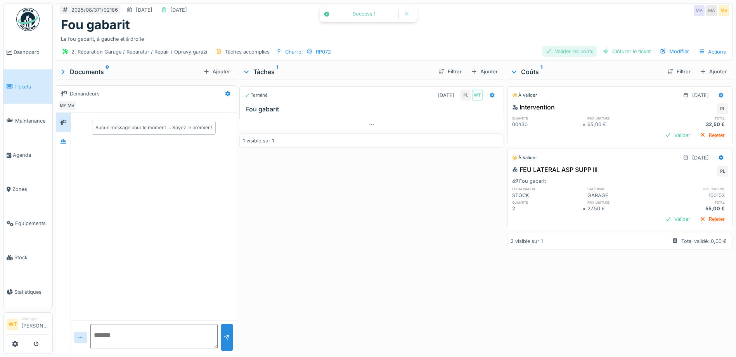
click at [548, 55] on div "Valider les coûts" at bounding box center [569, 51] width 54 height 10
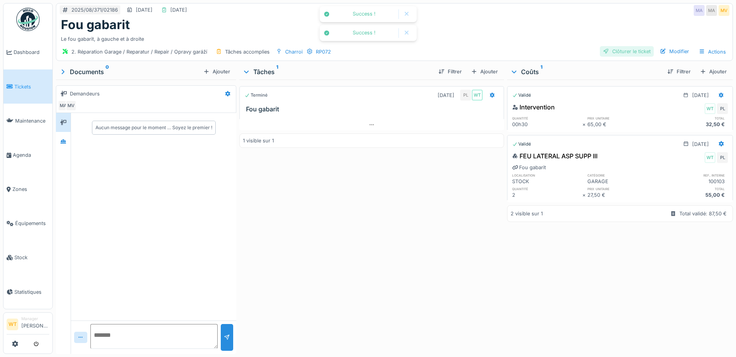
click at [607, 54] on div "Clôturer le ticket" at bounding box center [626, 51] width 54 height 10
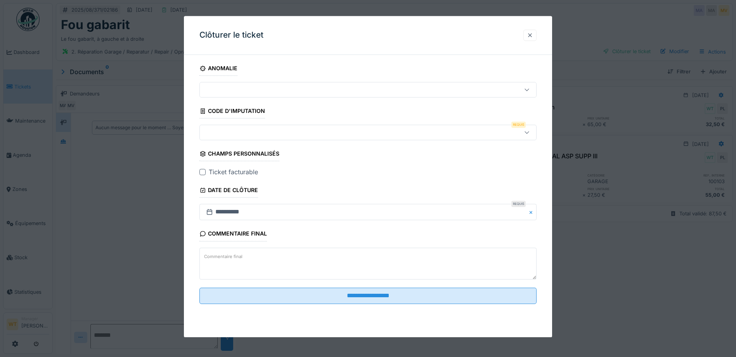
click at [536, 36] on div at bounding box center [529, 34] width 13 height 11
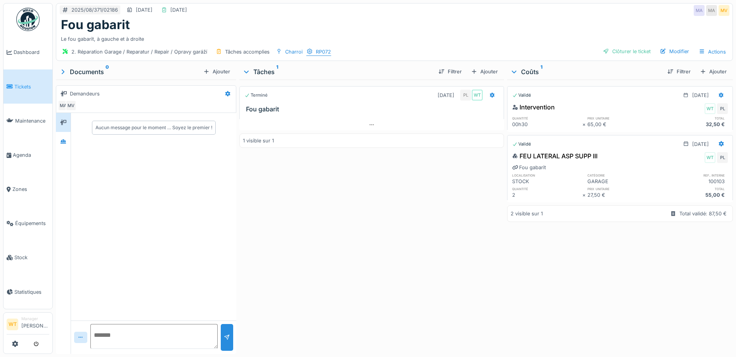
click at [321, 49] on div "RP072" at bounding box center [323, 51] width 15 height 7
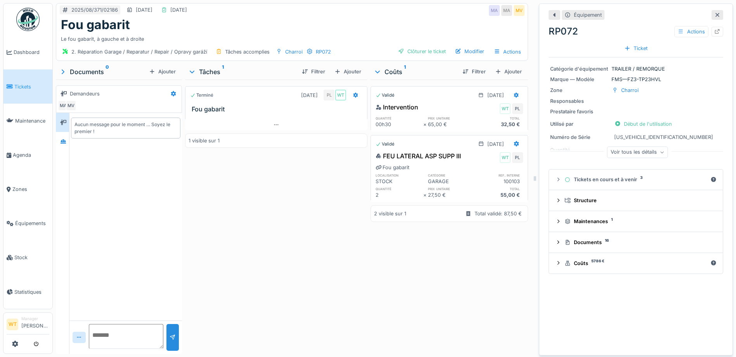
click at [630, 153] on div "Voir tous les détails" at bounding box center [637, 152] width 61 height 11
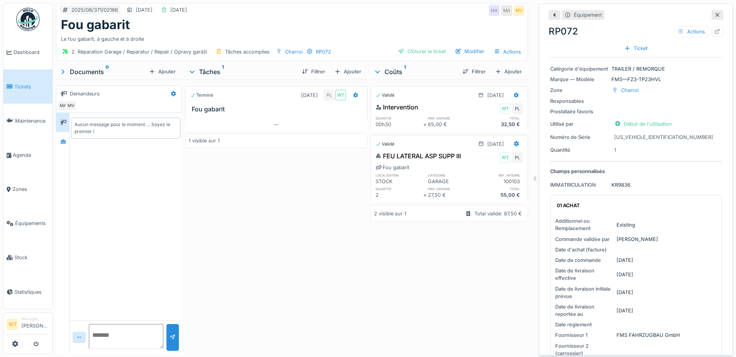
click at [714, 15] on icon at bounding box center [717, 14] width 6 height 5
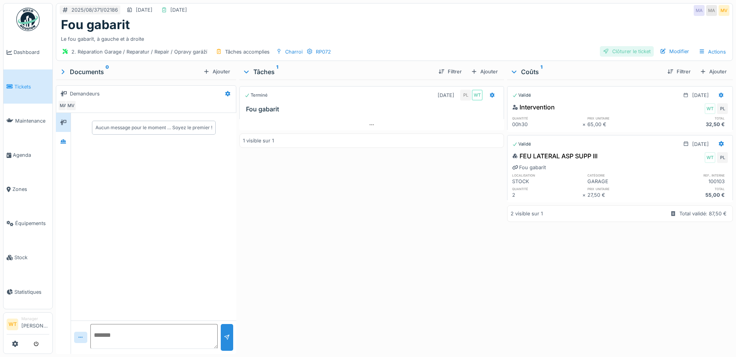
click at [615, 51] on div "Clôturer le ticket" at bounding box center [626, 51] width 54 height 10
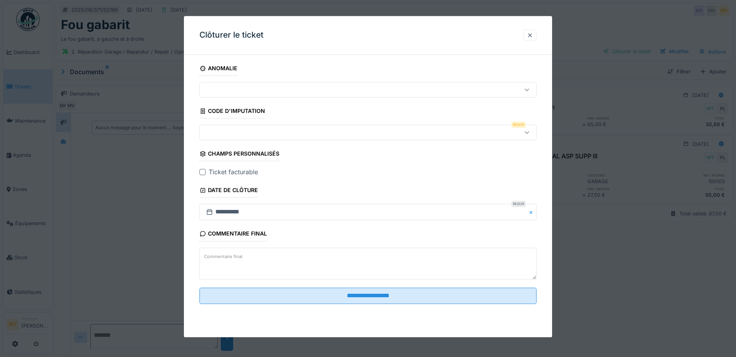
click at [288, 133] on div at bounding box center [348, 132] width 290 height 9
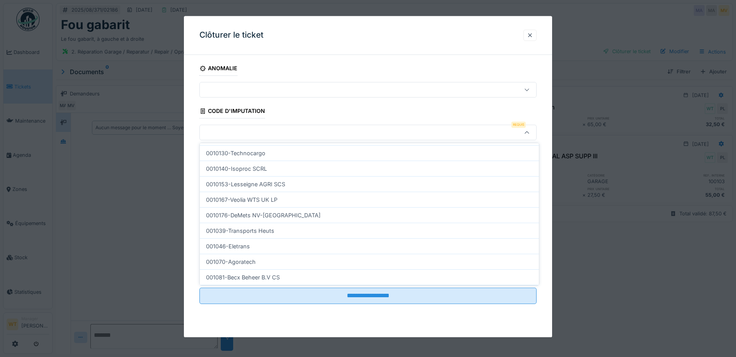
scroll to position [236, 0]
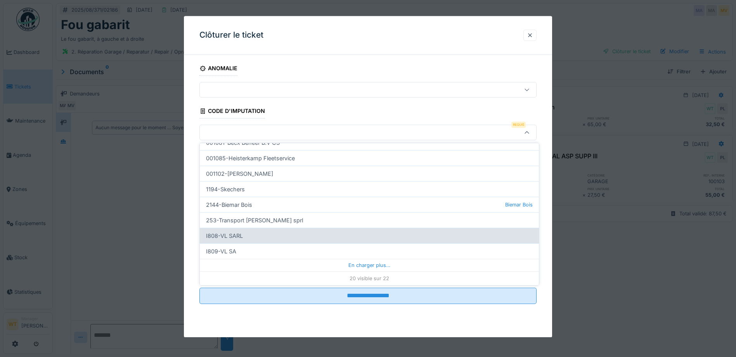
click at [293, 237] on div "I808-VL SARL" at bounding box center [369, 236] width 339 height 16
type input "***"
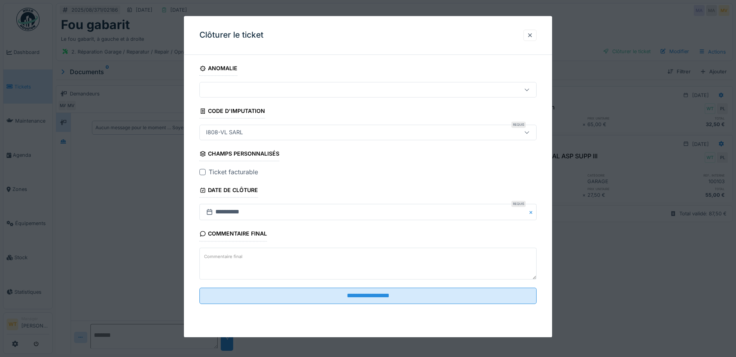
click at [204, 173] on div at bounding box center [202, 172] width 6 height 6
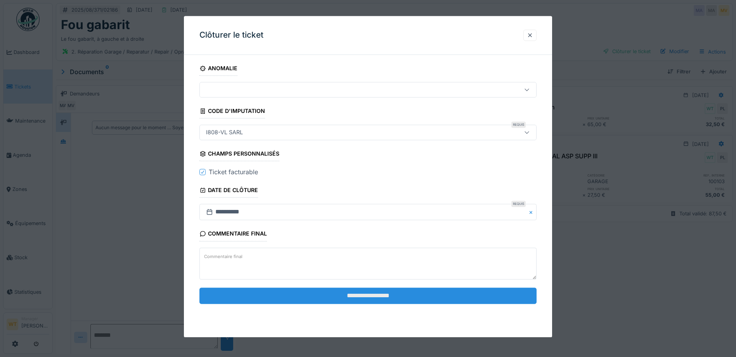
click at [317, 294] on input "**********" at bounding box center [367, 295] width 337 height 16
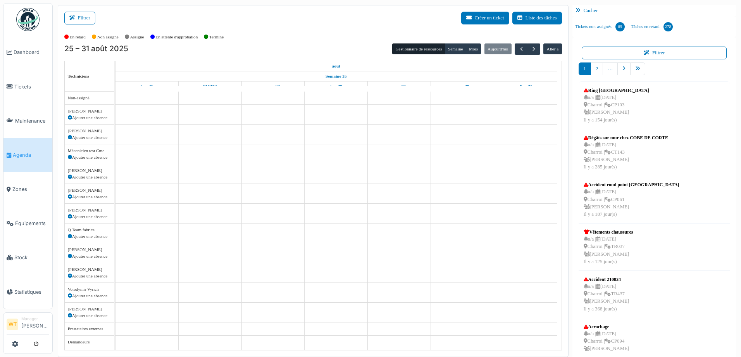
scroll to position [9, 0]
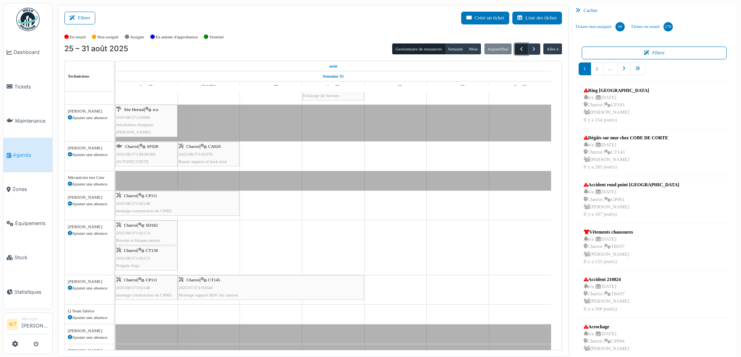
click at [518, 52] on span "button" at bounding box center [521, 49] width 7 height 7
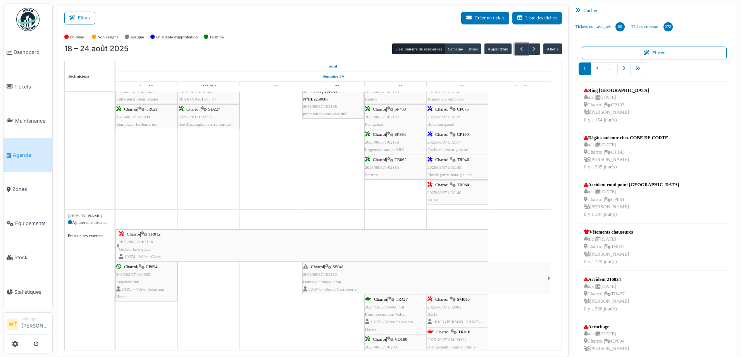
scroll to position [0, 0]
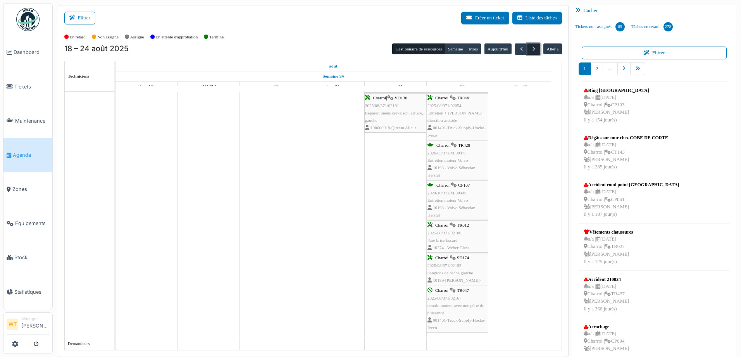
click at [531, 48] on span "button" at bounding box center [534, 49] width 7 height 7
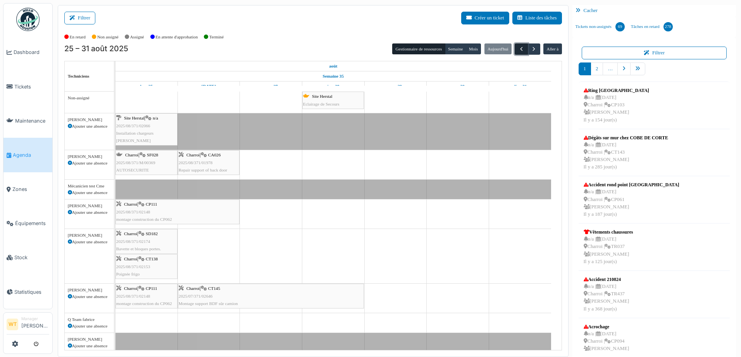
click at [518, 52] on span "button" at bounding box center [521, 49] width 7 height 7
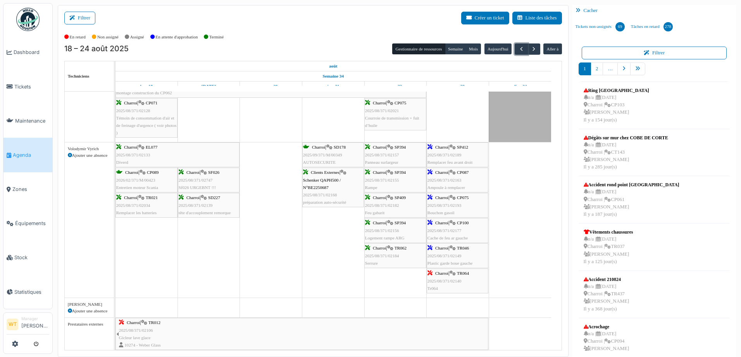
click at [465, 161] on span "Remplacer feu avant droit" at bounding box center [450, 162] width 45 height 5
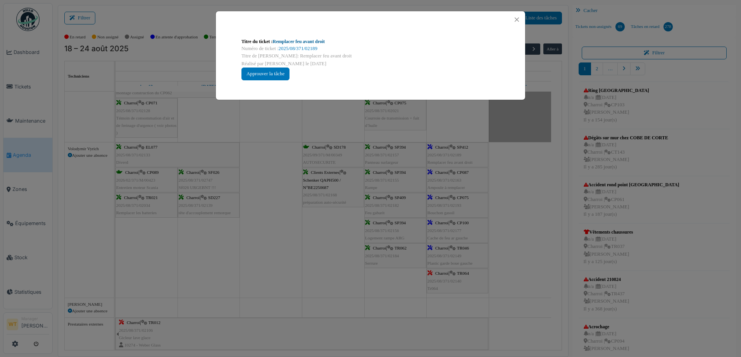
click at [308, 40] on link "Remplacer feu avant droit" at bounding box center [299, 41] width 52 height 5
click at [518, 19] on button "Close" at bounding box center [517, 19] width 10 height 10
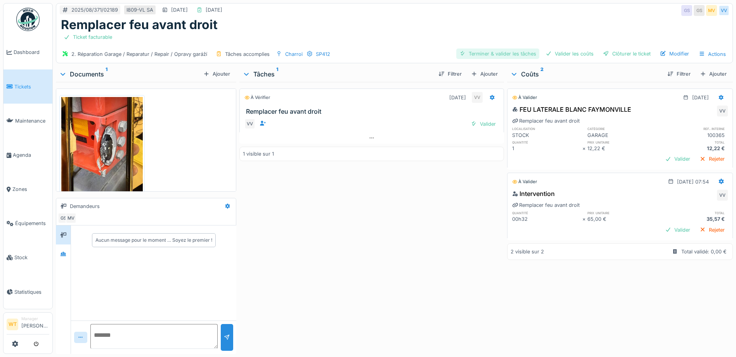
click at [505, 53] on div "Terminer & valider les tâches" at bounding box center [497, 53] width 83 height 10
click at [308, 52] on icon at bounding box center [309, 53] width 5 height 5
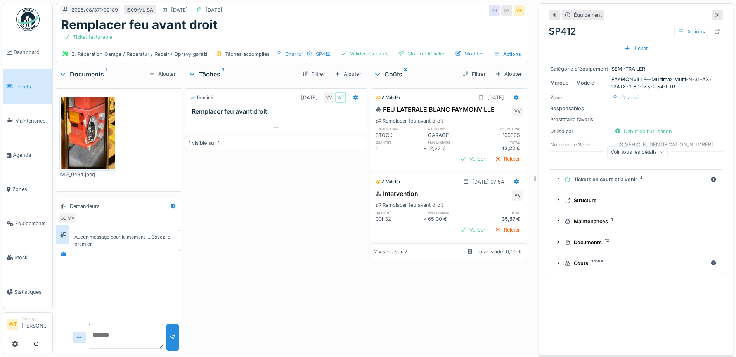
click at [648, 152] on div "Voir tous les détails" at bounding box center [637, 152] width 61 height 11
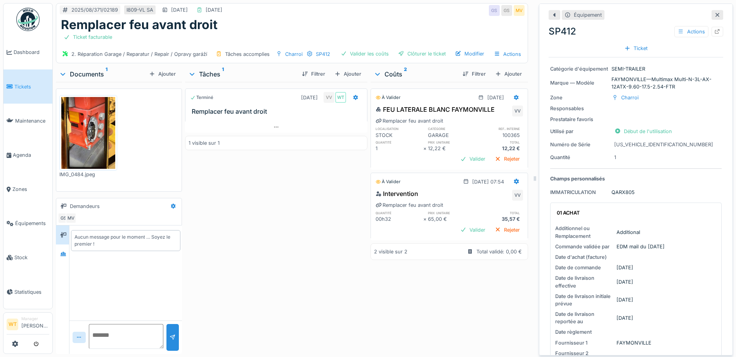
click at [711, 19] on div at bounding box center [717, 15] width 12 height 10
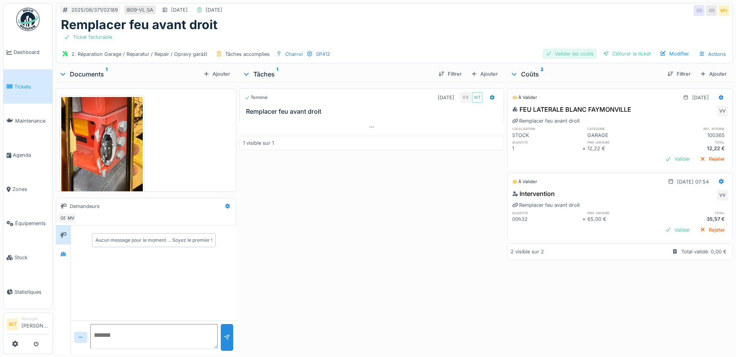
click at [573, 50] on div "Valider les coûts" at bounding box center [569, 53] width 54 height 10
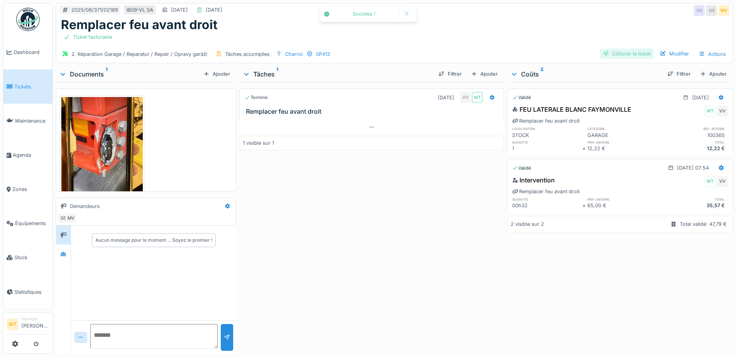
click at [613, 55] on div "Clôturer le ticket" at bounding box center [626, 53] width 54 height 10
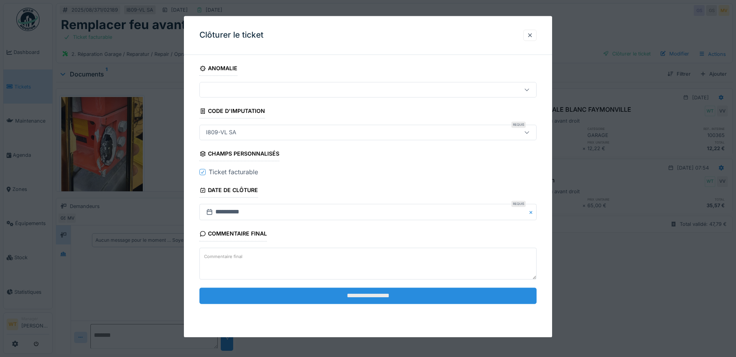
click at [315, 296] on input "**********" at bounding box center [367, 295] width 337 height 16
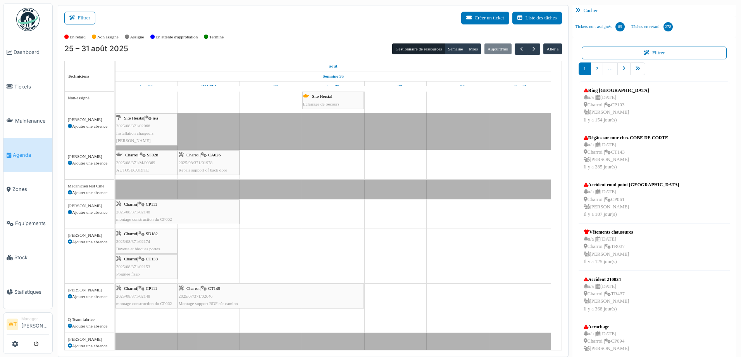
scroll to position [9, 0]
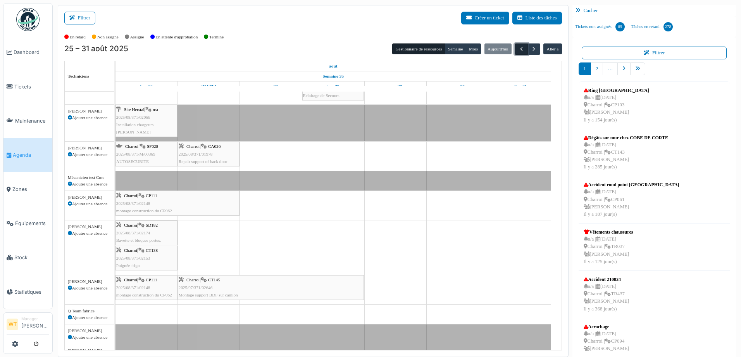
click at [518, 46] on span "button" at bounding box center [521, 49] width 7 height 7
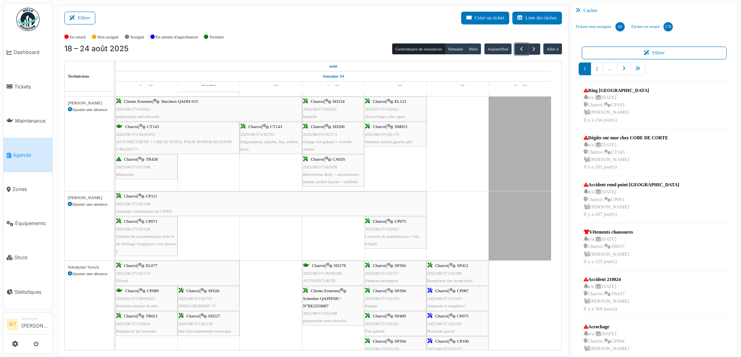
scroll to position [528, 0]
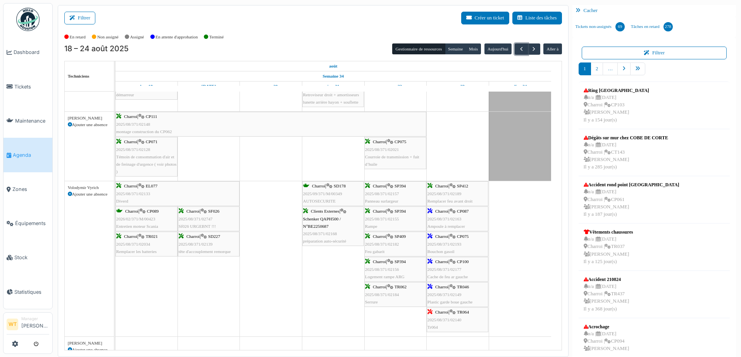
click at [467, 214] on div "Charroi | CP087 2025/08/371/02163 Ampoule à remplacer" at bounding box center [458, 218] width 60 height 22
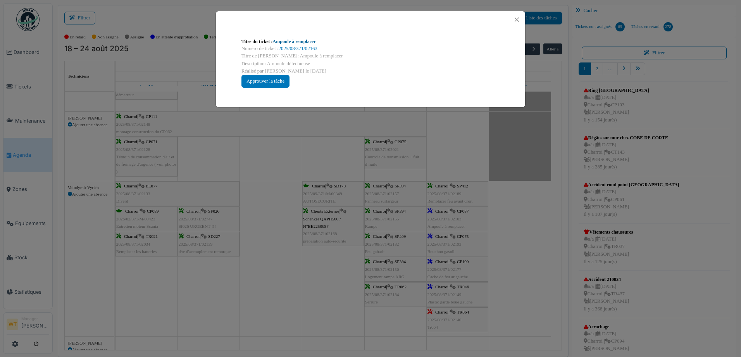
click at [290, 39] on link "Ampoule à remplacer" at bounding box center [294, 41] width 43 height 5
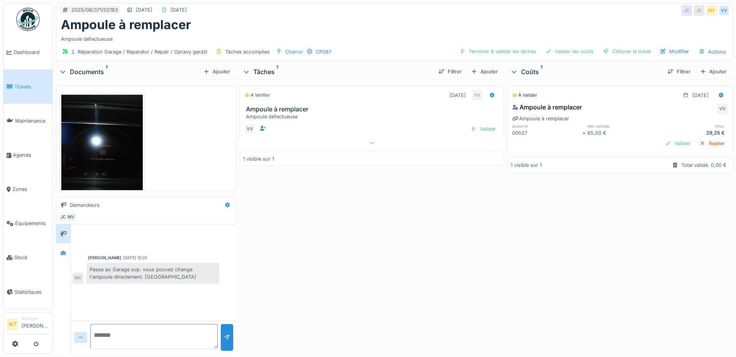
click at [110, 177] on img at bounding box center [101, 149] width 81 height 108
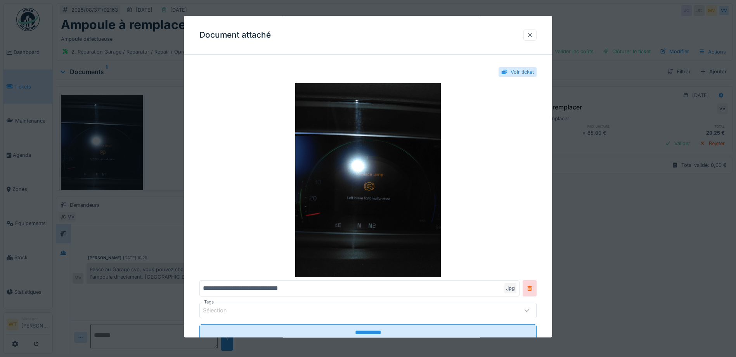
click at [531, 35] on div at bounding box center [530, 34] width 6 height 7
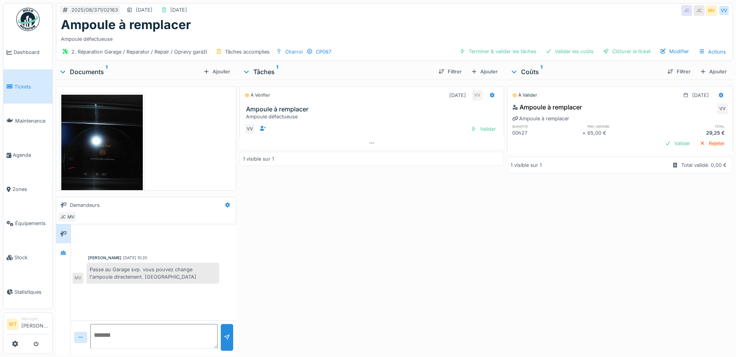
click at [95, 139] on img at bounding box center [101, 149] width 81 height 108
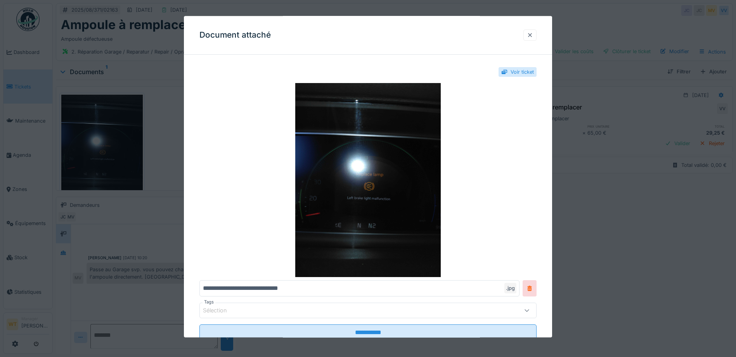
click at [534, 32] on div at bounding box center [529, 34] width 13 height 11
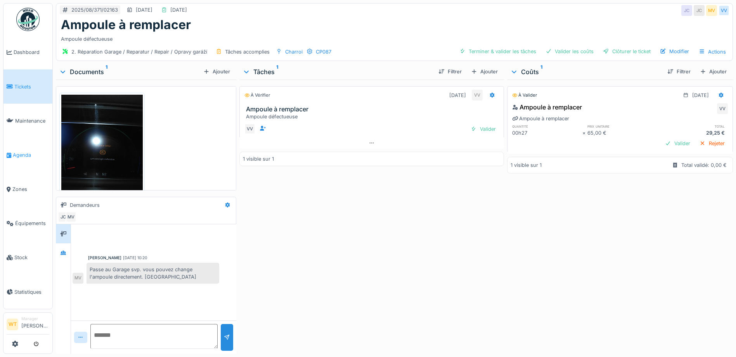
click at [5, 154] on link "Agenda" at bounding box center [27, 155] width 49 height 34
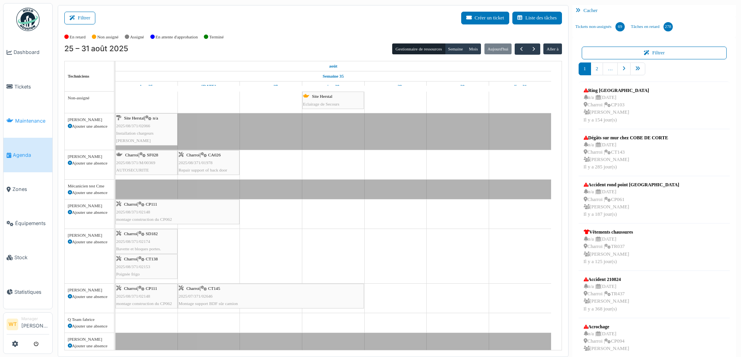
click at [29, 120] on span "Maintenance" at bounding box center [32, 120] width 34 height 7
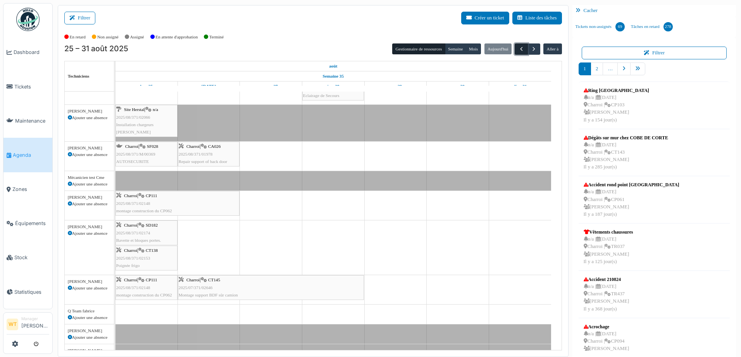
click at [520, 47] on span "button" at bounding box center [521, 49] width 7 height 7
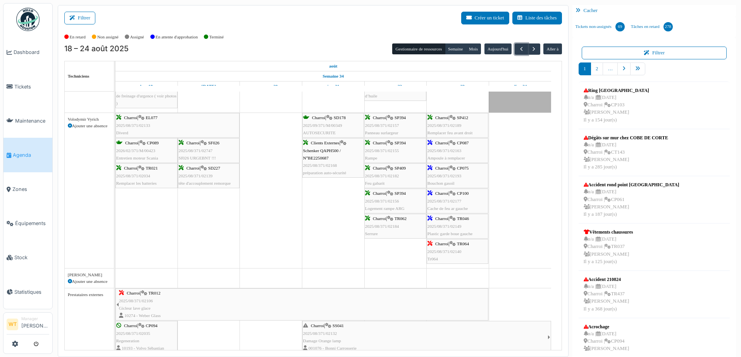
scroll to position [605, 0]
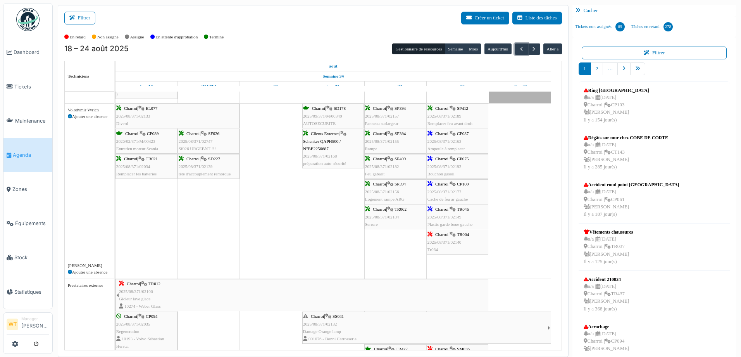
click at [458, 143] on span "2025/08/371/02163" at bounding box center [445, 141] width 34 height 5
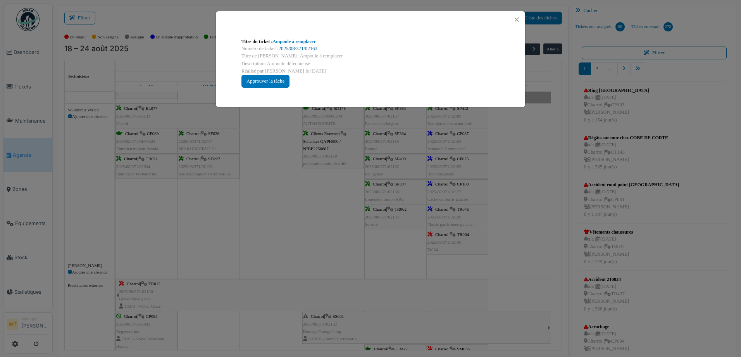
click at [295, 48] on link "2025/08/371/02163" at bounding box center [298, 48] width 39 height 5
click at [515, 20] on button "Close" at bounding box center [517, 19] width 10 height 10
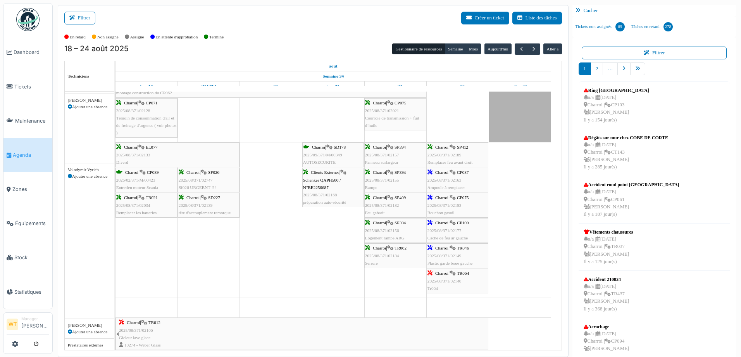
scroll to position [567, 0]
click at [460, 181] on span "2025/08/371/02163" at bounding box center [445, 180] width 34 height 5
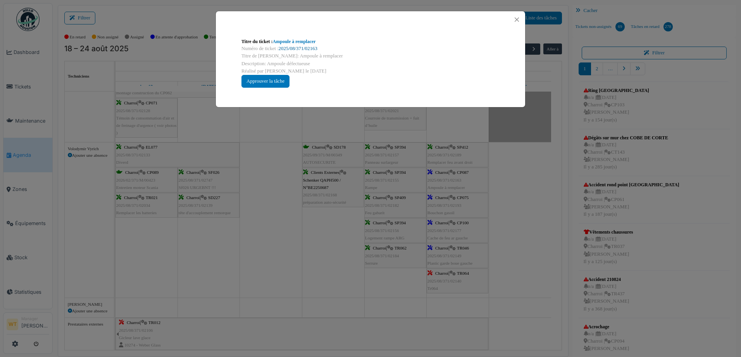
click at [290, 48] on link "2025/08/371/02163" at bounding box center [298, 48] width 39 height 5
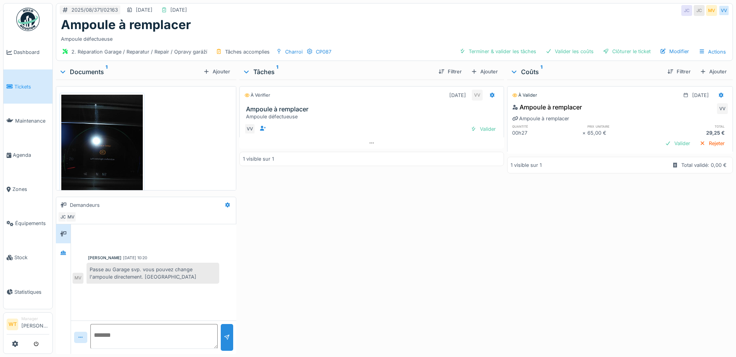
click at [117, 147] on img at bounding box center [101, 149] width 81 height 108
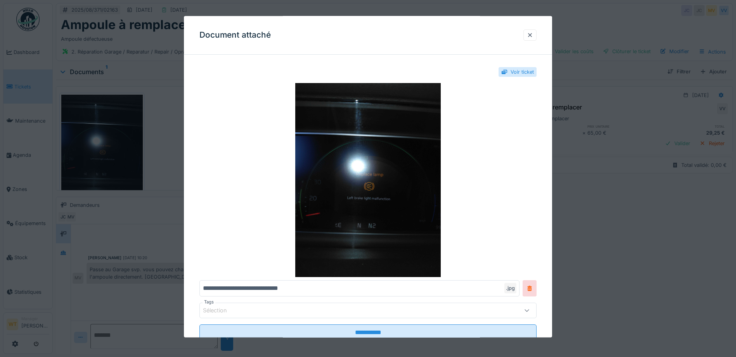
click at [530, 29] on div "Document attaché" at bounding box center [368, 35] width 368 height 39
click at [532, 33] on div at bounding box center [530, 34] width 6 height 7
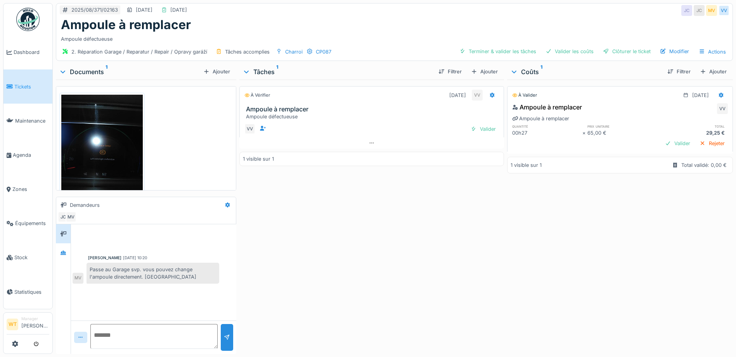
click at [108, 140] on img at bounding box center [101, 149] width 81 height 108
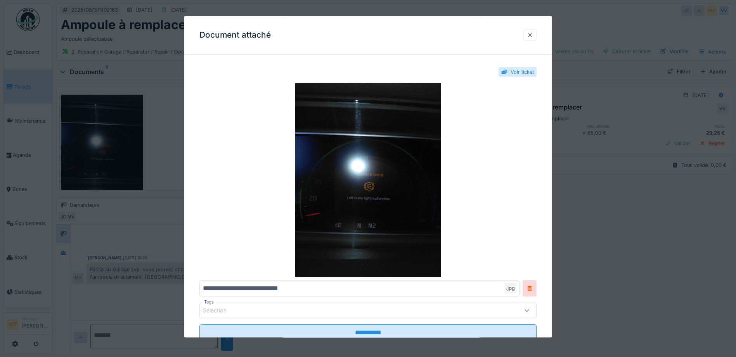
click at [531, 36] on div at bounding box center [530, 34] width 6 height 7
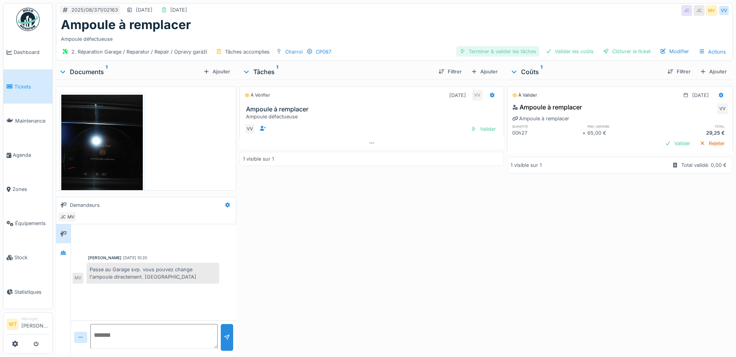
click at [518, 55] on div "Terminer & valider les tâches" at bounding box center [497, 51] width 83 height 10
click at [556, 52] on div "Valider les coûts" at bounding box center [569, 51] width 54 height 10
click at [615, 48] on div "Clôturer le ticket" at bounding box center [626, 51] width 54 height 10
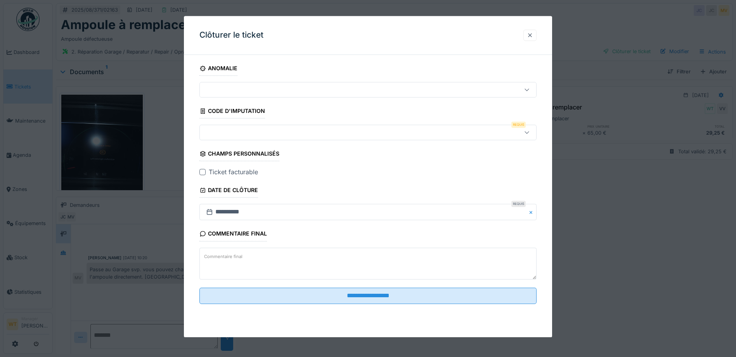
click at [528, 38] on div at bounding box center [529, 34] width 13 height 11
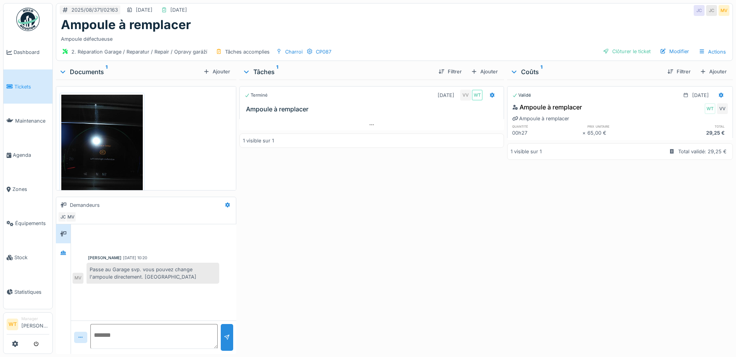
click at [309, 47] on div "2. Réparation Garage / Reparatur / Repair / Opravy garáží Tâches accomplies Cha…" at bounding box center [195, 51] width 272 height 11
click at [304, 50] on div "2. Réparation Garage / Reparatur / Repair / Opravy garáží Tâches accomplies Cha…" at bounding box center [195, 51] width 272 height 11
